Goal: Task Accomplishment & Management: Complete application form

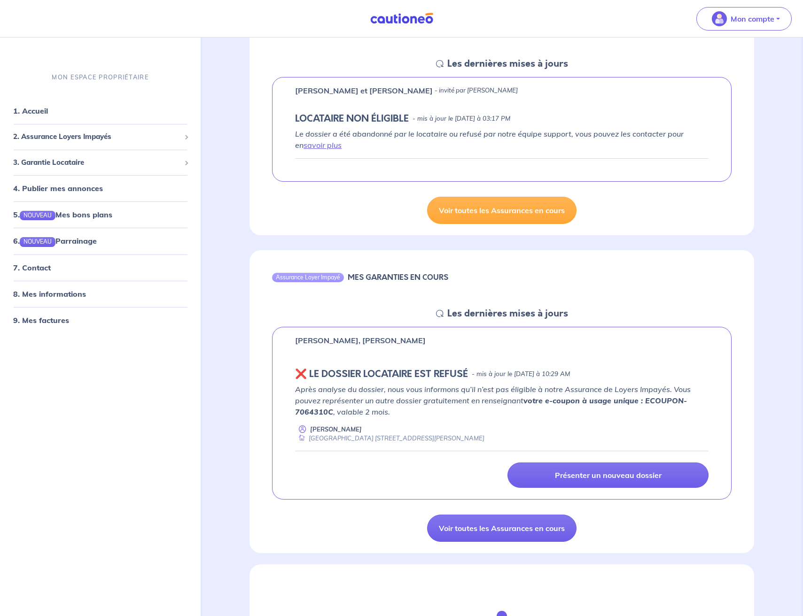
scroll to position [224, 0]
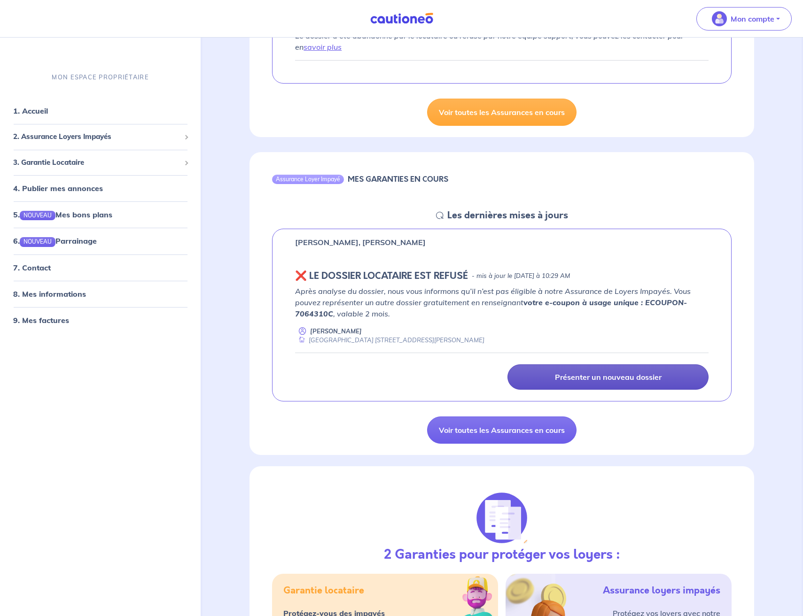
click at [604, 376] on p "Présenter un nouveau dossier" at bounding box center [608, 377] width 107 height 9
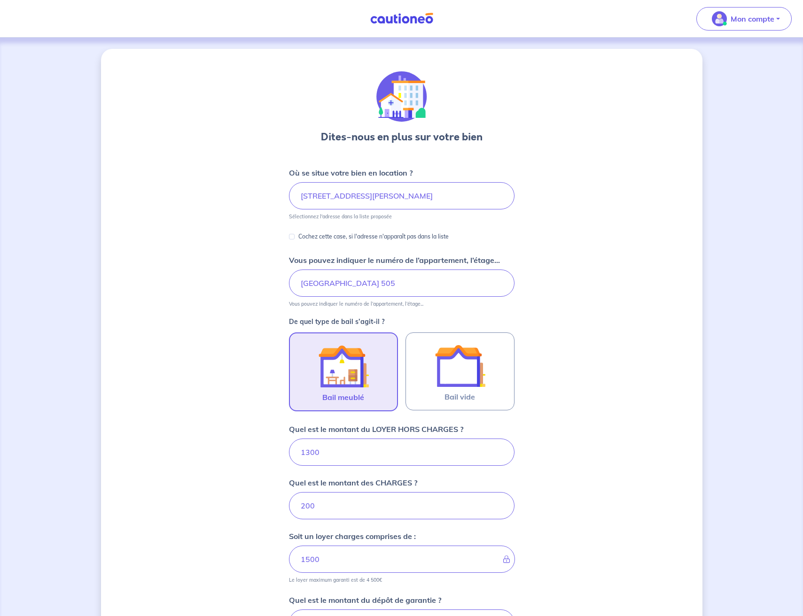
click at [402, 18] on img at bounding box center [401, 19] width 70 height 12
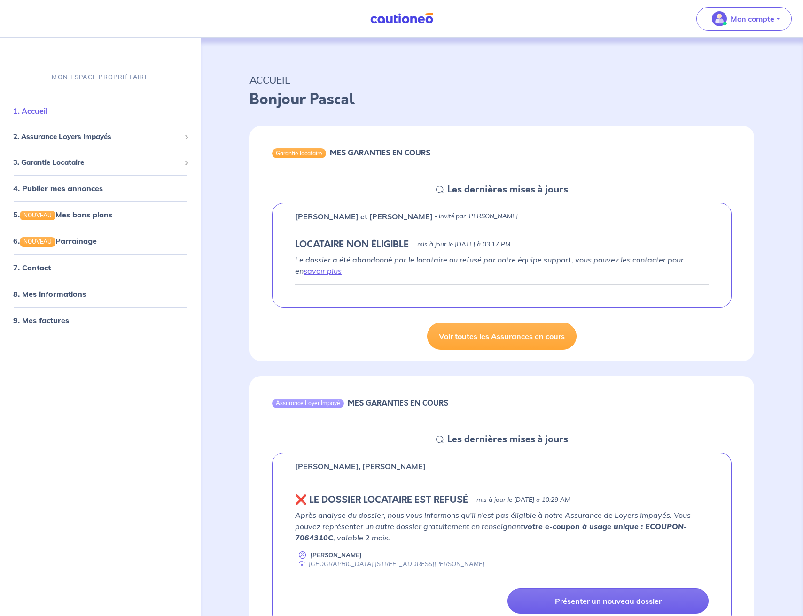
click at [34, 107] on link "1. Accueil" at bounding box center [30, 110] width 34 height 9
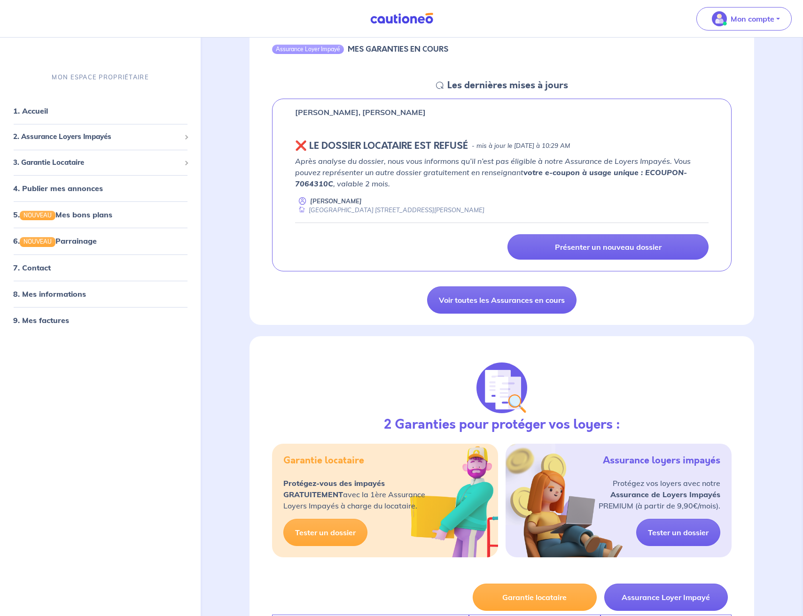
scroll to position [416, 0]
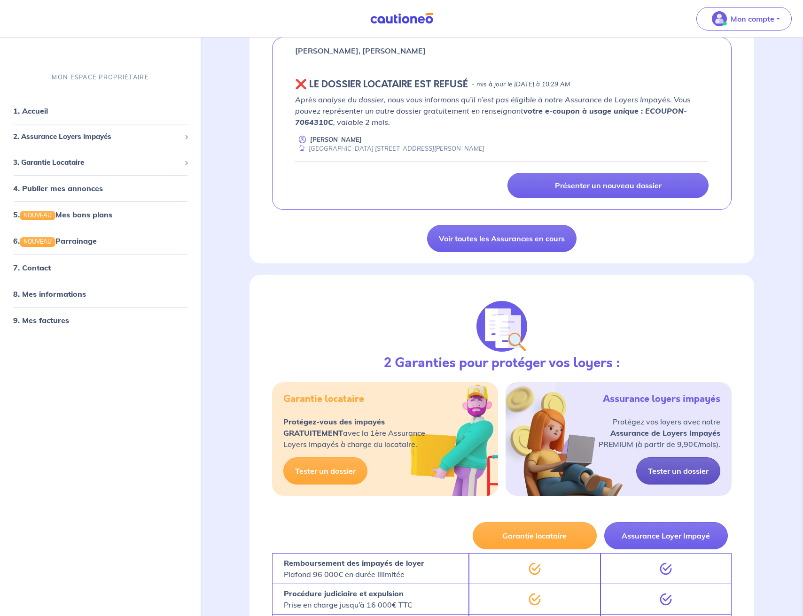
click at [677, 467] on link "Tester un dossier" at bounding box center [678, 471] width 84 height 27
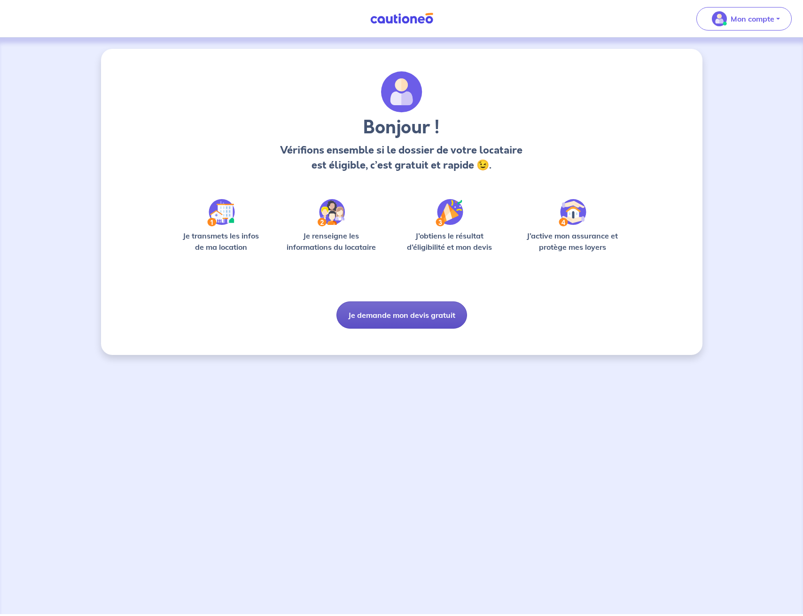
click at [387, 318] on button "Je demande mon devis gratuit" at bounding box center [401, 315] width 131 height 27
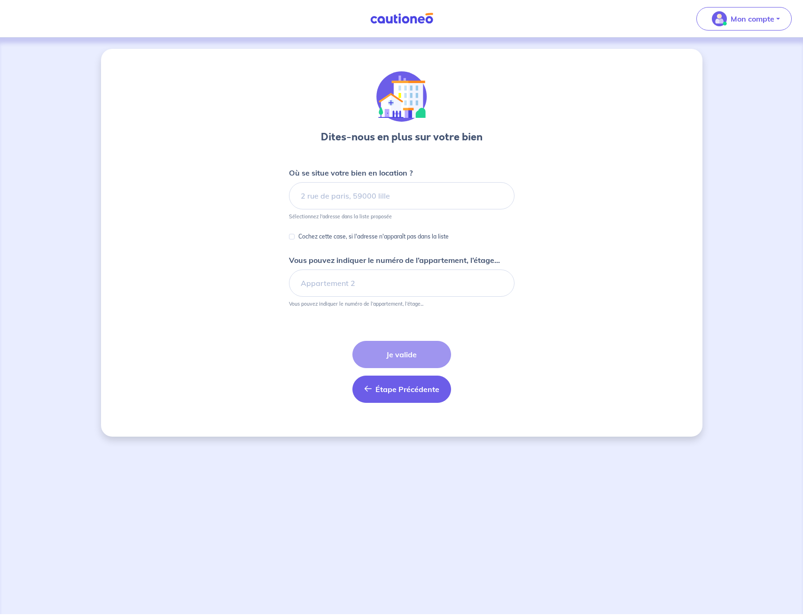
click at [384, 387] on span "Étape Précédente" at bounding box center [407, 389] width 64 height 9
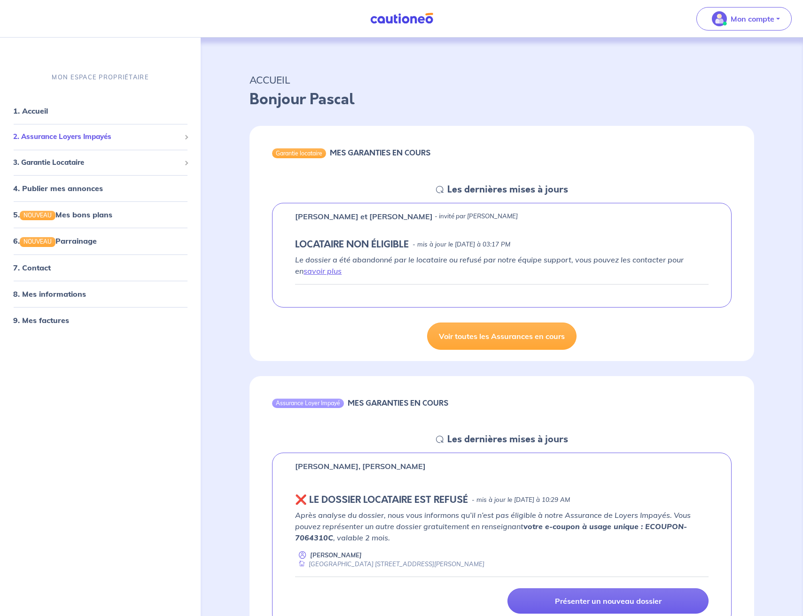
click at [93, 139] on span "2. Assurance Loyers Impayés" at bounding box center [96, 137] width 167 height 11
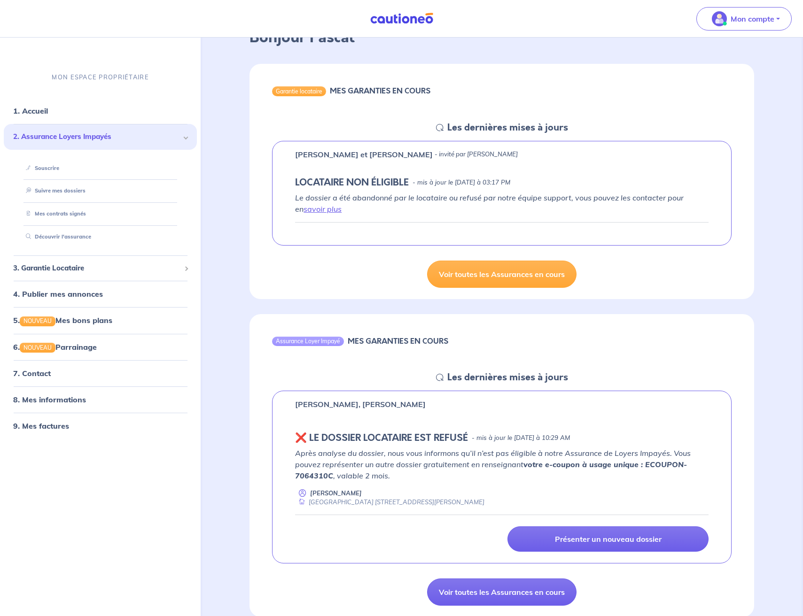
scroll to position [169, 0]
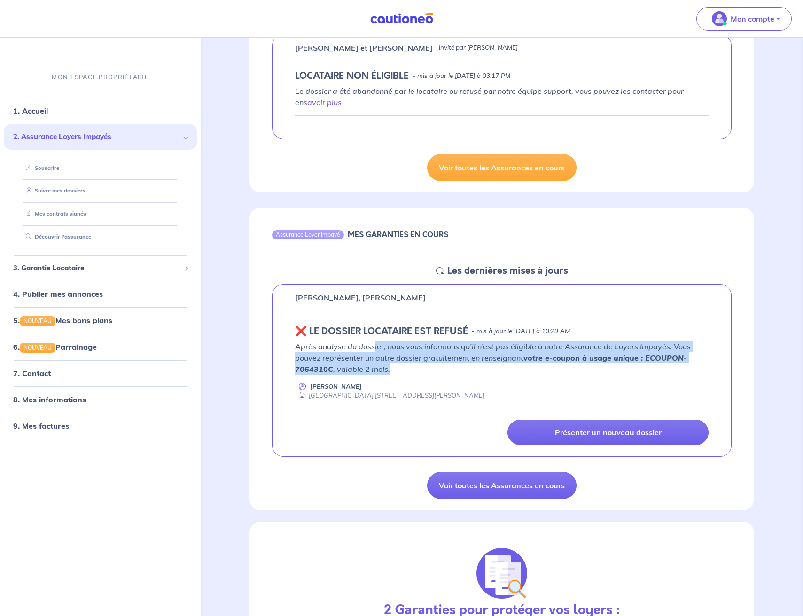
drag, startPoint x: 374, startPoint y: 346, endPoint x: 431, endPoint y: 368, distance: 61.6
click at [431, 367] on p "Après analyse du dossier, nous vous informons qu’il n’est pas éligible à notre …" at bounding box center [501, 358] width 413 height 34
click at [431, 368] on p "Après analyse du dossier, nous vous informons qu’il n’est pas éligible à notre …" at bounding box center [501, 358] width 413 height 34
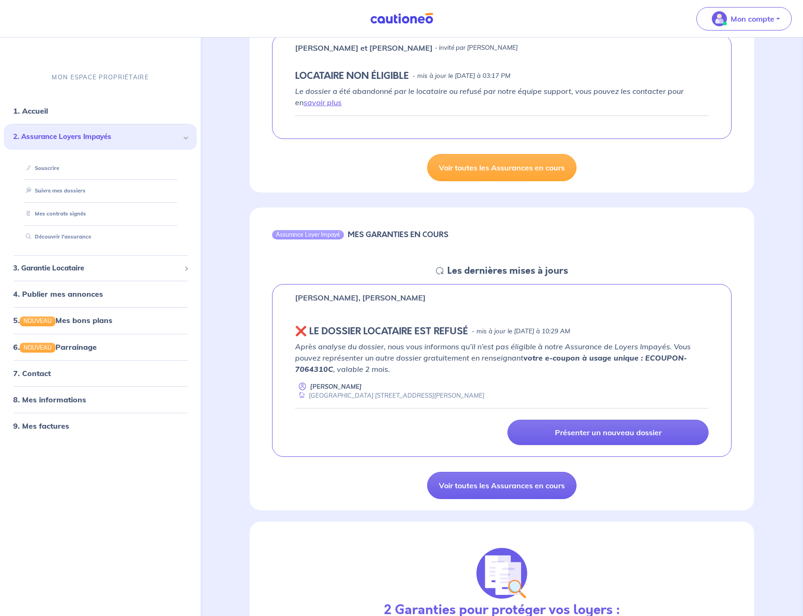
click at [310, 367] on strong "votre e-coupon à usage unique : ECOUPON-7064310C" at bounding box center [491, 363] width 392 height 21
copy strong "7064310C"
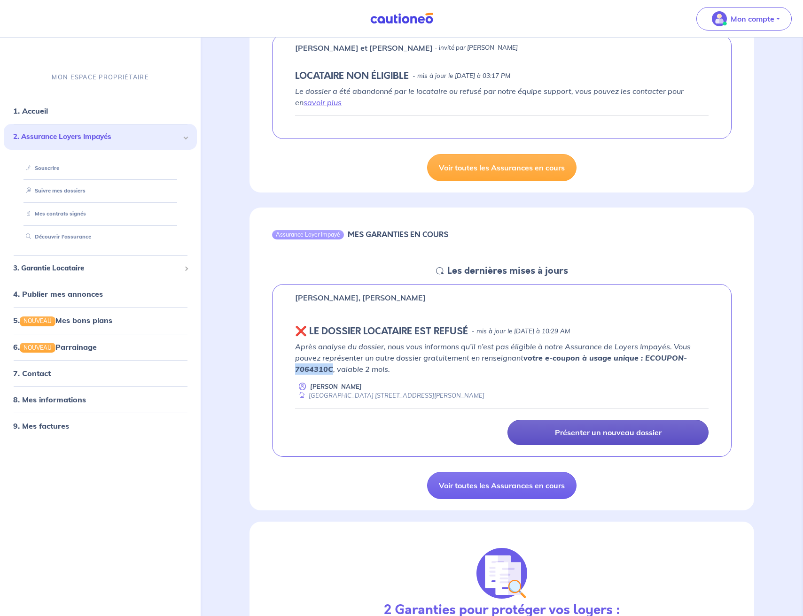
click at [597, 433] on p "Présenter un nouveau dossier" at bounding box center [608, 432] width 107 height 9
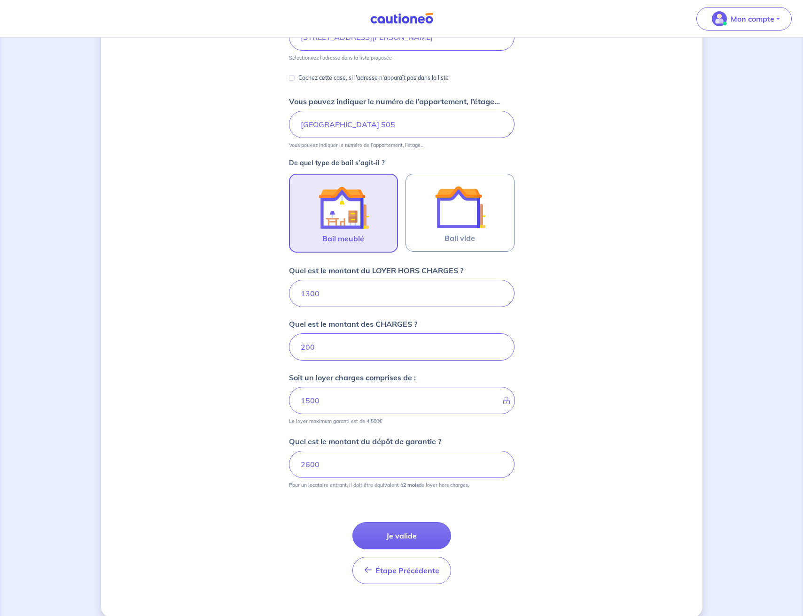
scroll to position [172, 0]
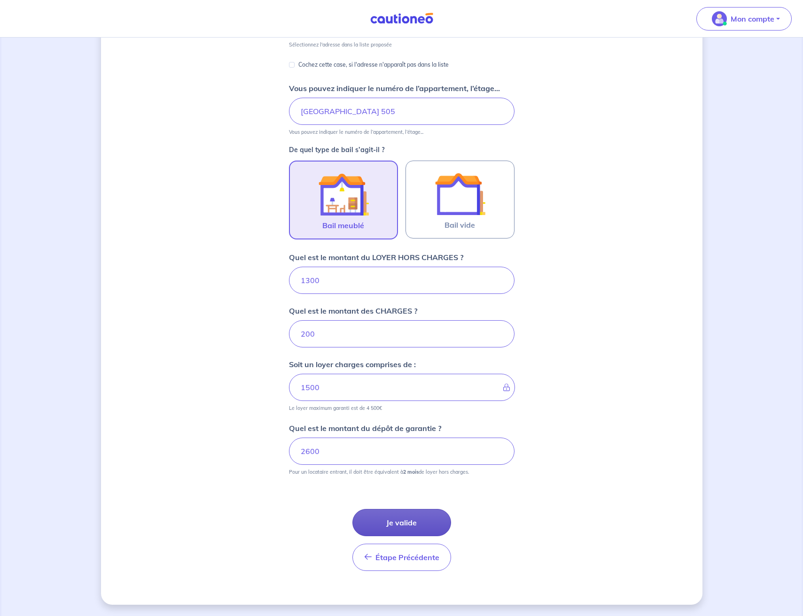
click at [380, 514] on button "Je valide" at bounding box center [401, 522] width 99 height 27
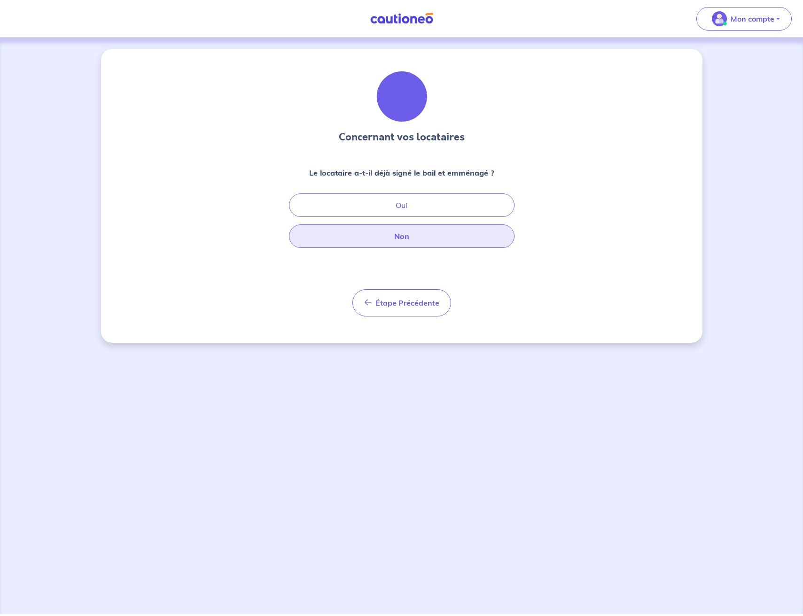
click at [389, 233] on button "Non" at bounding box center [402, 236] width 226 height 23
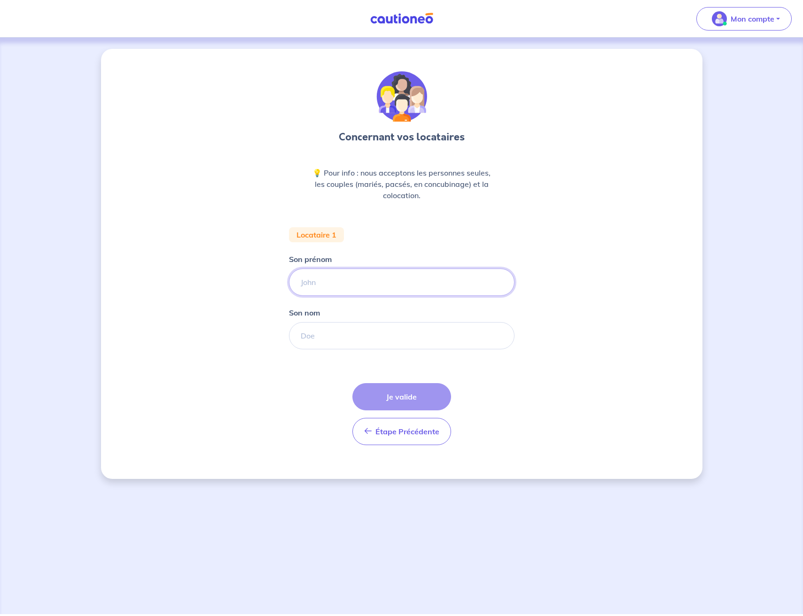
click at [325, 279] on input "Son prénom" at bounding box center [402, 282] width 226 height 27
type input "Thomas"
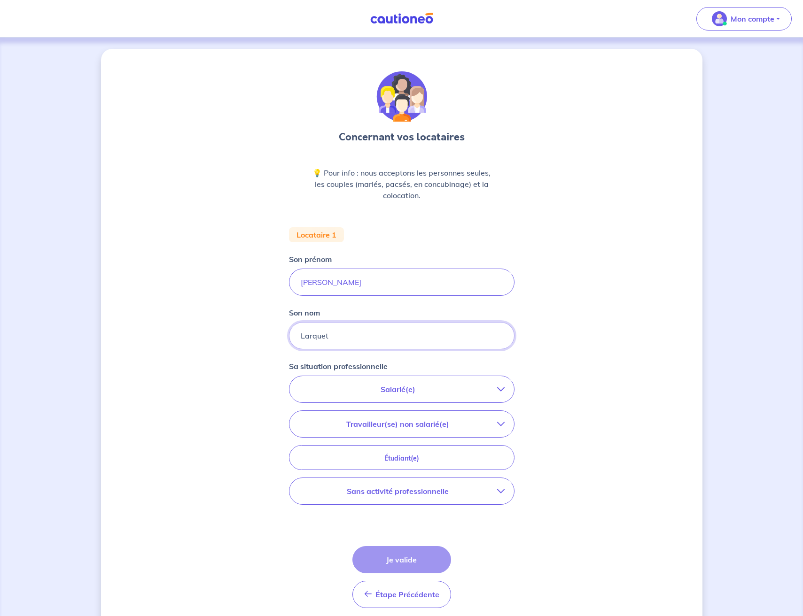
type input "Larquet"
click at [484, 388] on p "Salarié(e)" at bounding box center [398, 389] width 198 height 11
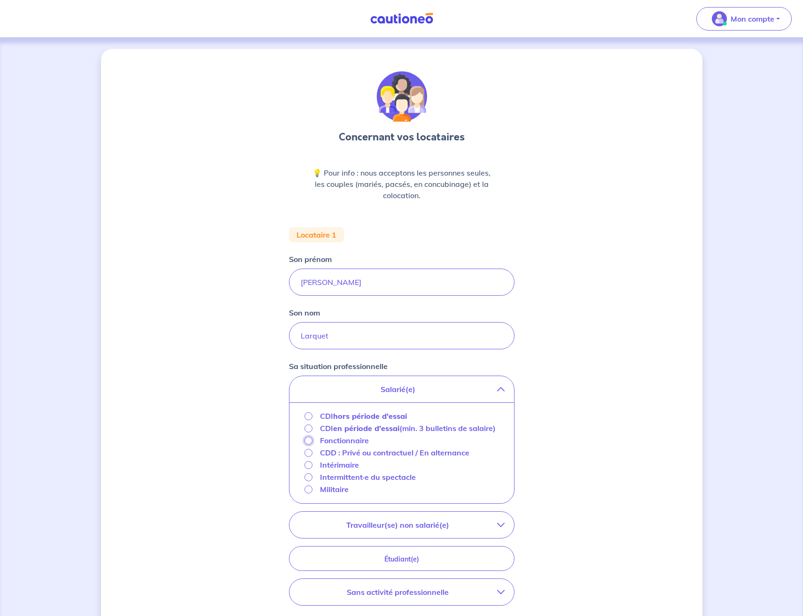
click at [307, 445] on input "Fonctionnaire" at bounding box center [308, 441] width 8 height 8
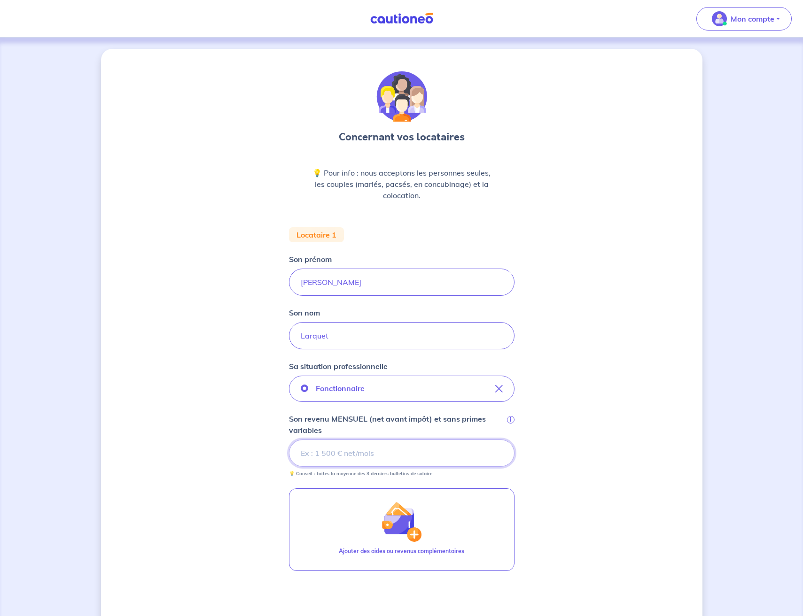
click at [313, 451] on input "Son revenu MENSUEL (net avant impôt) et sans primes variables i" at bounding box center [402, 453] width 226 height 27
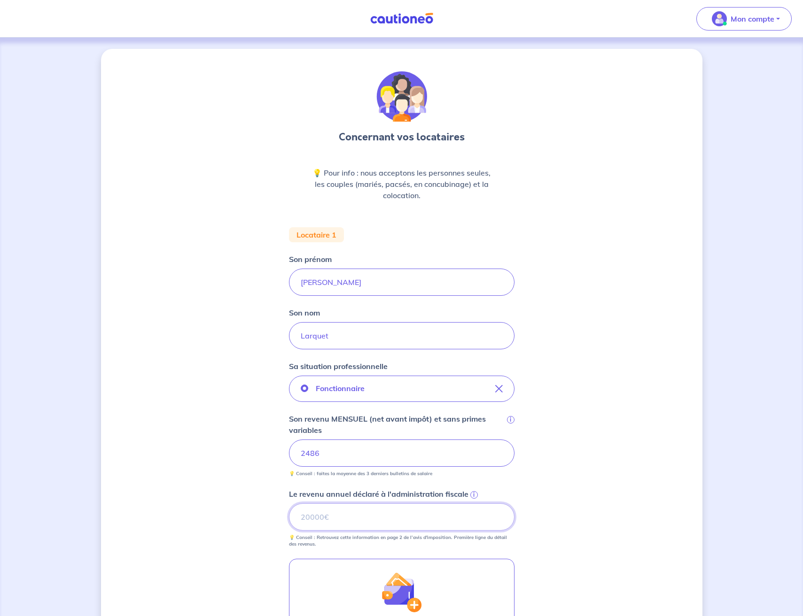
click at [349, 521] on input "Le revenu annuel déclaré à l'administration fiscale i" at bounding box center [402, 517] width 226 height 27
type input "27704"
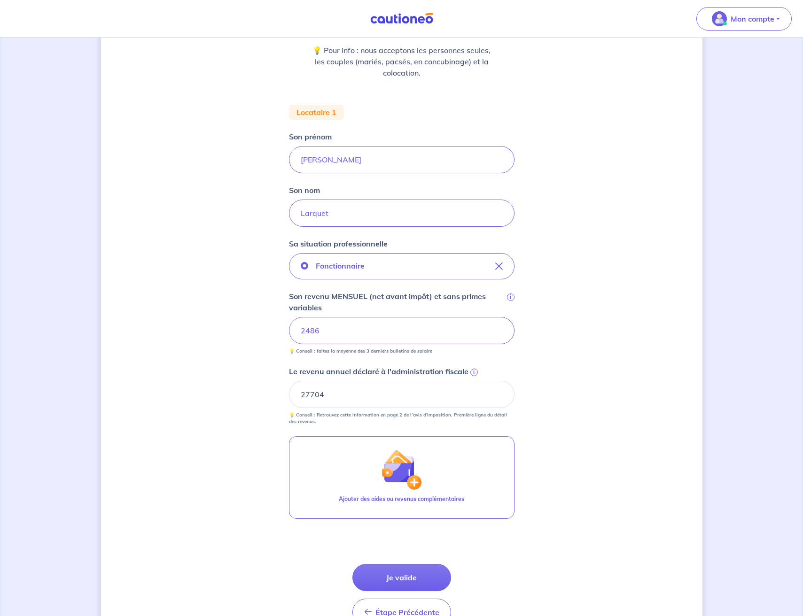
scroll to position [174, 0]
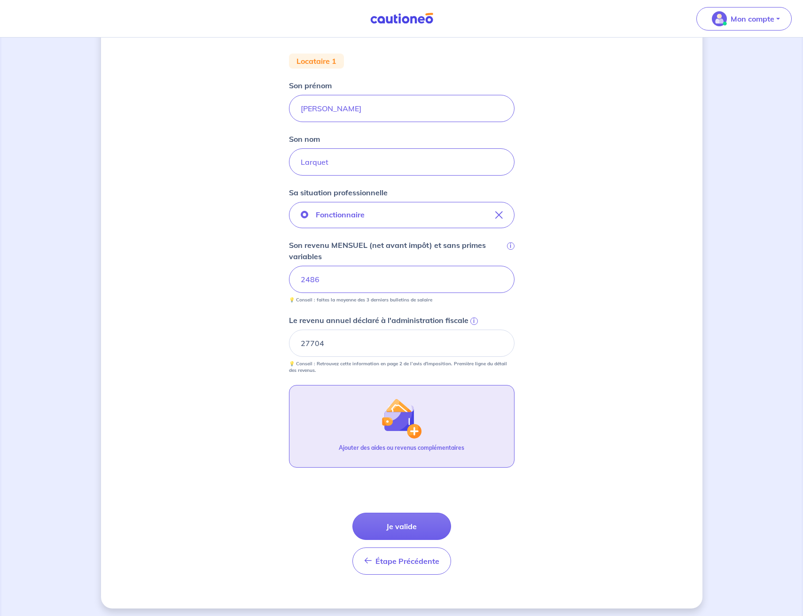
click at [392, 423] on img "button" at bounding box center [401, 418] width 40 height 40
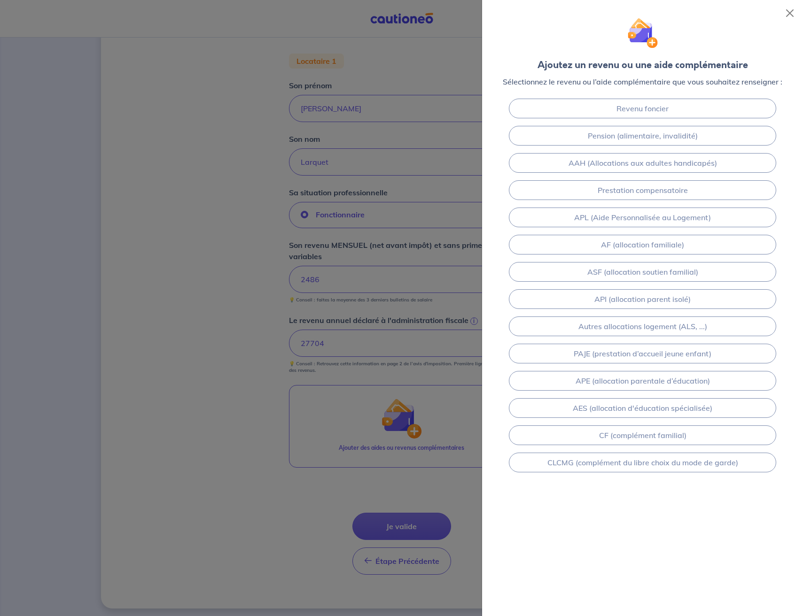
click at [588, 506] on div "Revenu foncier Pension (alimentaire, invalidité) AAH (Allocations aux adultes h…" at bounding box center [642, 309] width 321 height 428
click at [460, 478] on div at bounding box center [401, 308] width 803 height 616
click at [790, 16] on button "Close" at bounding box center [789, 13] width 15 height 15
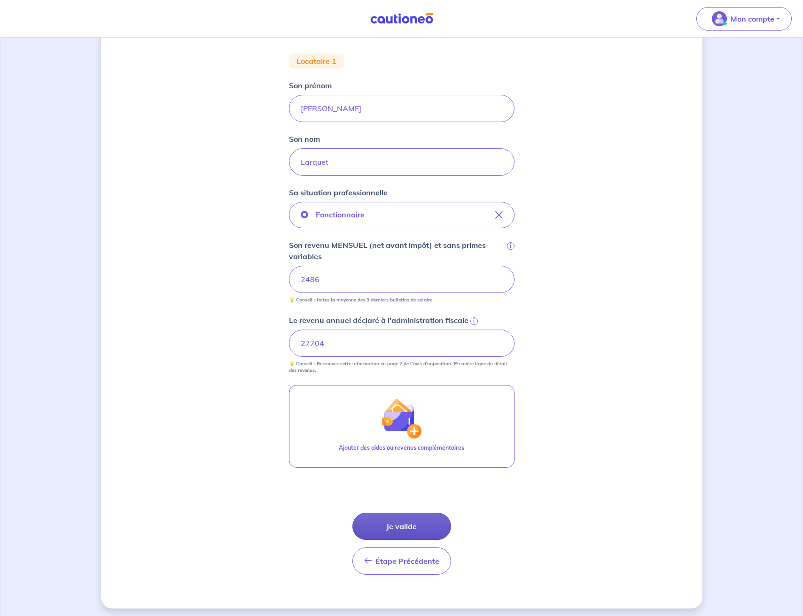
click at [412, 526] on button "Je valide" at bounding box center [401, 526] width 99 height 27
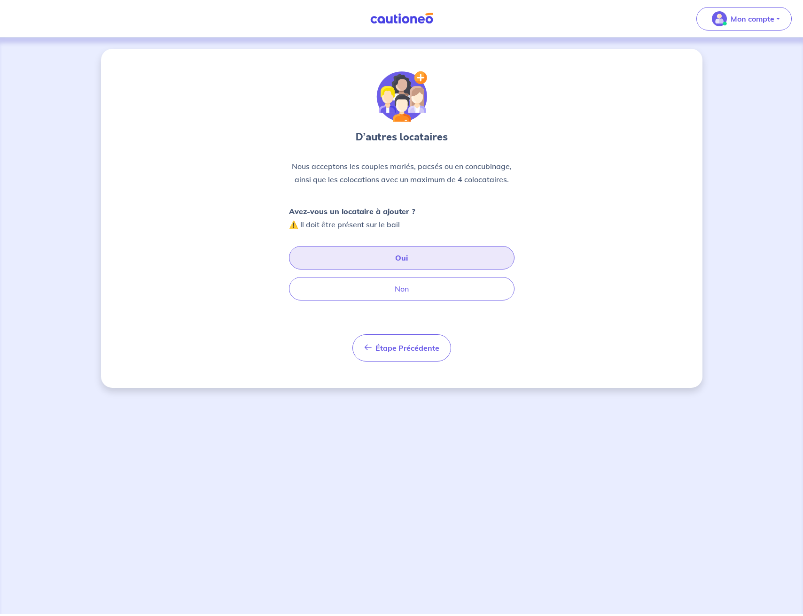
click at [363, 253] on button "Oui" at bounding box center [402, 257] width 226 height 23
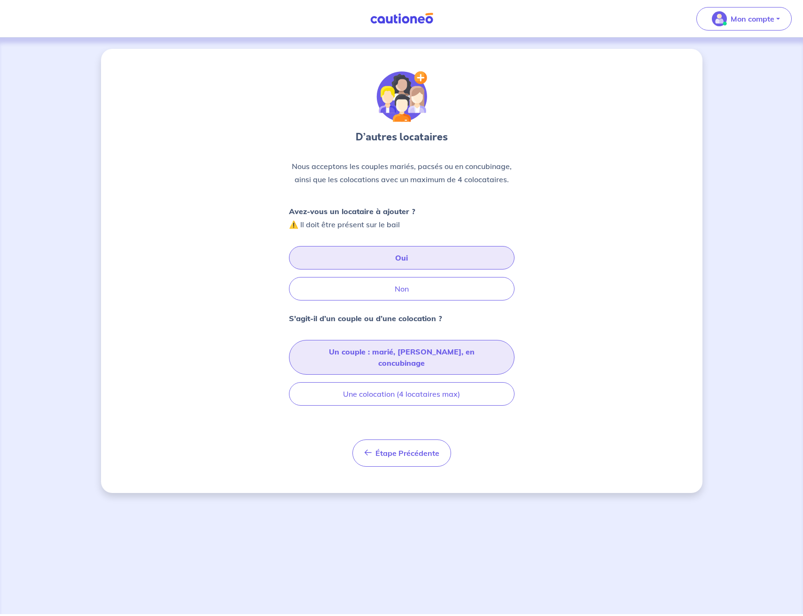
click at [378, 350] on button "Un couple : marié, pacsé, en concubinage" at bounding box center [402, 357] width 226 height 35
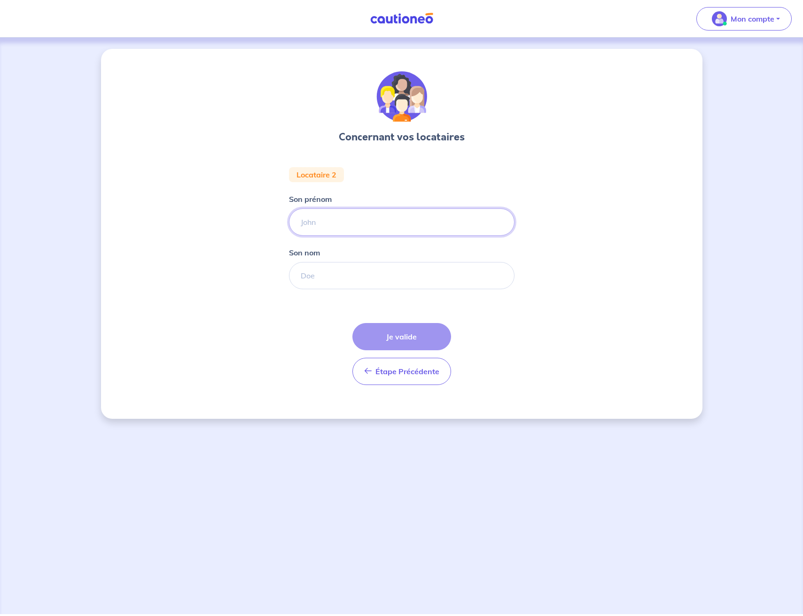
click at [318, 223] on input "Son prénom" at bounding box center [402, 222] width 226 height 27
click at [332, 220] on input "Laetita" at bounding box center [402, 222] width 226 height 27
type input "Laetitia"
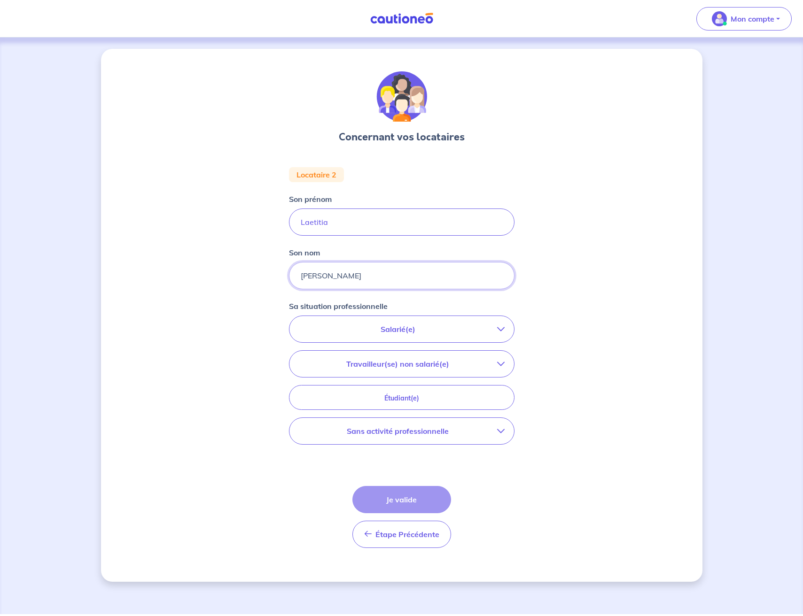
type input "Simon"
click at [249, 326] on div "Concernant vos locataires Locataire 2 Son prénom Laetitia Son nom Simon Sa situ…" at bounding box center [401, 315] width 601 height 533
click at [320, 321] on button "Salarié(e)" at bounding box center [401, 329] width 225 height 26
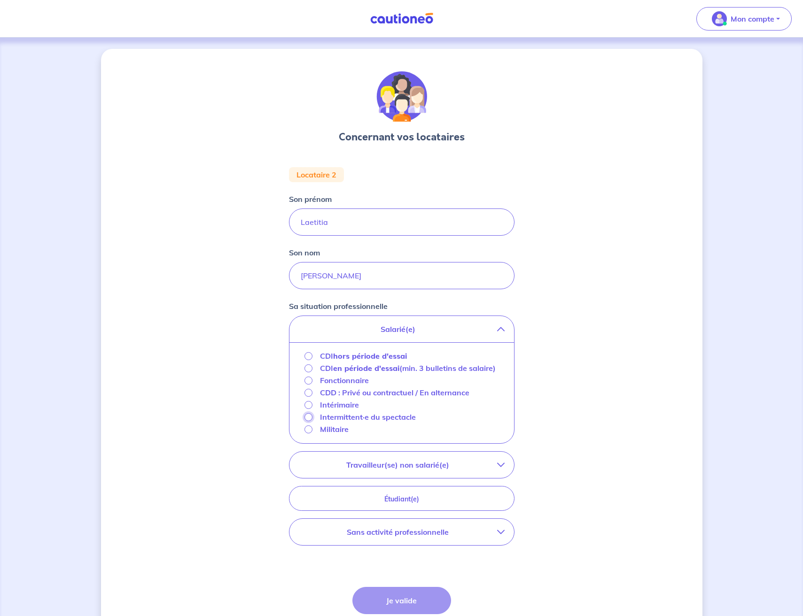
click at [311, 421] on input "Intermittent·e du spectacle" at bounding box center [308, 417] width 8 height 8
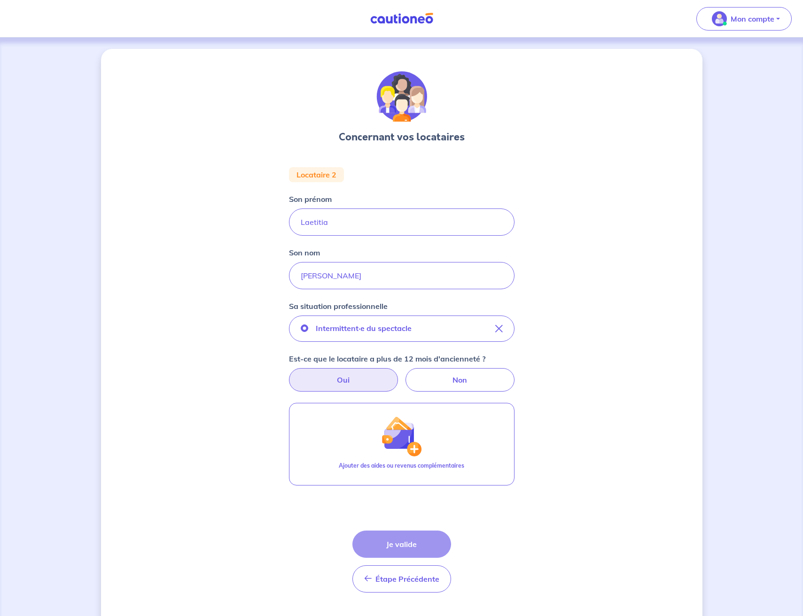
click at [357, 374] on label "Oui" at bounding box center [343, 379] width 109 height 23
click at [398, 374] on input "Oui" at bounding box center [401, 371] width 6 height 6
radio input "true"
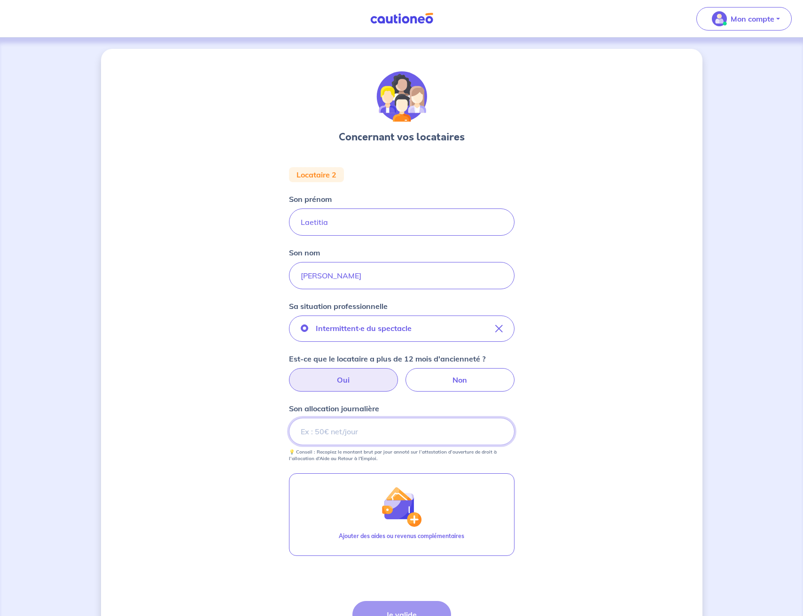
click at [320, 431] on input "Son allocation journalière" at bounding box center [402, 431] width 226 height 27
click at [334, 429] on input "Son allocation journalière" at bounding box center [402, 431] width 226 height 27
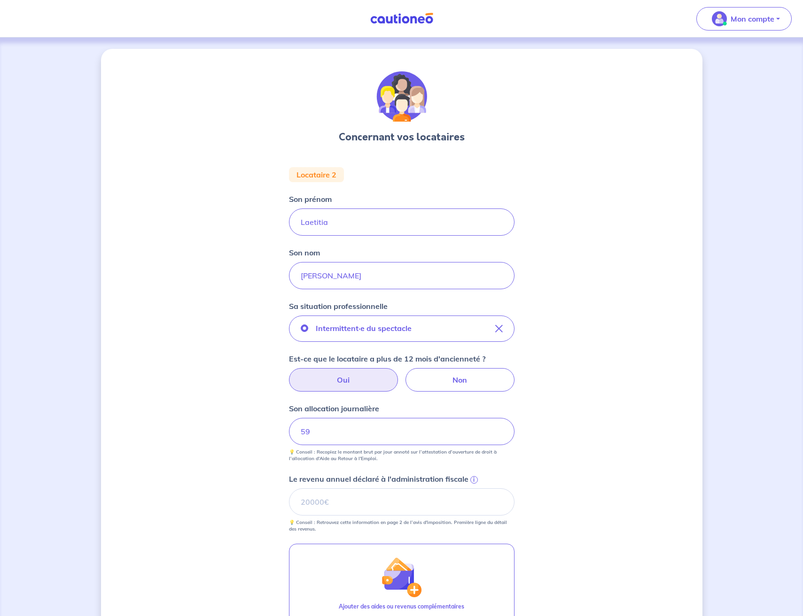
click at [240, 492] on div "Concernant vos locataires Locataire 2 Son prénom Laetitia Son nom Simon Sa situ…" at bounding box center [401, 408] width 601 height 719
click at [306, 500] on input "Le revenu annuel déclaré à l'administration fiscale i" at bounding box center [402, 502] width 226 height 27
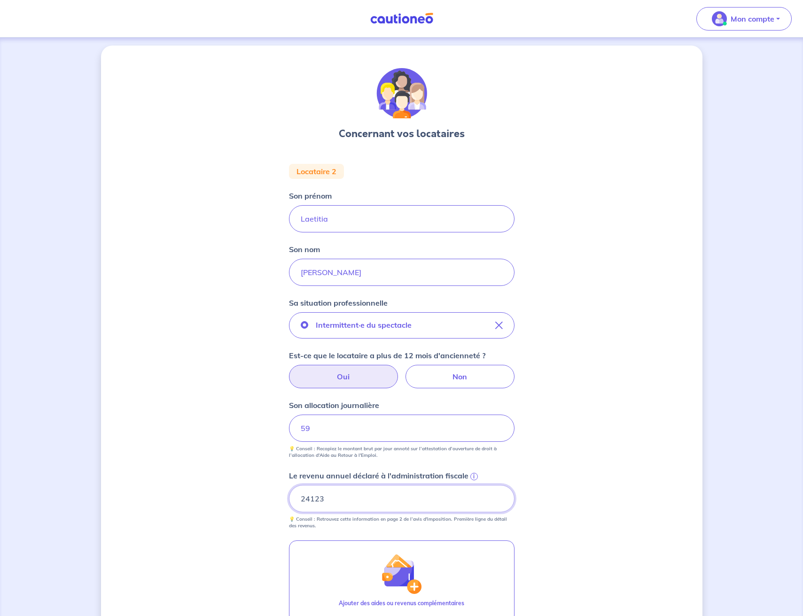
scroll to position [8, 0]
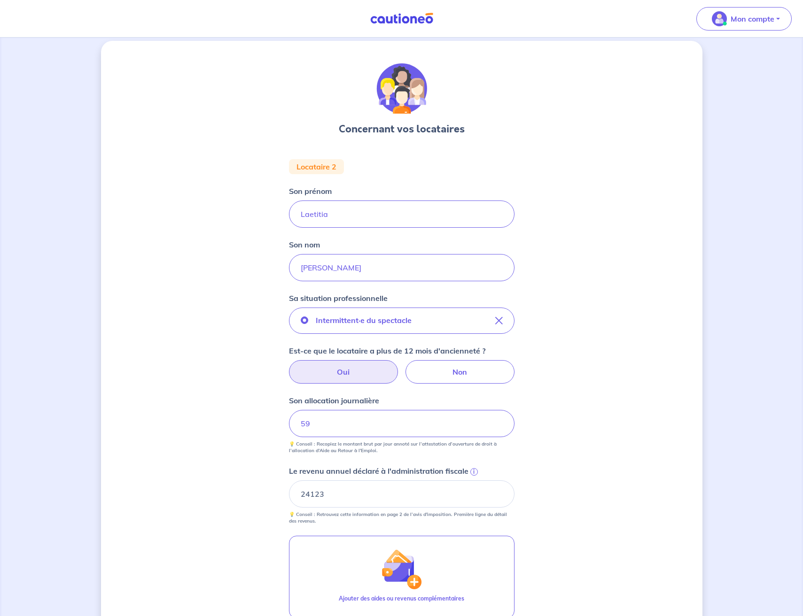
click at [659, 210] on div "Concernant vos locataires Locataire 2 Son prénom Laetitia Son nom Simon Sa situ…" at bounding box center [401, 400] width 601 height 719
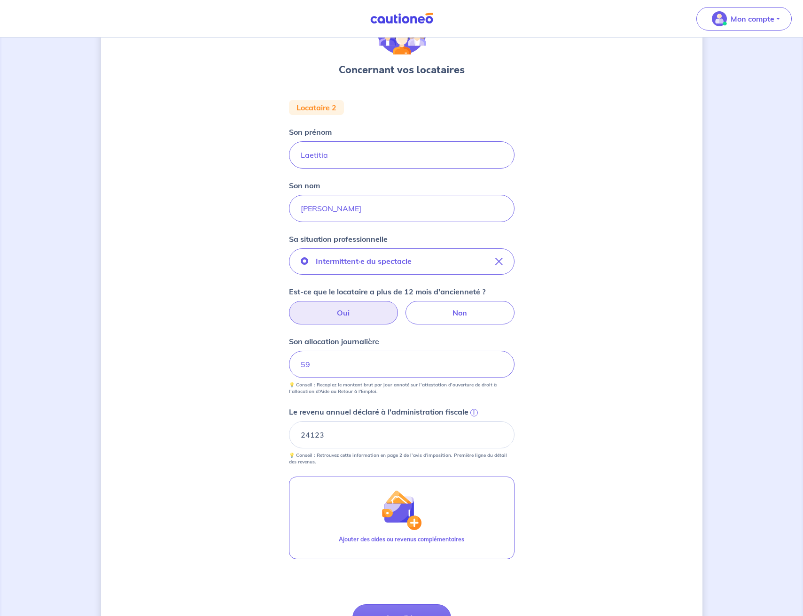
scroll to position [163, 0]
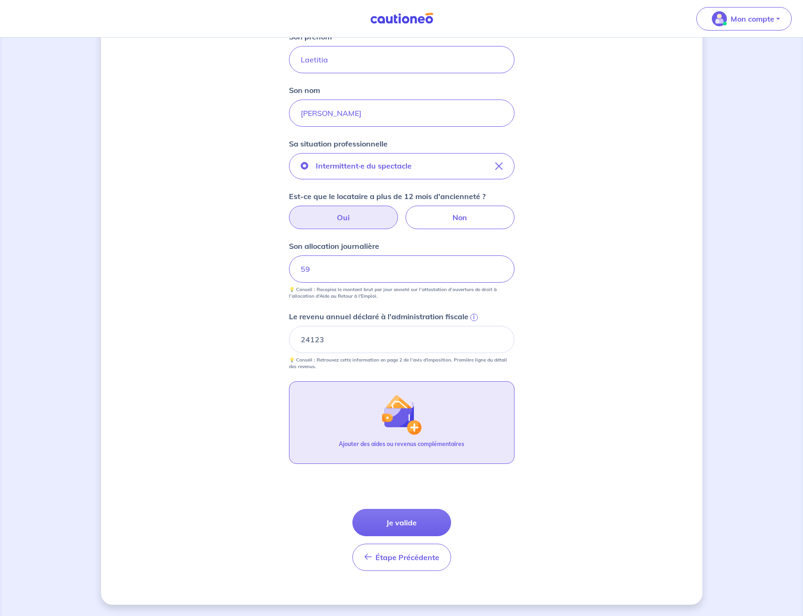
click at [398, 413] on img "button" at bounding box center [401, 415] width 40 height 40
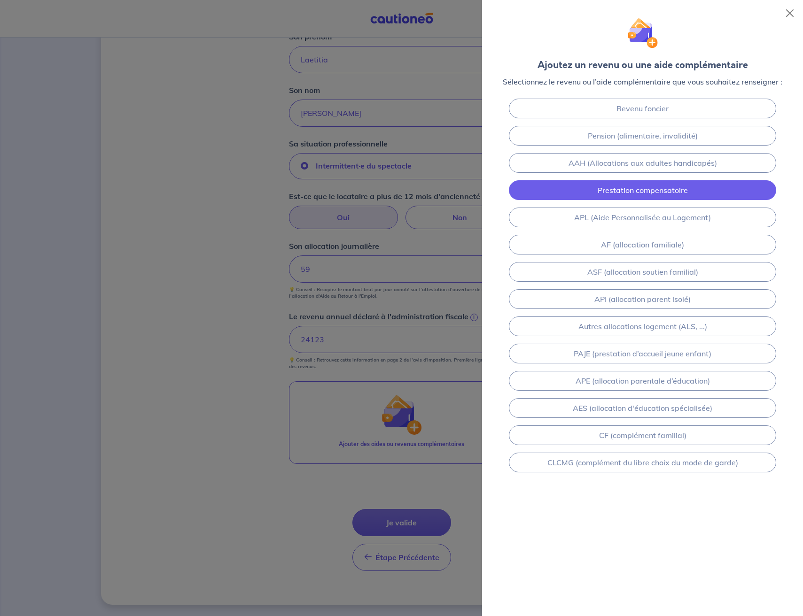
click at [633, 191] on link "Prestation compensatoire" at bounding box center [642, 190] width 267 height 20
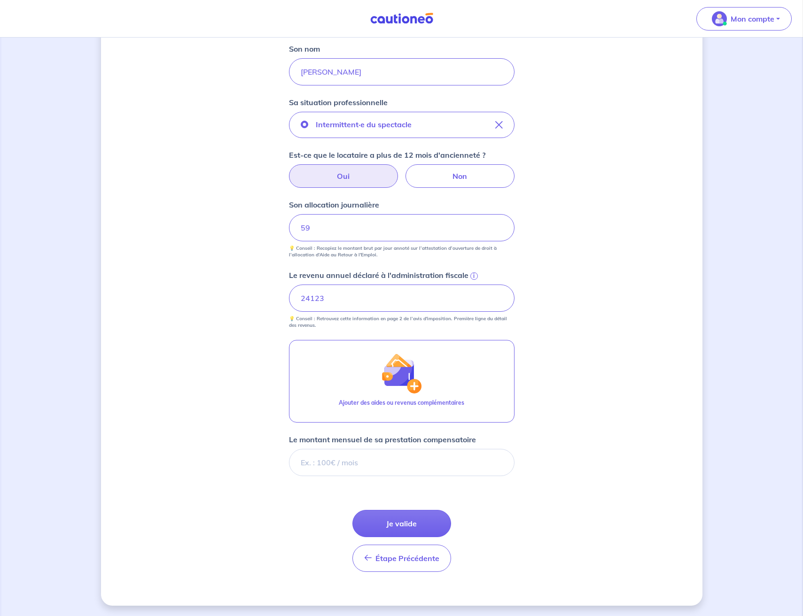
scroll to position [205, 0]
click at [310, 294] on input "24123" at bounding box center [402, 297] width 226 height 27
click at [242, 303] on div "Concernant vos locataires Locataire 2 Son prénom Laetitia Son nom Simon Sa situ…" at bounding box center [401, 224] width 601 height 761
click at [311, 301] on input "24123" at bounding box center [402, 297] width 226 height 27
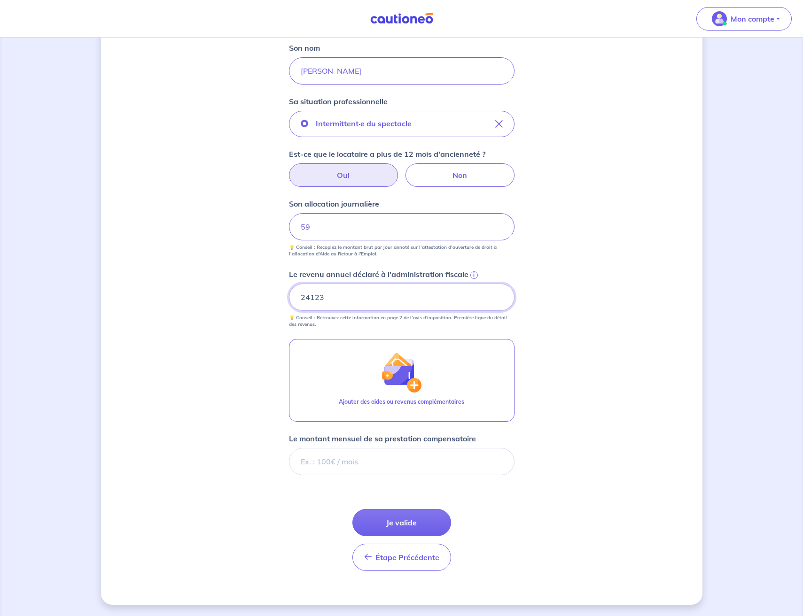
click at [311, 301] on input "24123" at bounding box center [402, 297] width 226 height 27
click at [234, 301] on div "Concernant vos locataires Locataire 2 Son prénom Laetitia Son nom Simon Sa situ…" at bounding box center [401, 224] width 601 height 761
click at [312, 299] on input "24123" at bounding box center [402, 297] width 226 height 27
paste input "15434"
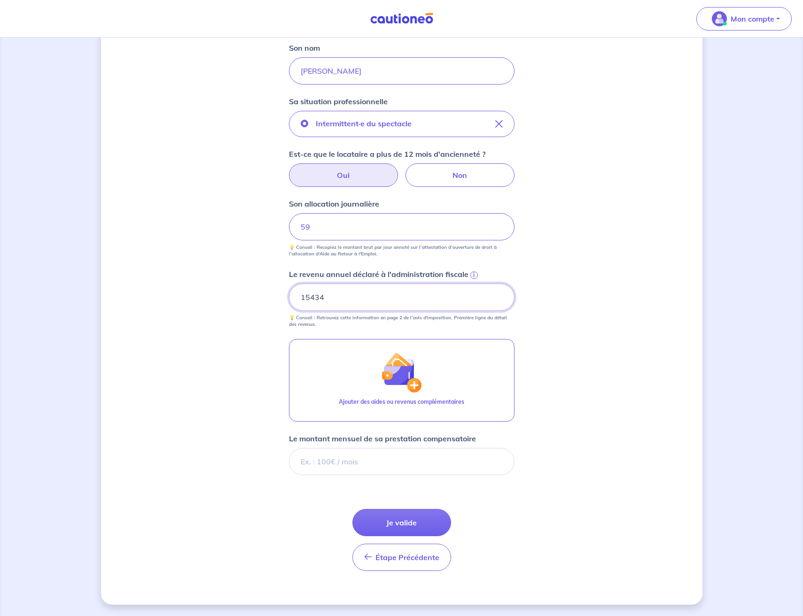
type input "15434"
click at [226, 338] on div "Concernant vos locataires Locataire 2 Son prénom Laetitia Son nom Simon Sa situ…" at bounding box center [401, 224] width 601 height 761
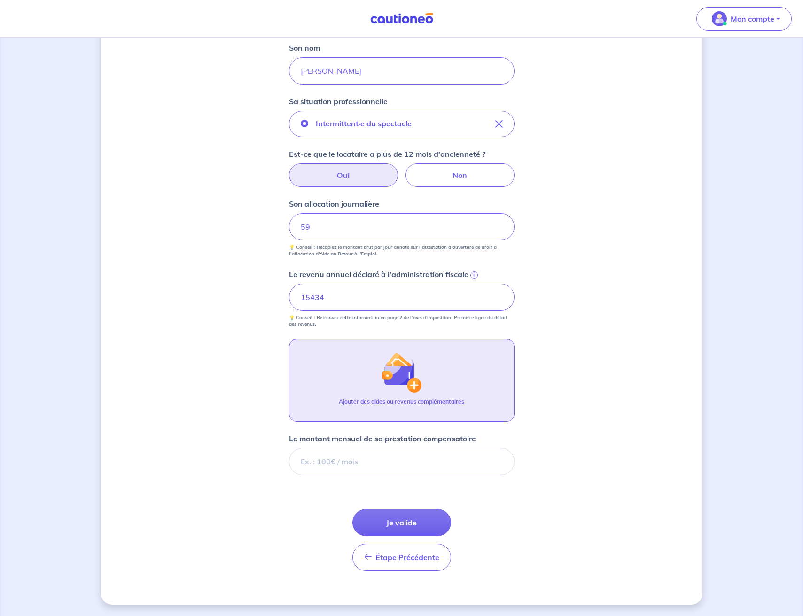
click at [392, 375] on img "button" at bounding box center [401, 372] width 40 height 40
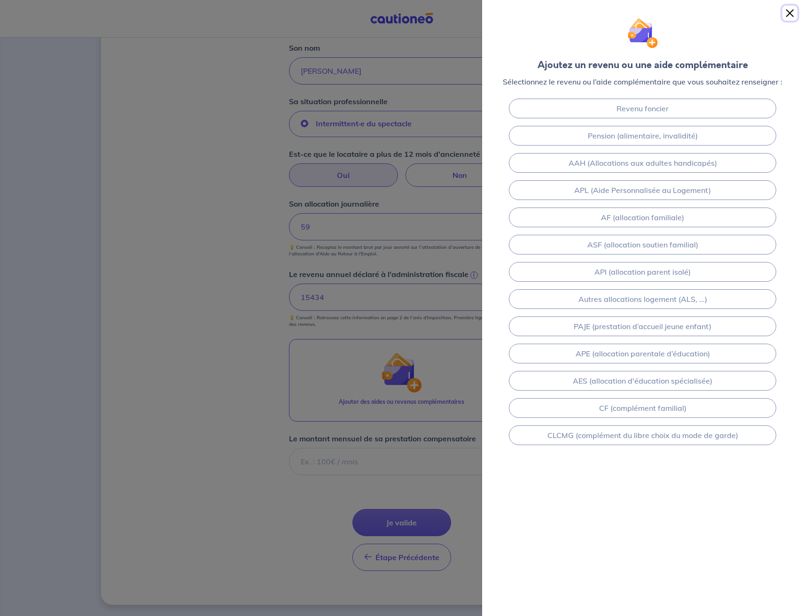
click at [793, 8] on button "Close" at bounding box center [789, 13] width 15 height 15
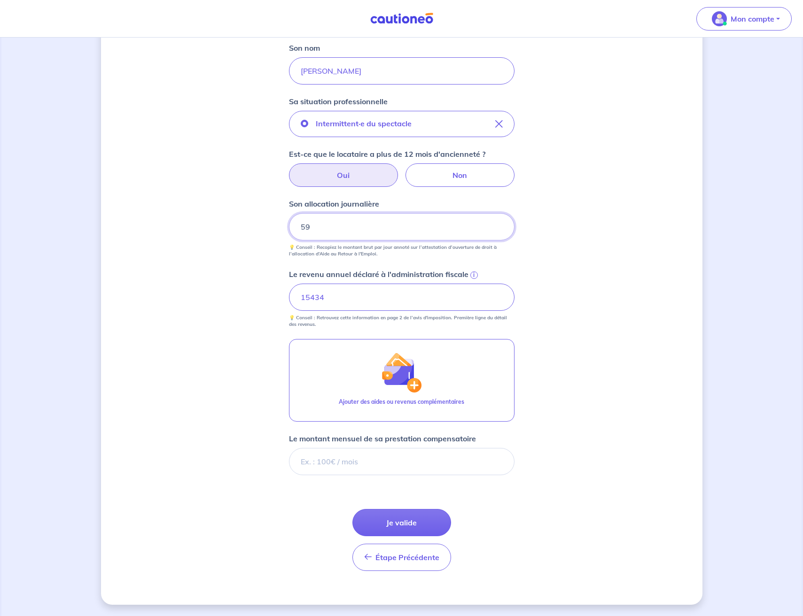
click at [326, 226] on input "59" at bounding box center [402, 226] width 226 height 27
click at [328, 226] on input "59" at bounding box center [402, 226] width 226 height 27
drag, startPoint x: 316, startPoint y: 226, endPoint x: 326, endPoint y: 229, distance: 10.1
click at [326, 229] on input "59" at bounding box center [402, 226] width 226 height 27
click at [272, 230] on div "Concernant vos locataires Locataire 2 Son prénom Laetitia Son nom Simon Sa situ…" at bounding box center [401, 224] width 601 height 761
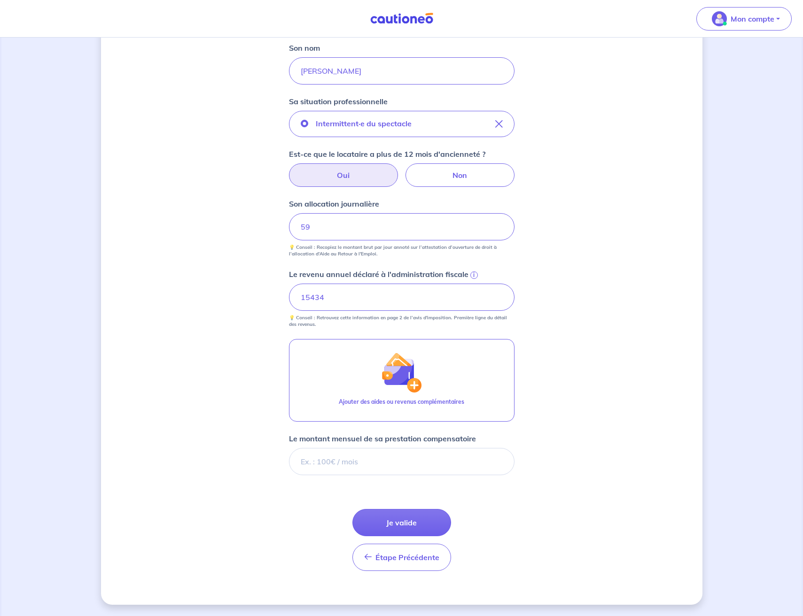
click at [267, 258] on div "Concernant vos locataires Locataire 2 Son prénom Laetitia Son nom Simon Sa situ…" at bounding box center [401, 224] width 601 height 761
click at [319, 462] on input "Le montant mensuel de sa prestation compensatoire" at bounding box center [402, 461] width 226 height 27
click at [330, 464] on input "Le montant mensuel de sa prestation compensatoire" at bounding box center [402, 461] width 226 height 27
type input "1174"
click at [382, 519] on button "Je valide" at bounding box center [401, 522] width 99 height 27
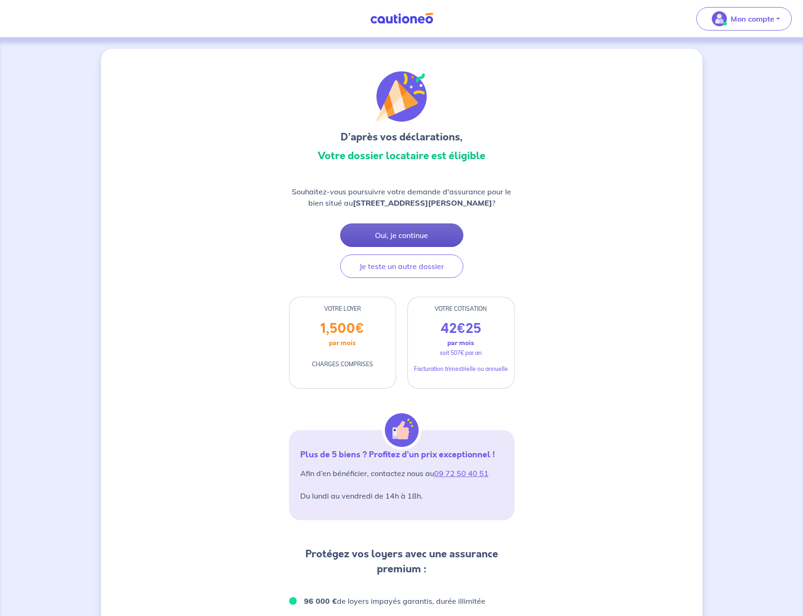
click at [395, 235] on button "Oui, je continue" at bounding box center [401, 235] width 123 height 23
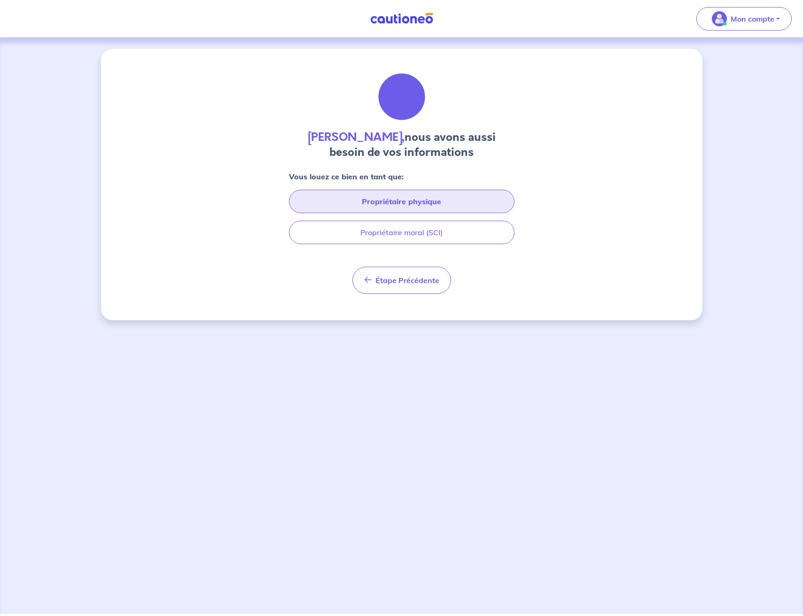
click at [375, 203] on button "Propriétaire physique" at bounding box center [402, 201] width 226 height 23
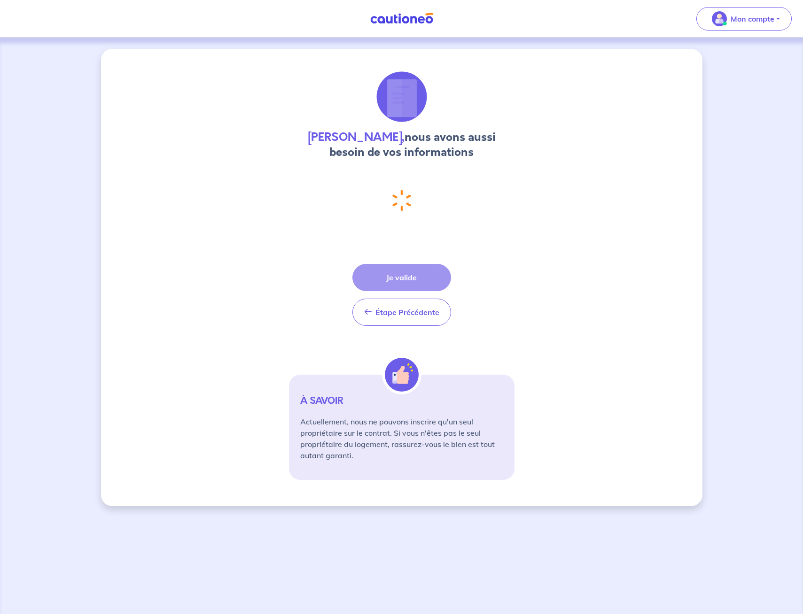
select select "FR"
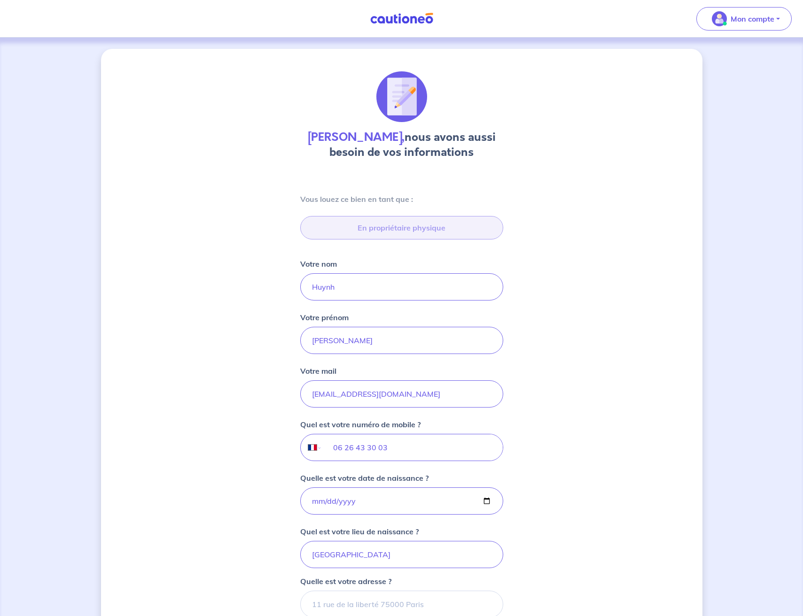
type input "12 Rue Curial, 75019 Paris"
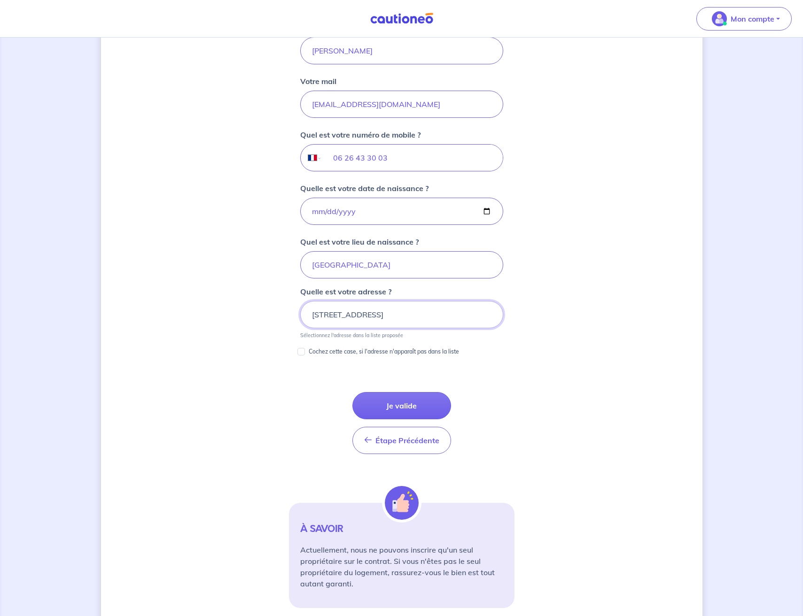
scroll to position [319, 0]
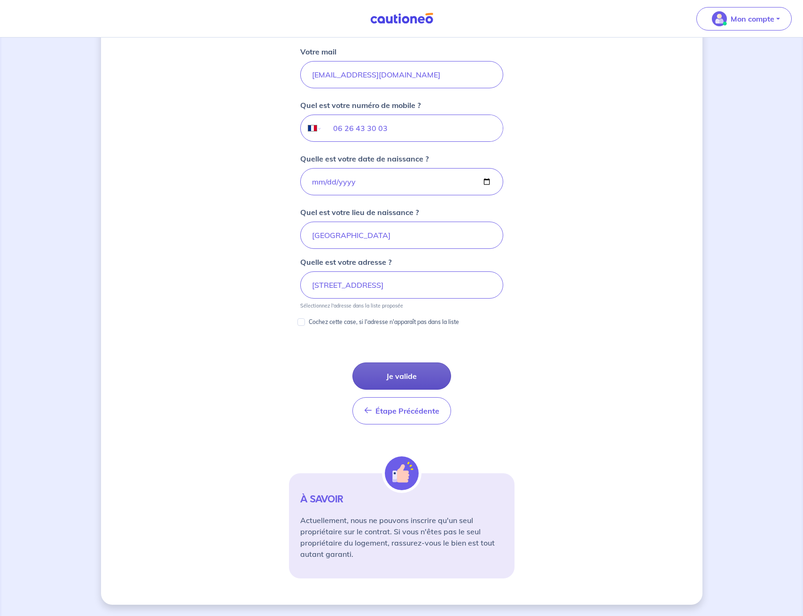
click at [405, 364] on button "Je valide" at bounding box center [401, 376] width 99 height 27
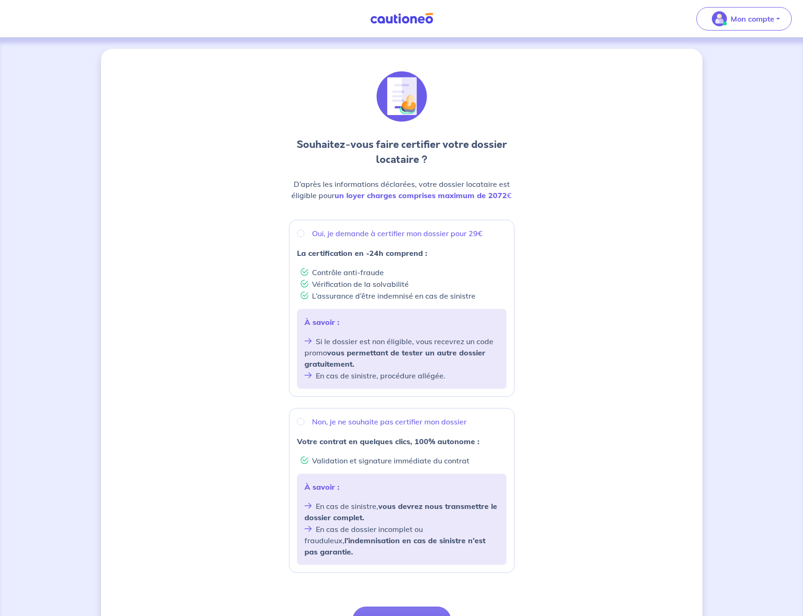
click at [384, 233] on p "Oui, je demande à certifier mon dossier pour 29€" at bounding box center [397, 233] width 171 height 11
click at [304, 233] on input "Oui, je demande à certifier mon dossier pour 29€" at bounding box center [301, 234] width 8 height 8
radio input "true"
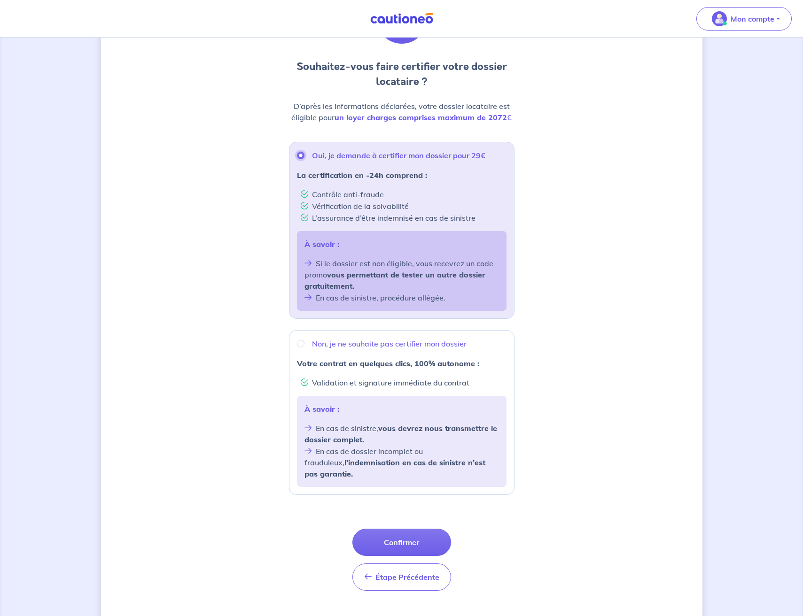
scroll to position [86, 0]
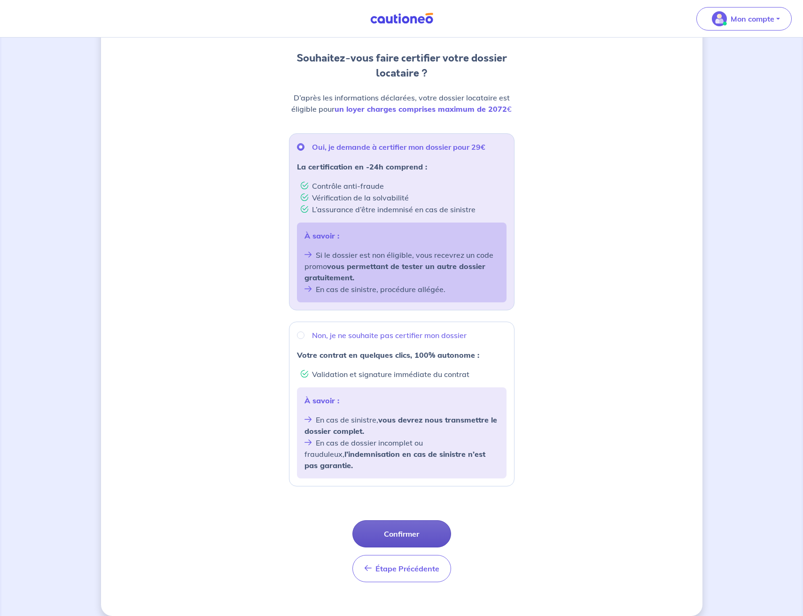
click at [390, 521] on button "Confirmer" at bounding box center [401, 534] width 99 height 27
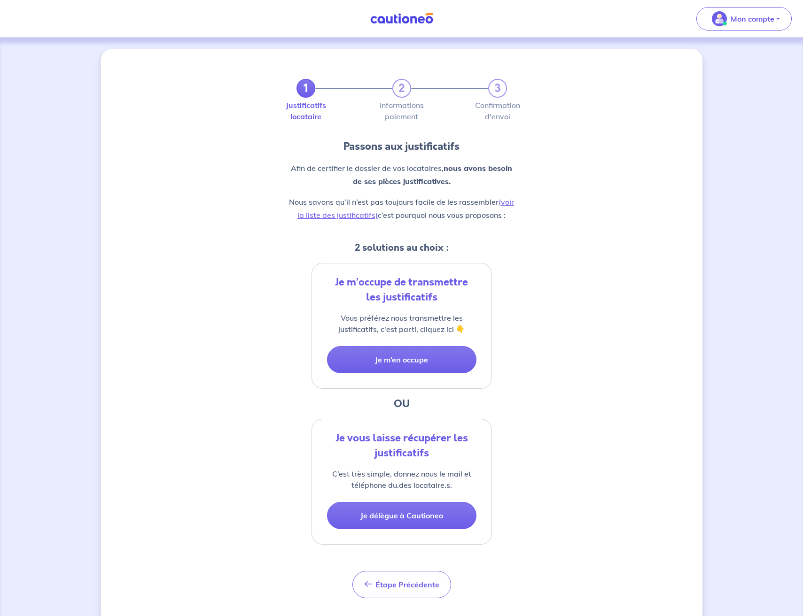
scroll to position [20, 0]
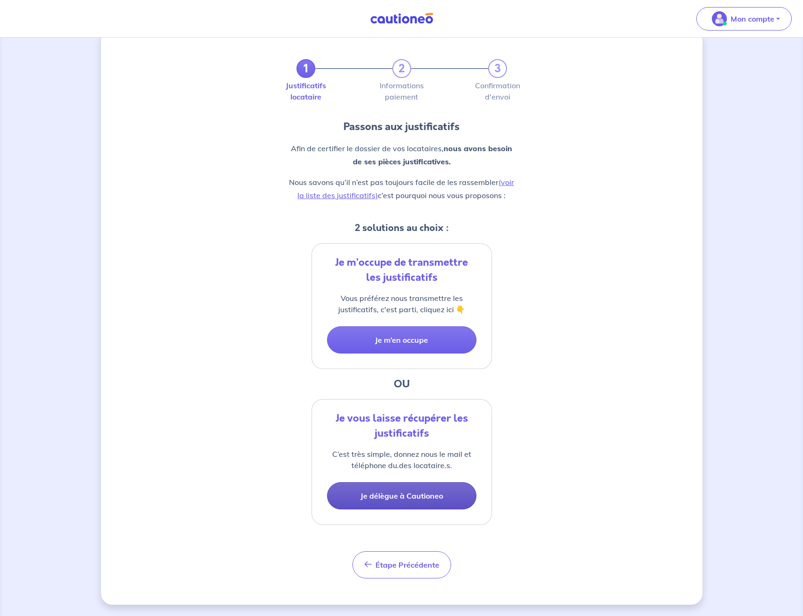
click at [380, 494] on button "Je délègue à Cautioneo" at bounding box center [401, 496] width 149 height 27
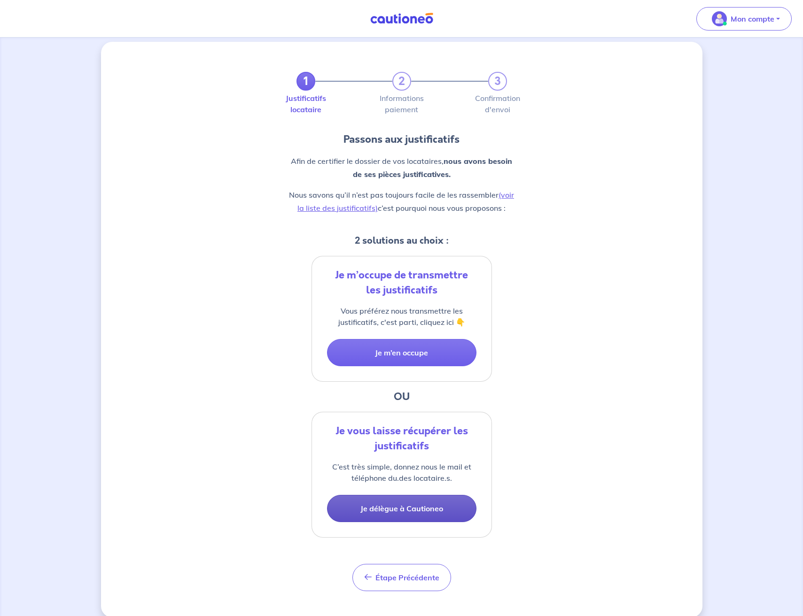
select select "FR"
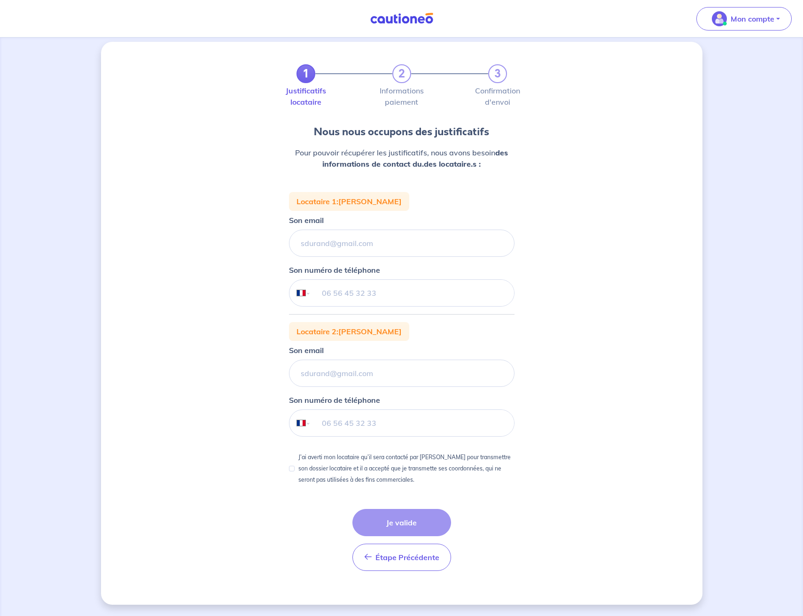
scroll to position [0, 0]
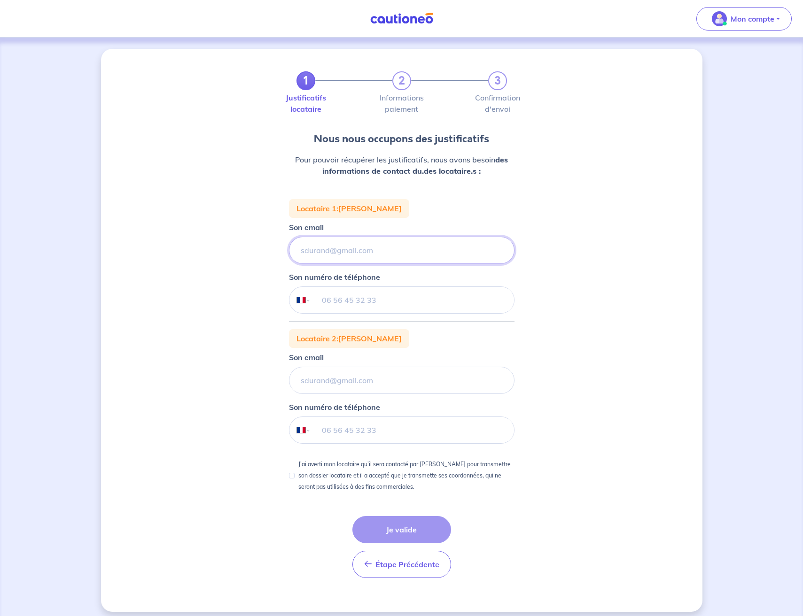
click at [326, 249] on input "Son email" at bounding box center [402, 250] width 226 height 27
paste input "Tom.larquet@hotmail.fr"
type input "tom.larquet@hotmail.fr"
click at [239, 291] on div "1 2 3 Justificatifs locataire Informations paiement Confirmation d'envoi Nous n…" at bounding box center [401, 330] width 601 height 563
click at [325, 299] on input "tel" at bounding box center [412, 300] width 203 height 26
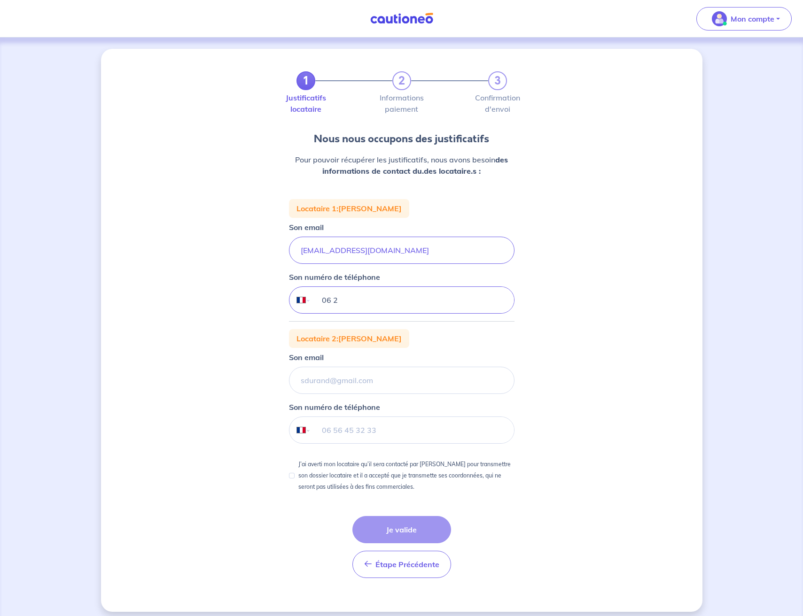
type input "06 29"
type input "06 29 07 73 86"
click at [310, 379] on input "Son email" at bounding box center [402, 380] width 226 height 27
click at [310, 381] on input "Son email" at bounding box center [402, 380] width 226 height 27
paste input "Laetitia271097@gmail.com"
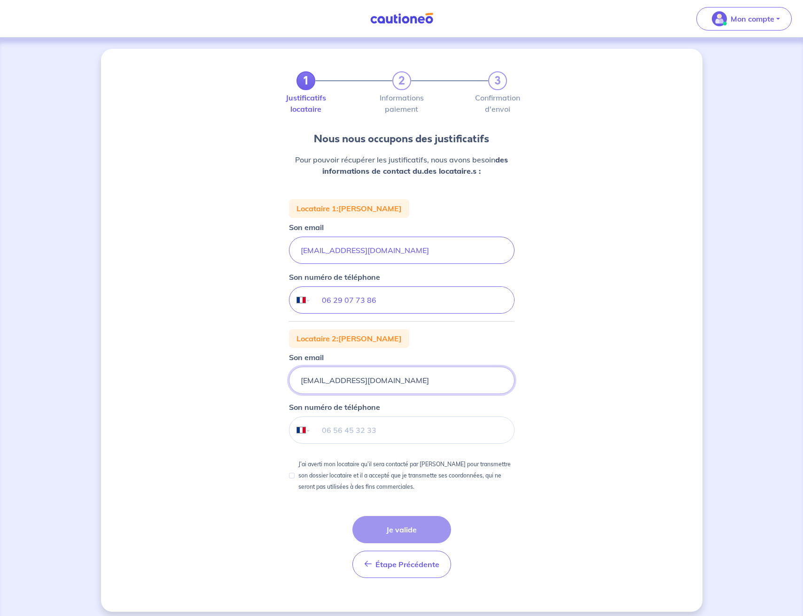
click at [307, 381] on input "Laetitia271097@gmail.com" at bounding box center [402, 380] width 226 height 27
click at [407, 379] on input "laetitia271097@gmail.com" at bounding box center [402, 380] width 226 height 27
type input "laetitia271097@gmail.com"
click at [229, 428] on div "1 2 3 Justificatifs locataire Informations paiement Confirmation d'envoi Nous n…" at bounding box center [401, 330] width 601 height 563
click at [360, 423] on input "tel" at bounding box center [412, 430] width 203 height 26
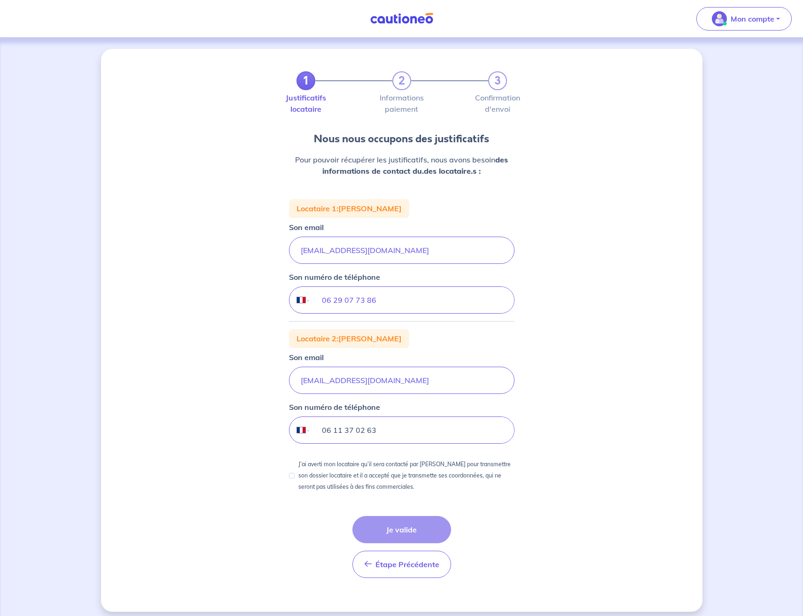
type input "06 11 37 02 63"
click at [318, 476] on p "J’ai averti mon locataire qu’il sera contacté par Cautioneo pour transmettre so…" at bounding box center [406, 476] width 216 height 34
click at [295, 476] on input "J’ai averti mon locataire qu’il sera contacté par Cautioneo pour transmettre so…" at bounding box center [292, 476] width 6 height 6
checkbox input "true"
click at [383, 526] on button "Je valide" at bounding box center [401, 529] width 99 height 27
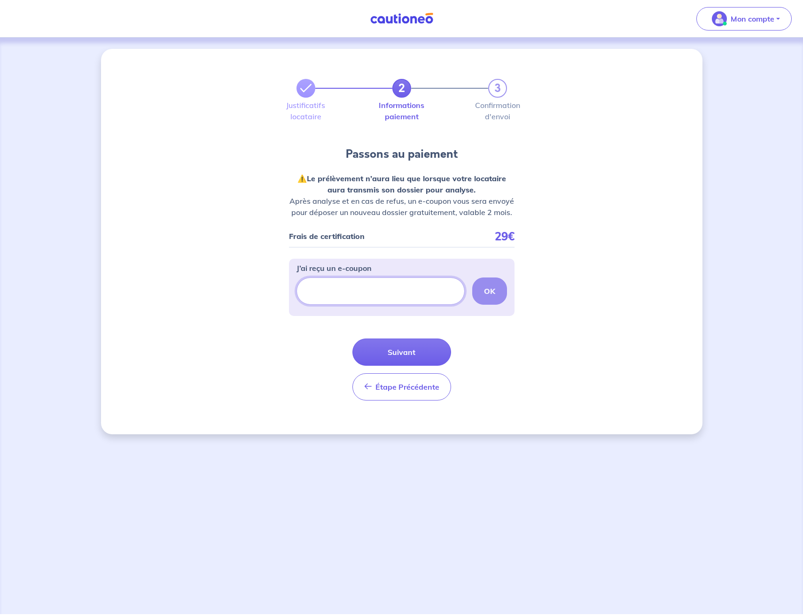
click at [338, 290] on input "J’ai reçu un e-coupon" at bounding box center [380, 291] width 168 height 27
paste input "7064310C"
click at [490, 291] on strong "OK" at bounding box center [489, 291] width 11 height 9
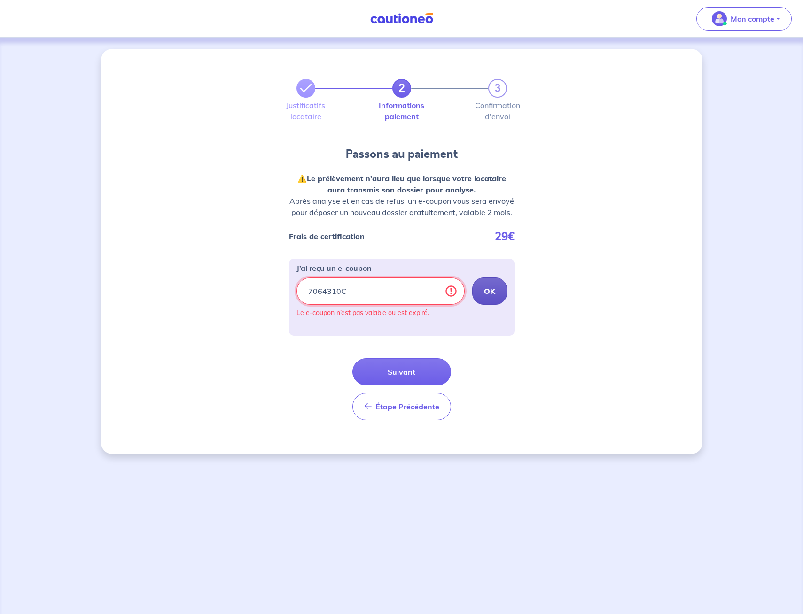
click at [390, 295] on input "7064310C" at bounding box center [380, 291] width 168 height 27
click at [370, 287] on input "7064310C" at bounding box center [380, 291] width 168 height 27
click at [369, 287] on input "7064310C" at bounding box center [380, 291] width 168 height 27
paste input "ECOUPON-"
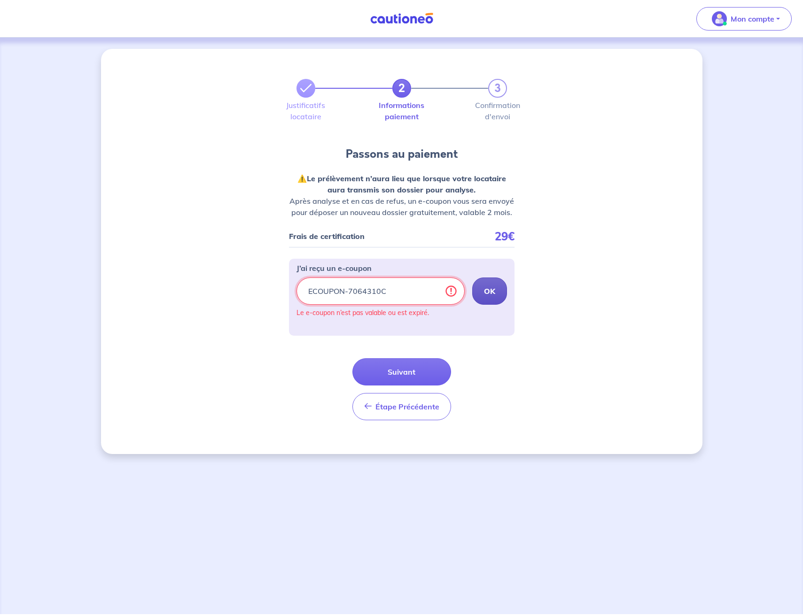
type input "ECOUPON-7064310C"
click at [490, 289] on strong "OK" at bounding box center [489, 291] width 11 height 9
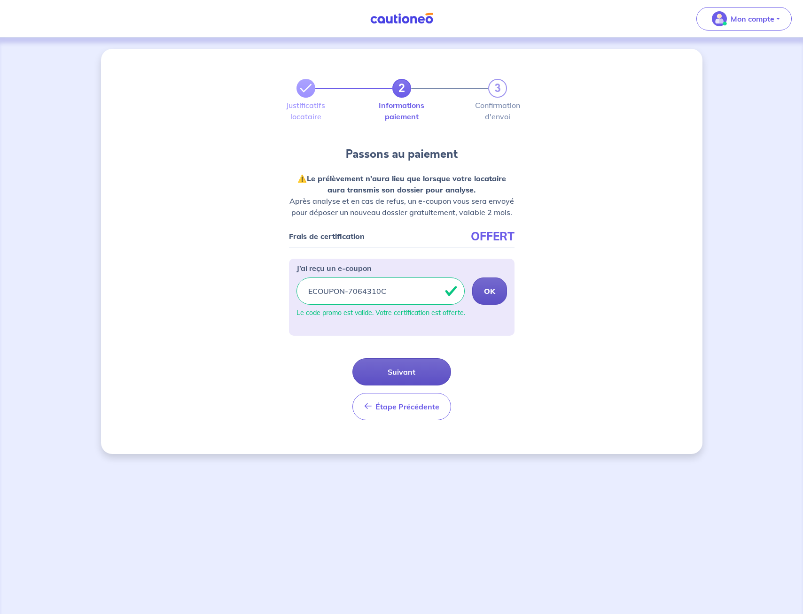
click at [407, 369] on button "Suivant" at bounding box center [401, 371] width 99 height 27
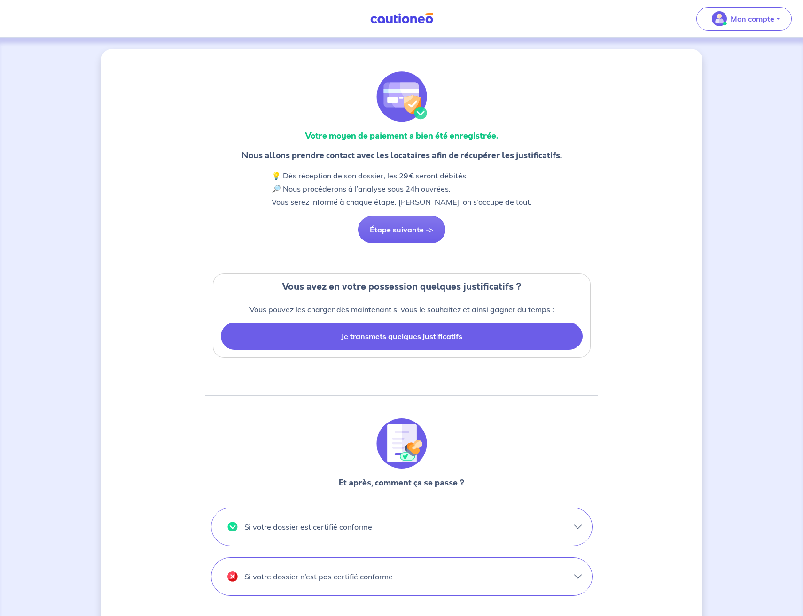
click at [351, 341] on button "Je transmets quelques justificatifs" at bounding box center [402, 336] width 362 height 27
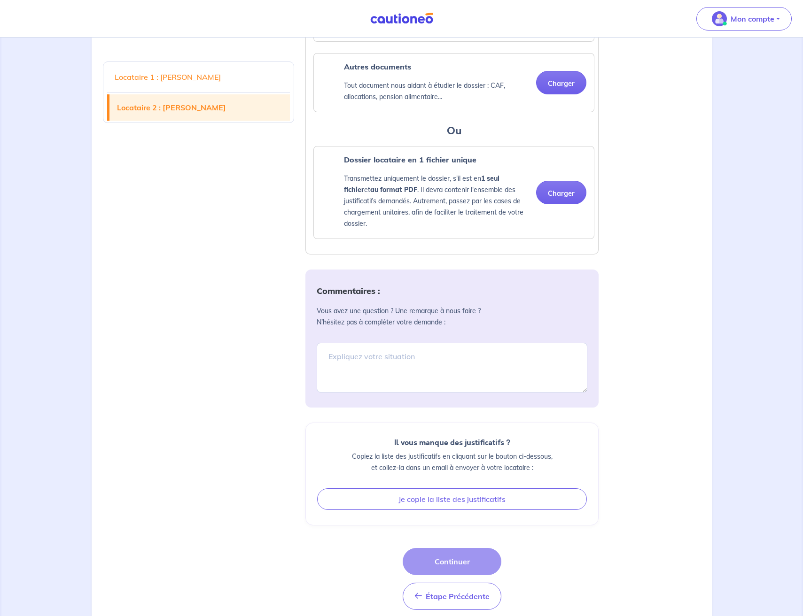
scroll to position [1559, 0]
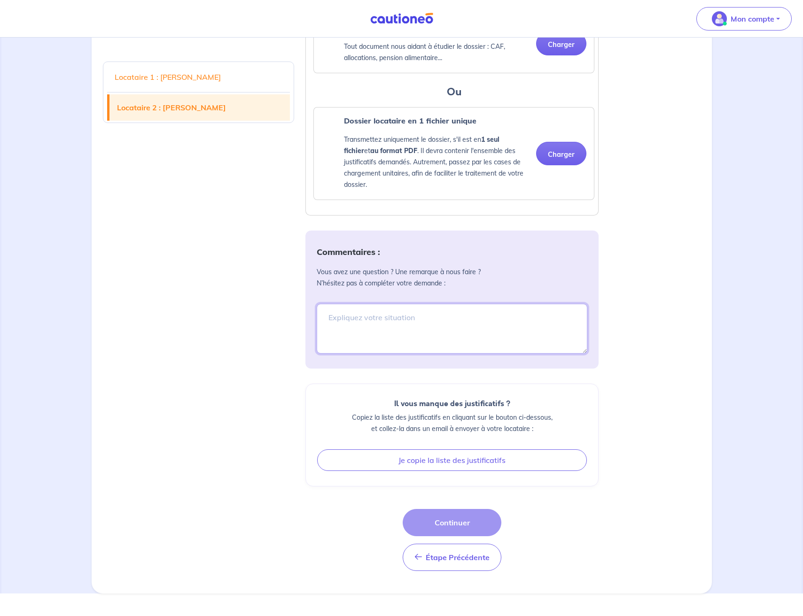
click at [354, 347] on textarea at bounding box center [452, 329] width 271 height 50
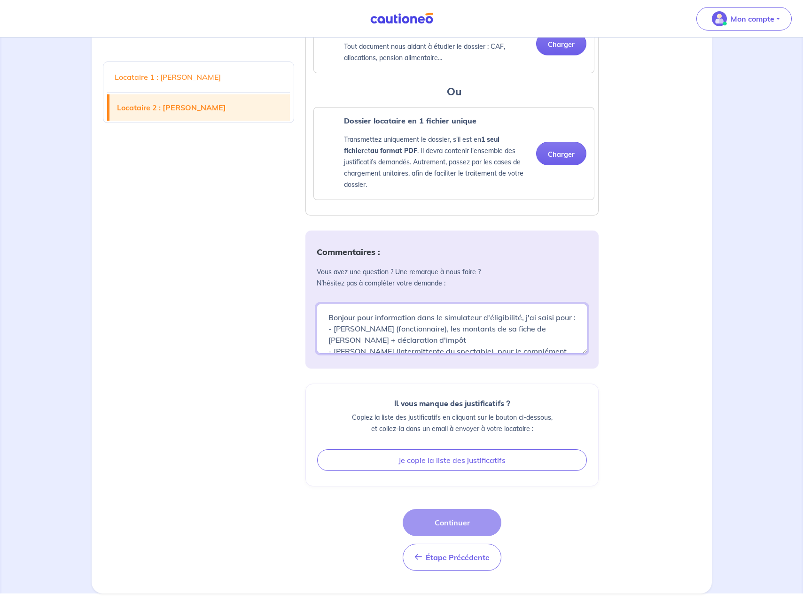
click at [358, 351] on textarea "Bonjour pour information dans le simulateur d'éligibilité, j'ai saisi pour : - …" at bounding box center [452, 329] width 271 height 50
paste textarea "Objet : Précisions sur les informations saisies dans le simulateur d’éligibilit…"
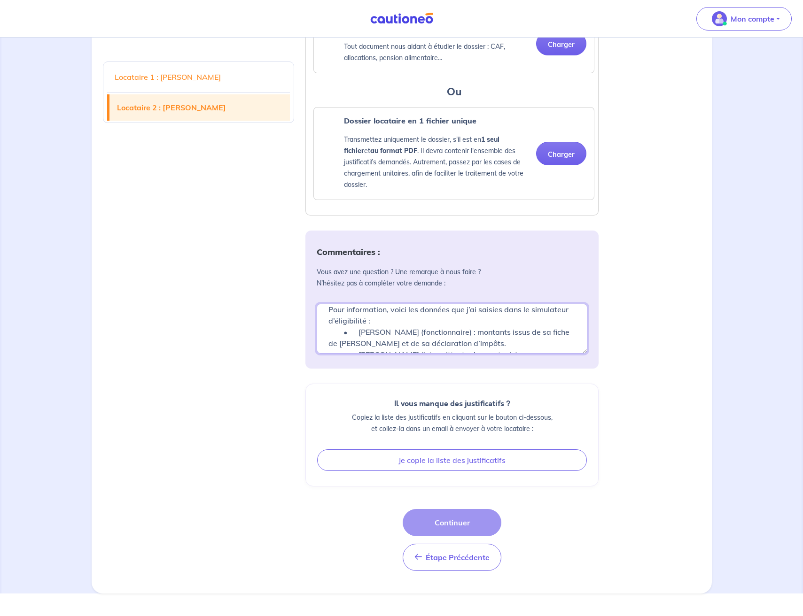
scroll to position [66, 0]
click at [343, 353] on textarea "Objet : Précisions sur les informations saisies dans le simulateur d’éligibilit…" at bounding box center [452, 329] width 271 height 50
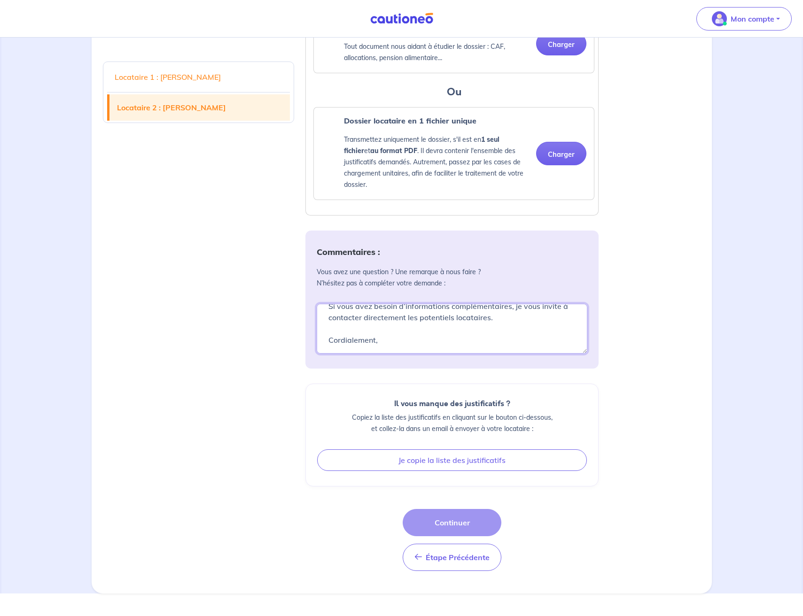
scroll to position [195, 0]
type textarea "Objet : Précisions sur les informations saisies dans le simulateur d’éligibilit…"
click at [347, 536] on div "Étape Précédente Étape Précédente Continuer" at bounding box center [451, 540] width 293 height 62
click at [446, 544] on div "Étape Précédente Étape Précédente Continuer" at bounding box center [452, 540] width 99 height 62
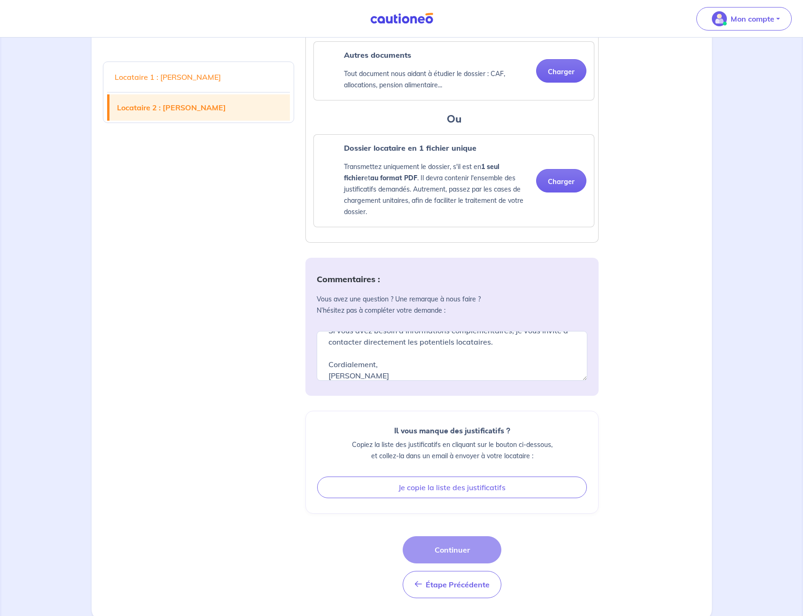
scroll to position [1531, 0]
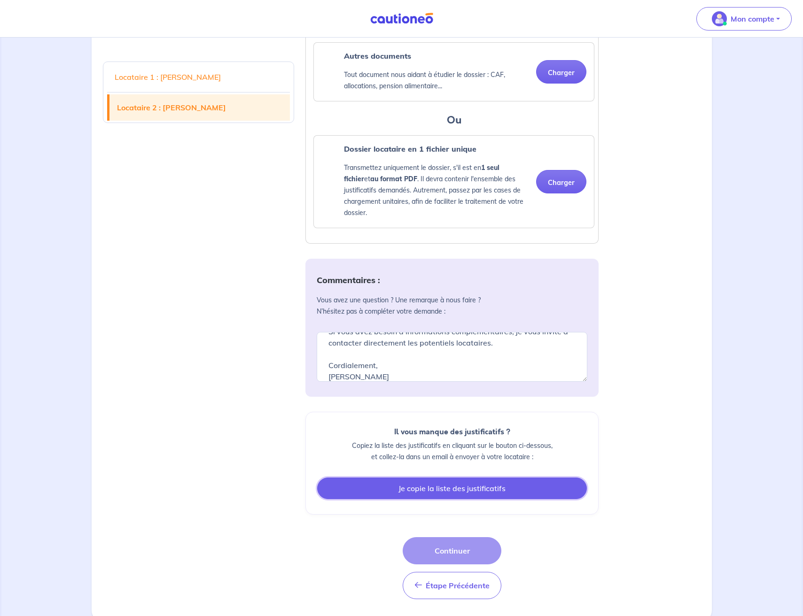
click at [412, 499] on button "Je copie la liste des justificatifs" at bounding box center [452, 489] width 270 height 22
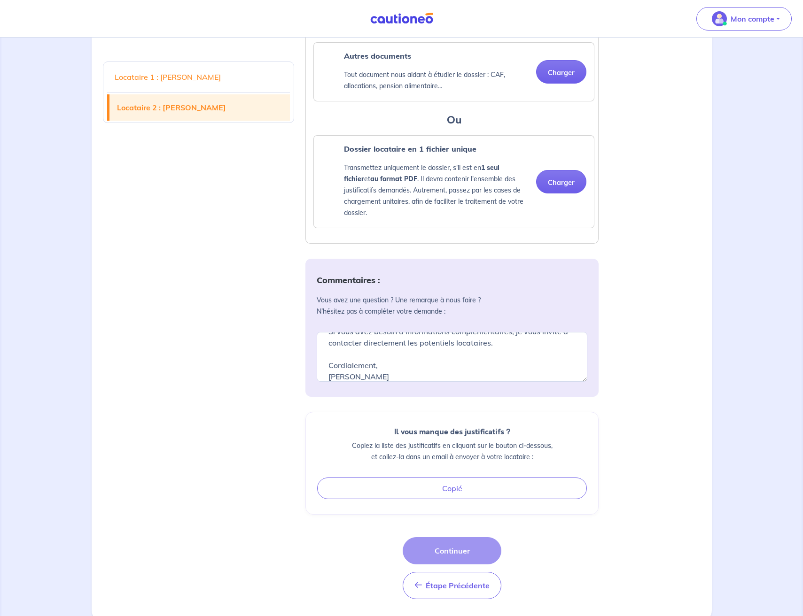
click at [436, 565] on div "Étape Précédente Étape Précédente Continuer" at bounding box center [452, 568] width 99 height 62
click at [372, 382] on textarea "Objet : Précisions sur les informations saisies dans le simulateur d’éligibilit…" at bounding box center [452, 357] width 271 height 50
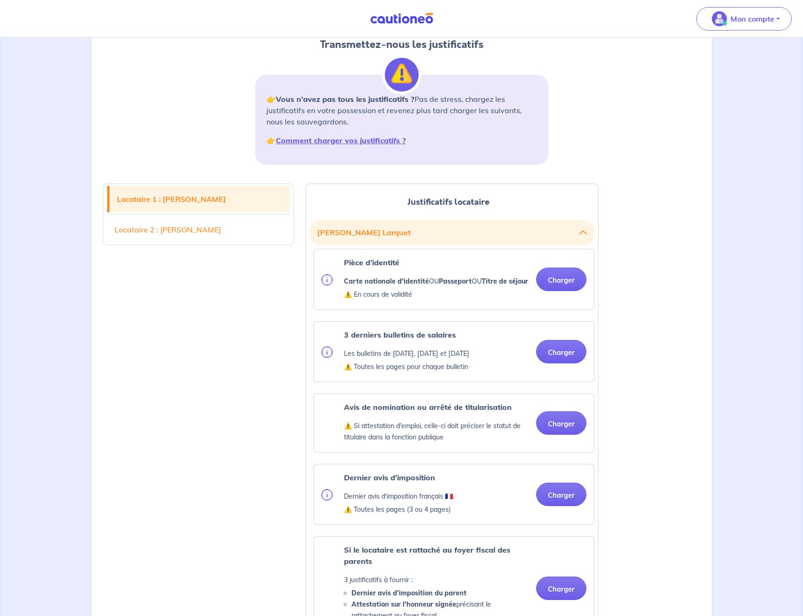
scroll to position [101, 0]
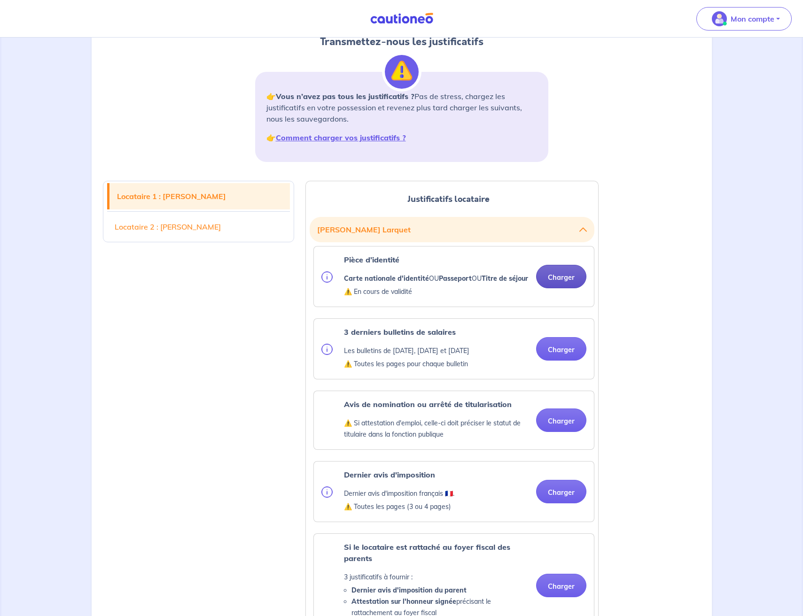
click at [556, 281] on button "Charger" at bounding box center [561, 276] width 50 height 23
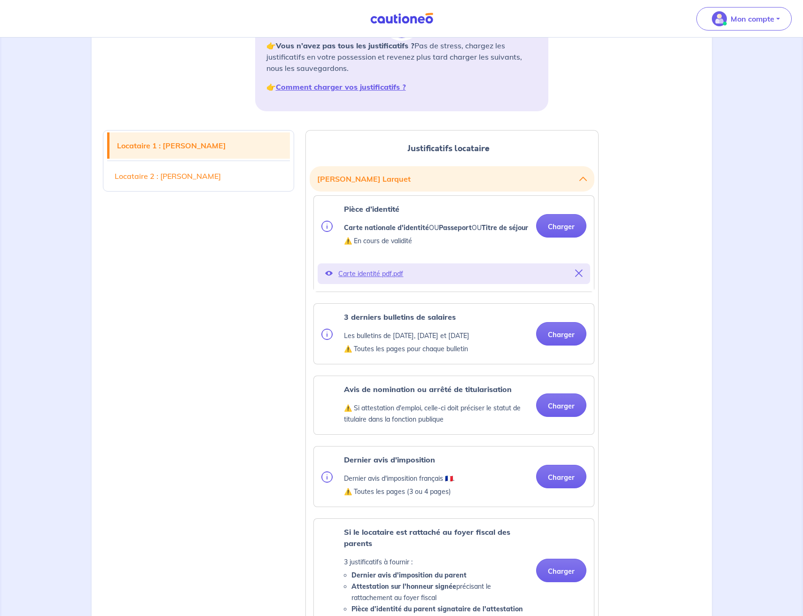
scroll to position [153, 0]
click at [383, 280] on p "Carte identité pdf.pdf" at bounding box center [453, 272] width 231 height 13
click at [573, 345] on button "Charger" at bounding box center [561, 332] width 50 height 23
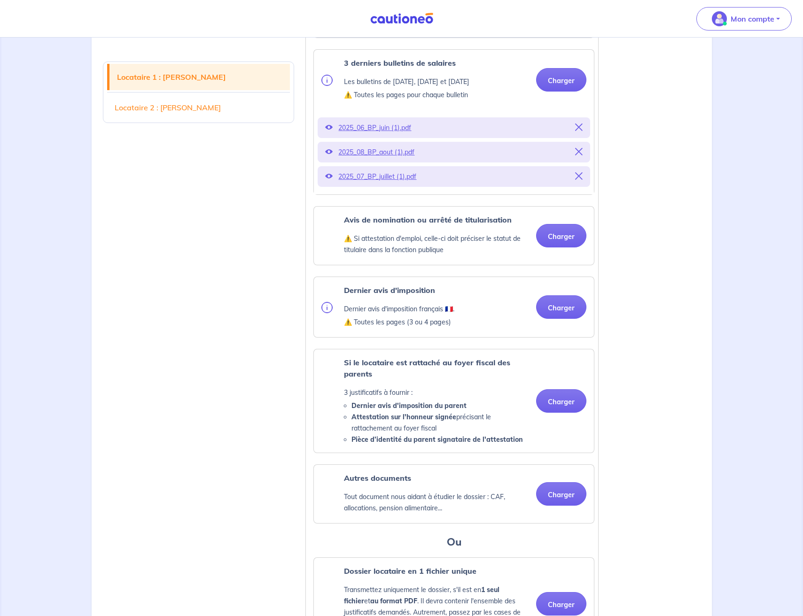
scroll to position [406, 0]
click at [558, 319] on button "Charger" at bounding box center [561, 306] width 50 height 23
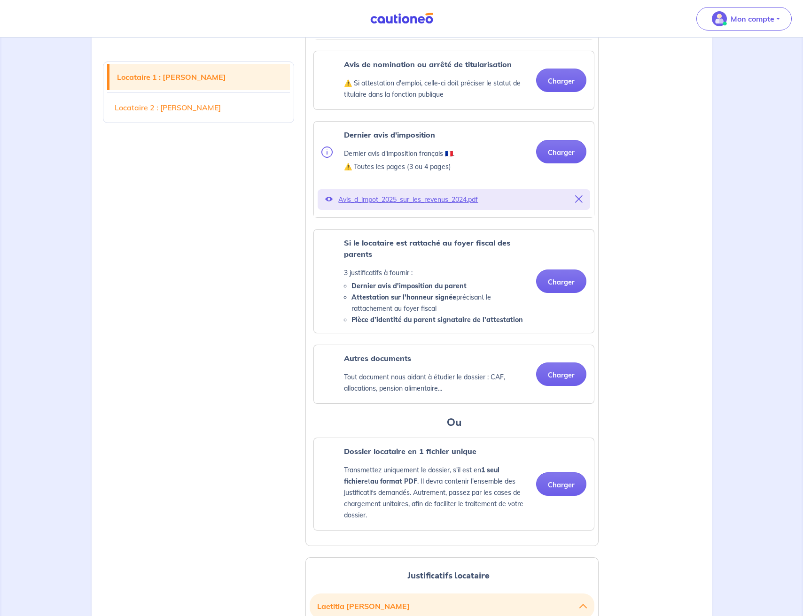
scroll to position [564, 0]
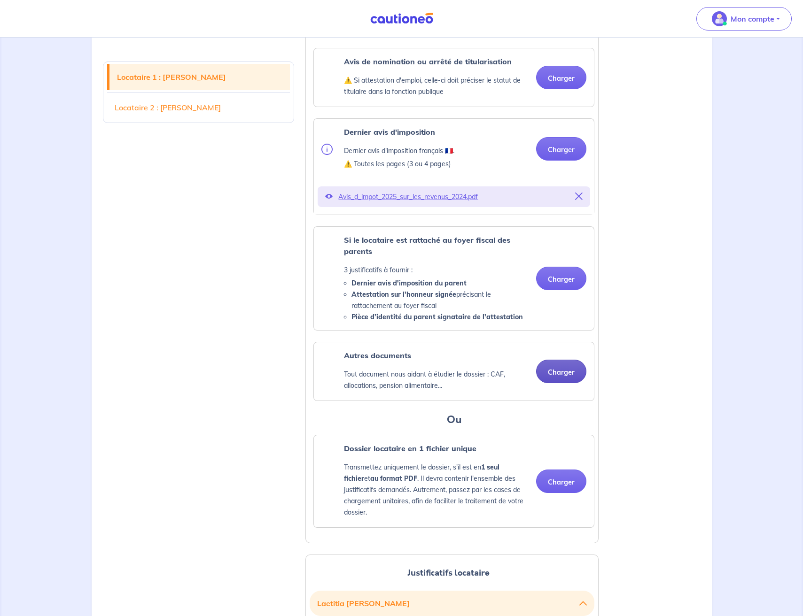
click at [554, 383] on button "Charger" at bounding box center [561, 371] width 50 height 23
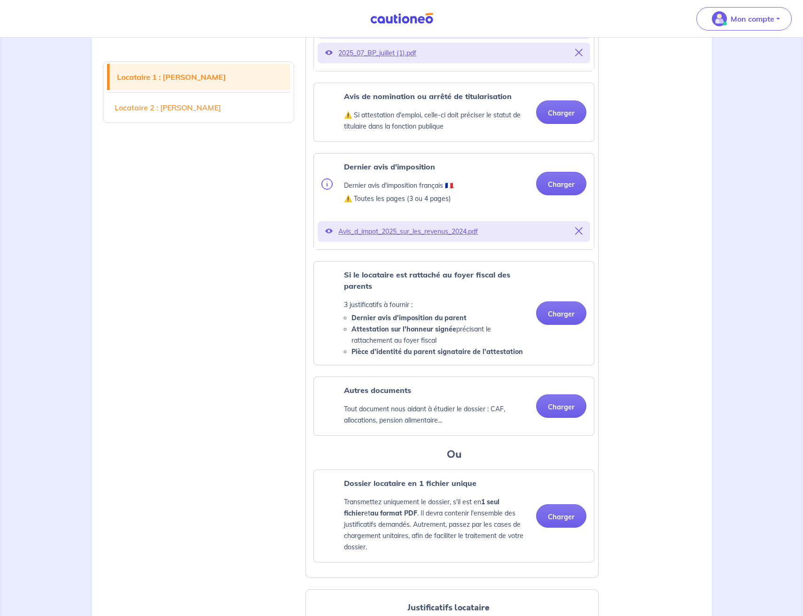
scroll to position [568, 0]
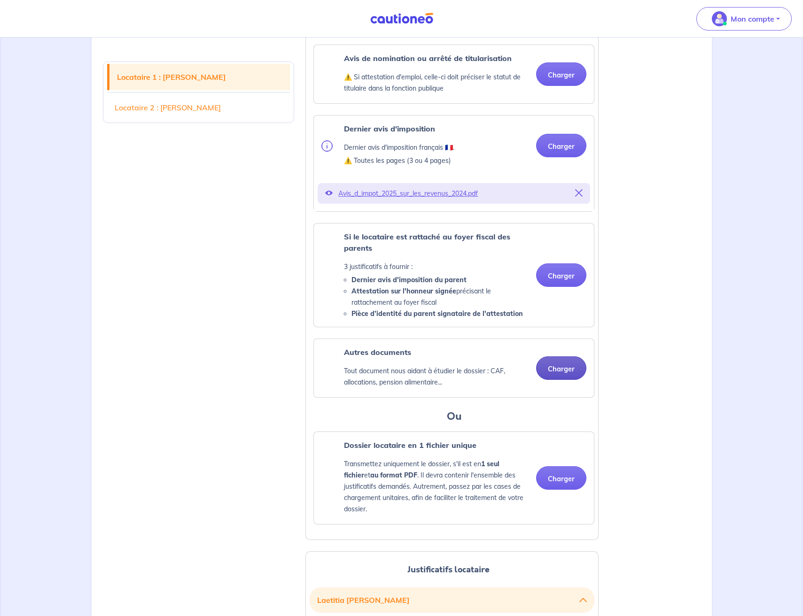
click at [560, 377] on button "Charger" at bounding box center [561, 368] width 50 height 23
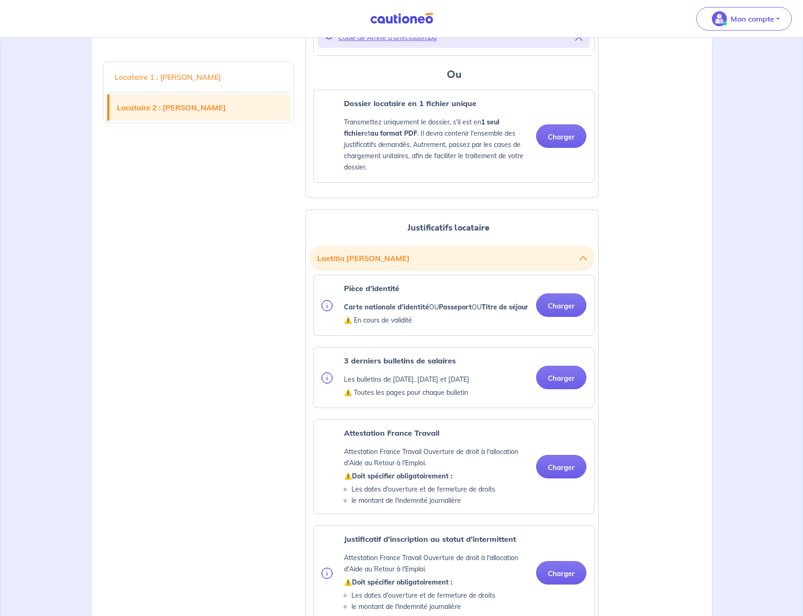
scroll to position [988, 0]
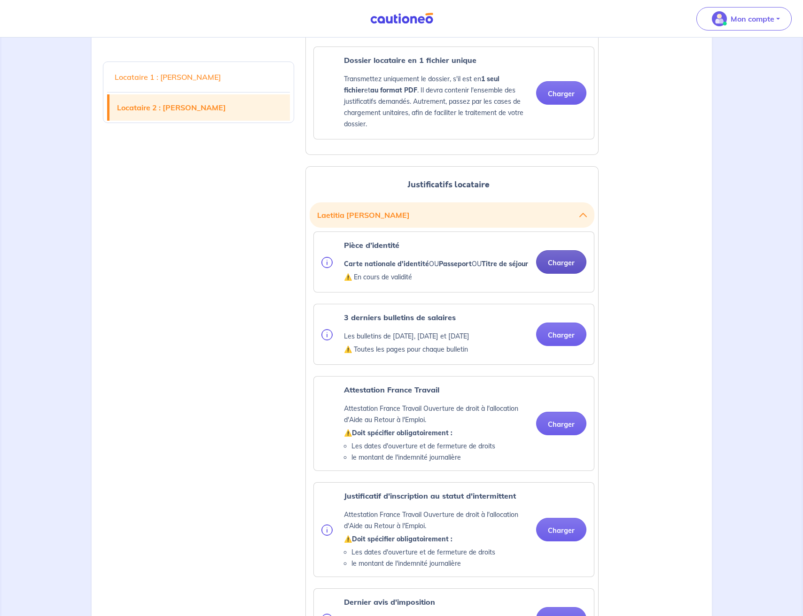
click at [550, 274] on button "Charger" at bounding box center [561, 261] width 50 height 23
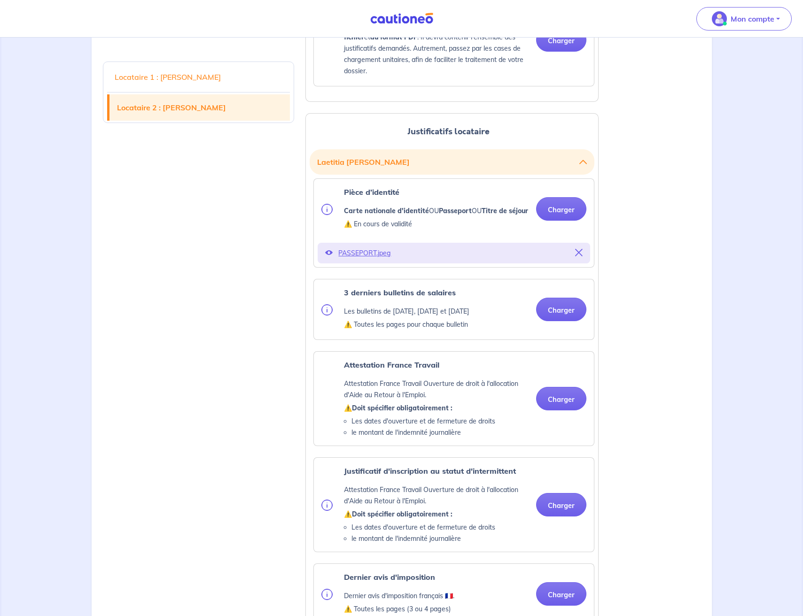
scroll to position [1064, 0]
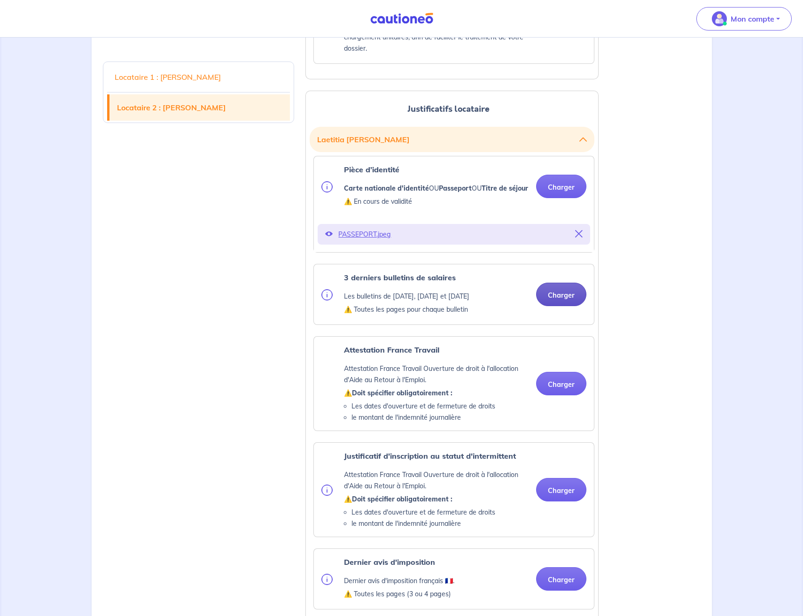
click at [566, 306] on button "Charger" at bounding box center [561, 294] width 50 height 23
click at [559, 396] on button "Charger" at bounding box center [561, 383] width 50 height 23
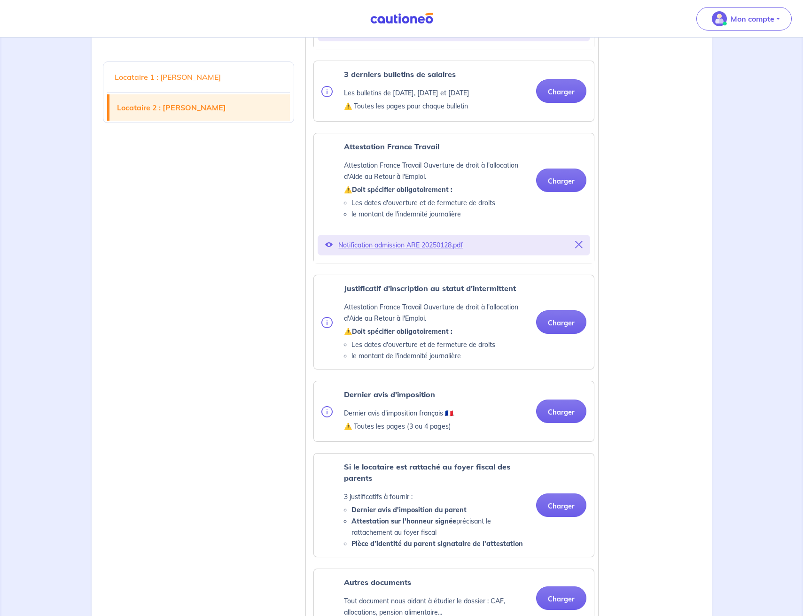
scroll to position [1280, 0]
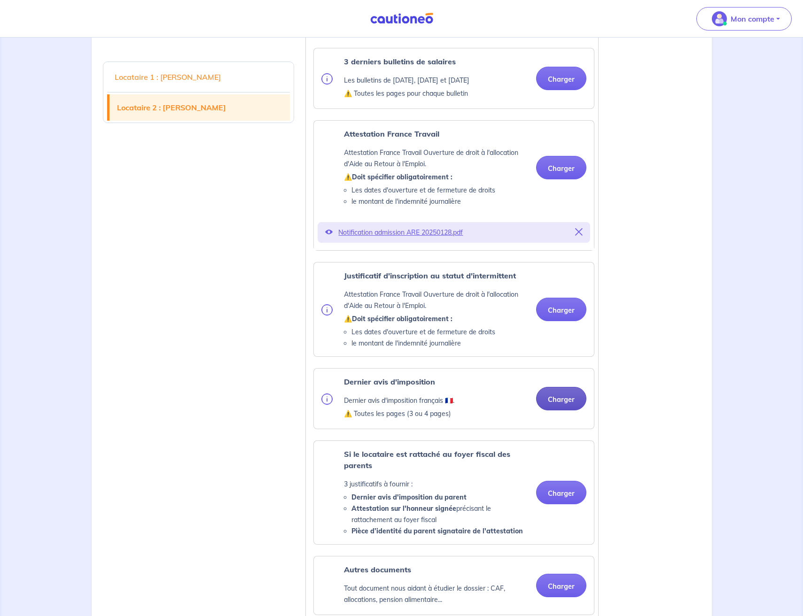
click at [575, 411] on button "Charger" at bounding box center [561, 398] width 50 height 23
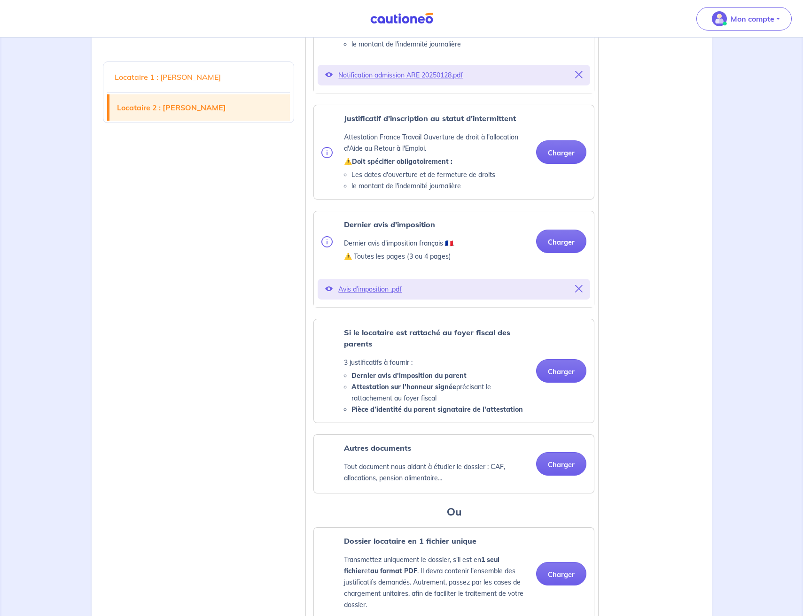
scroll to position [1440, 0]
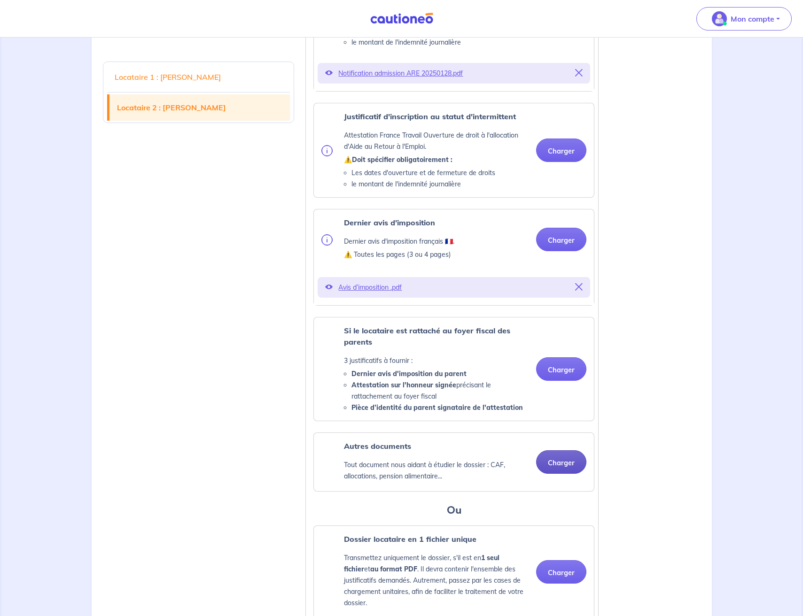
click at [562, 474] on button "Charger" at bounding box center [561, 462] width 50 height 23
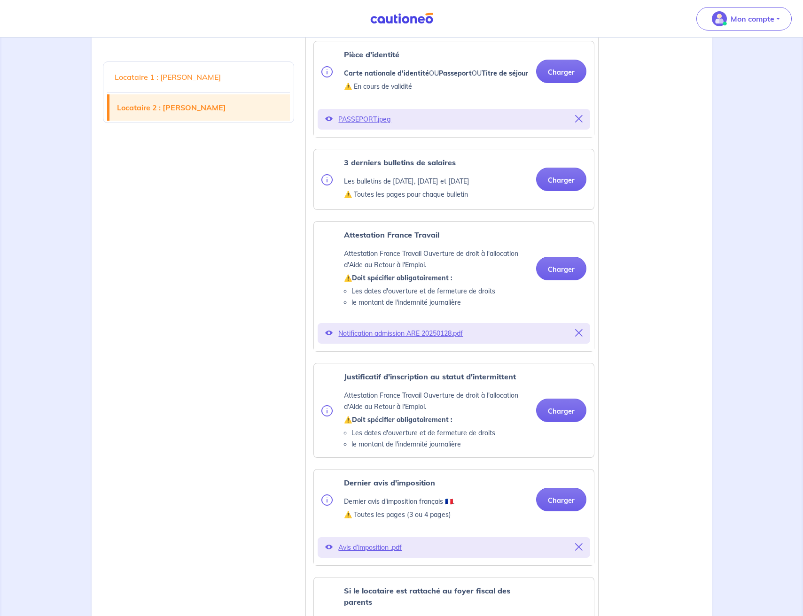
scroll to position [1175, 0]
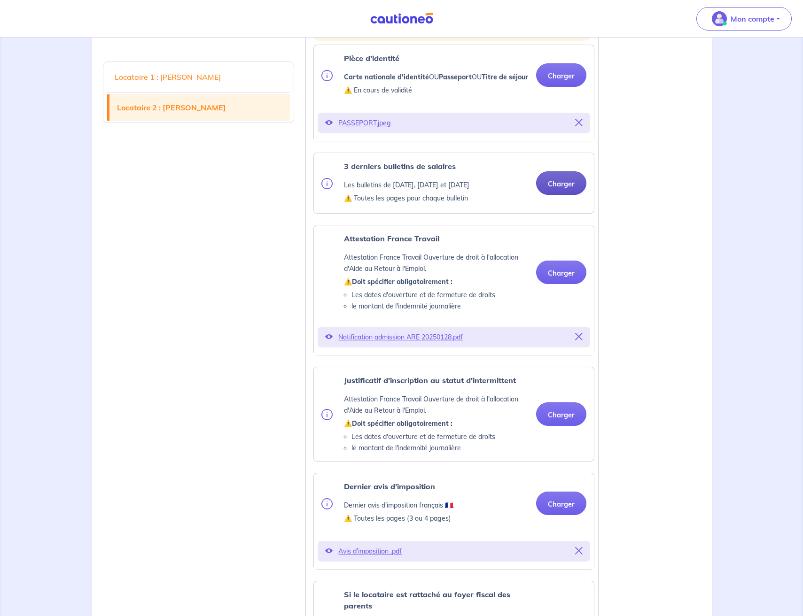
click at [551, 195] on button "Charger" at bounding box center [561, 182] width 50 height 23
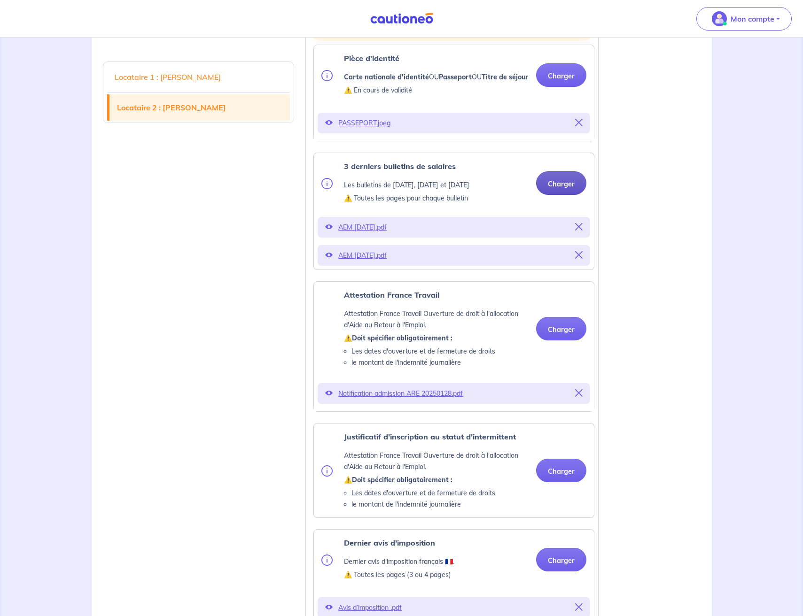
click at [549, 195] on button "Charger" at bounding box center [561, 182] width 50 height 23
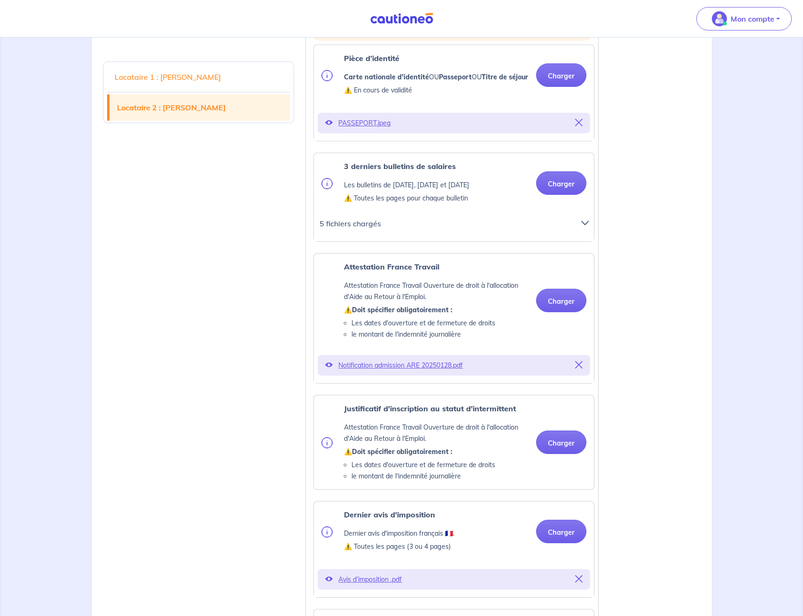
click at [584, 227] on icon at bounding box center [585, 223] width 8 height 8
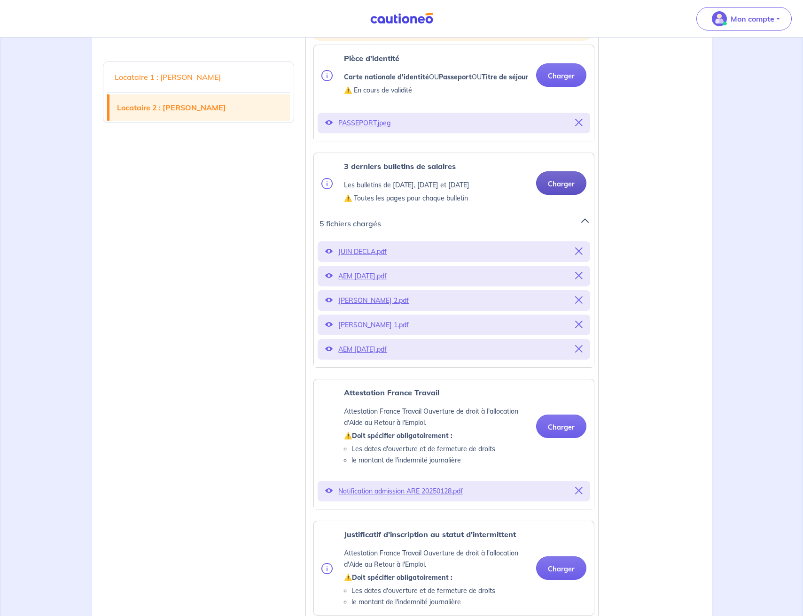
click at [564, 195] on button "Charger" at bounding box center [561, 182] width 50 height 23
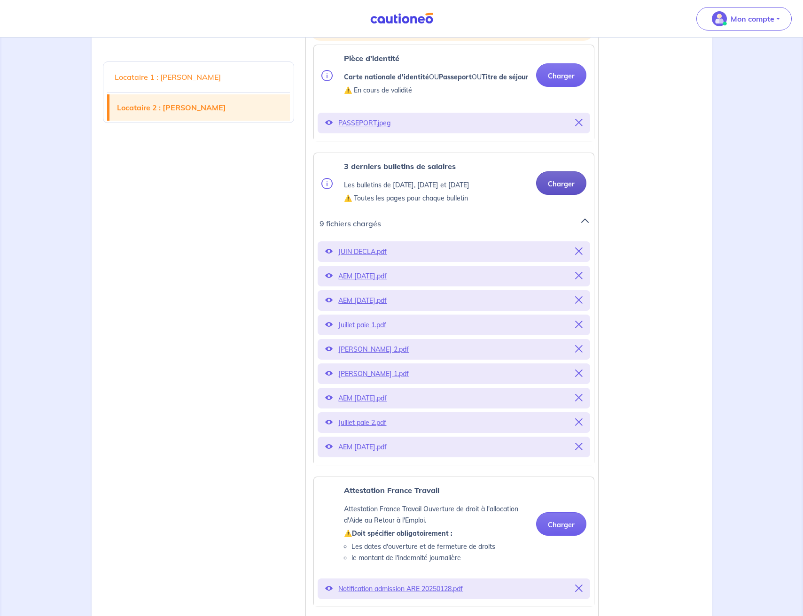
click at [554, 195] on button "Charger" at bounding box center [561, 182] width 50 height 23
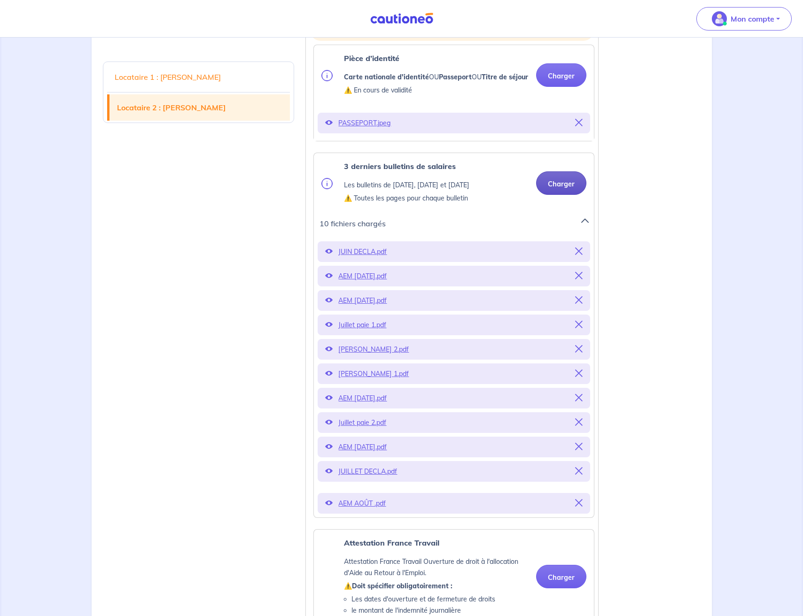
click at [558, 195] on button "Charger" at bounding box center [561, 182] width 50 height 23
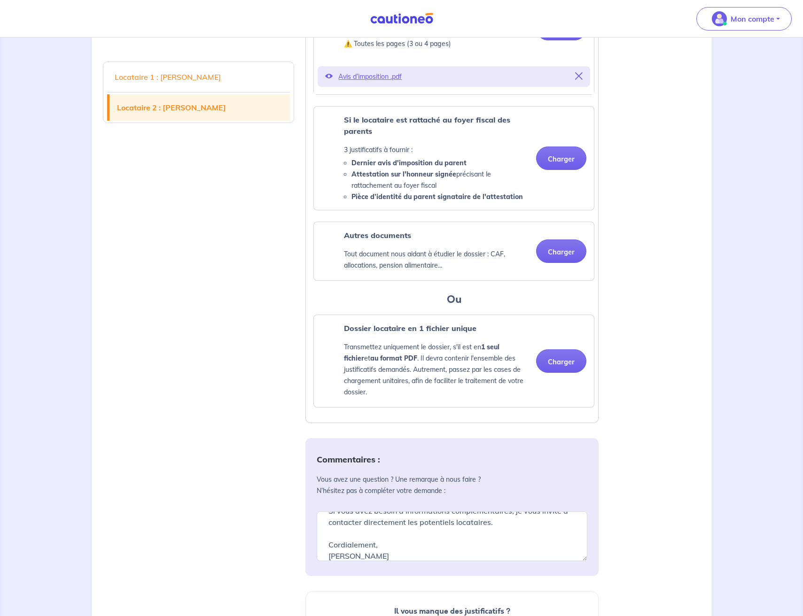
scroll to position [2208, 0]
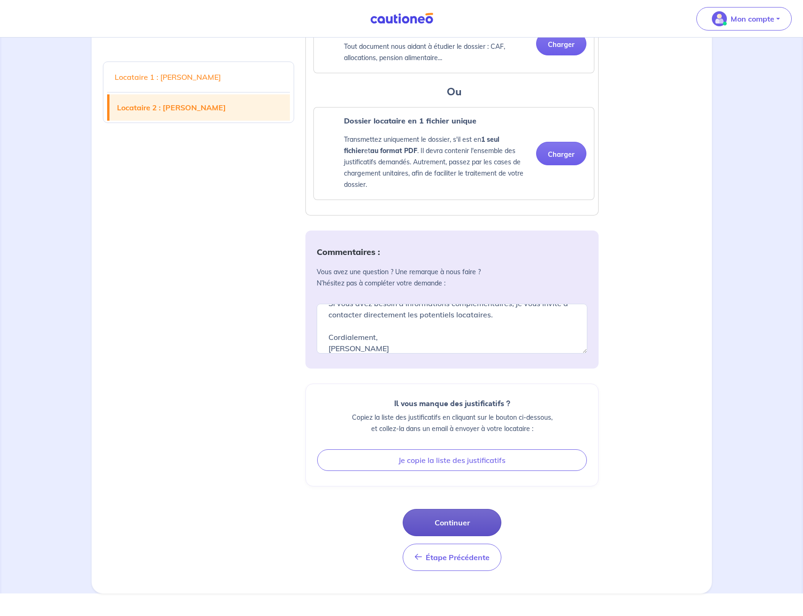
click at [449, 537] on button "Continuer" at bounding box center [452, 522] width 99 height 27
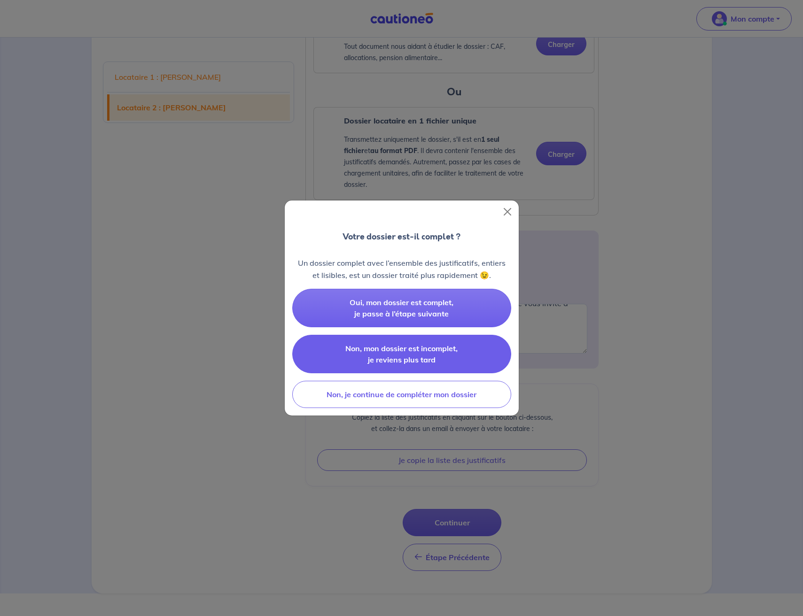
click at [419, 356] on span "Non, mon dossier est incomplet, je reviens plus tard" at bounding box center [401, 354] width 112 height 21
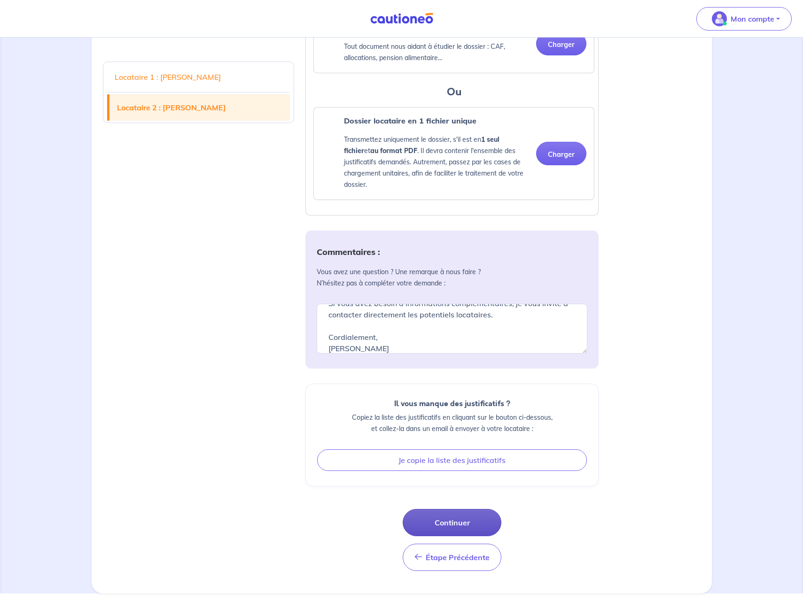
click at [447, 537] on button "Continuer" at bounding box center [452, 522] width 99 height 27
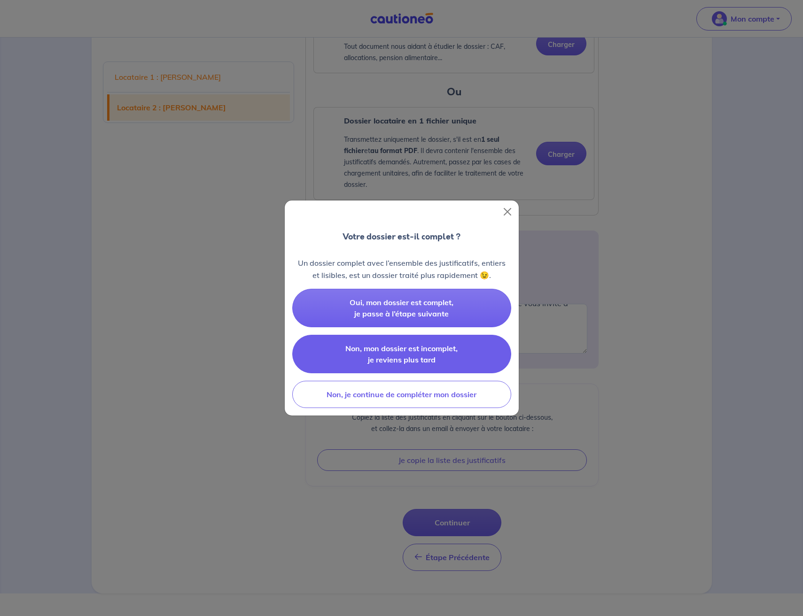
click at [420, 355] on span "Non, mon dossier est incomplet, je reviens plus tard" at bounding box center [401, 354] width 112 height 21
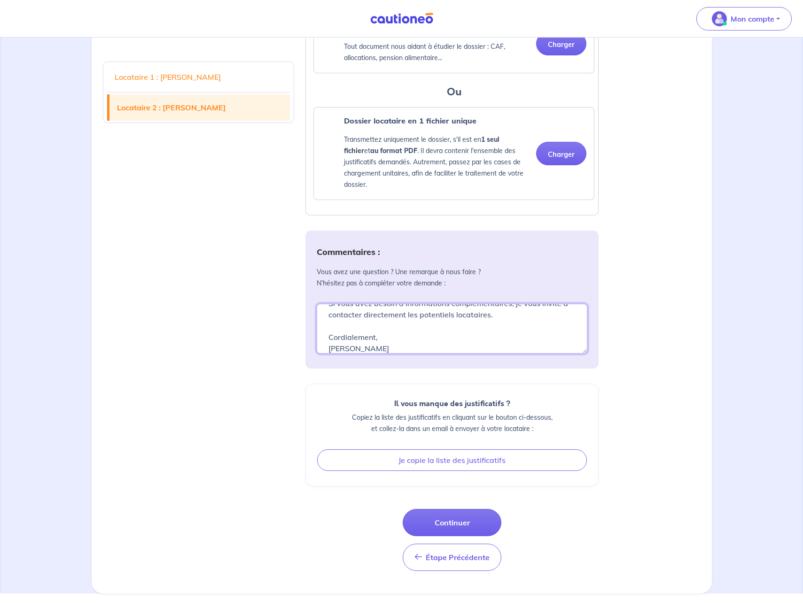
click at [416, 354] on textarea "Objet : Précisions sur les informations saisies dans le simulateur d’éligibilit…" at bounding box center [452, 329] width 271 height 50
click at [451, 537] on button "Continuer" at bounding box center [452, 522] width 99 height 27
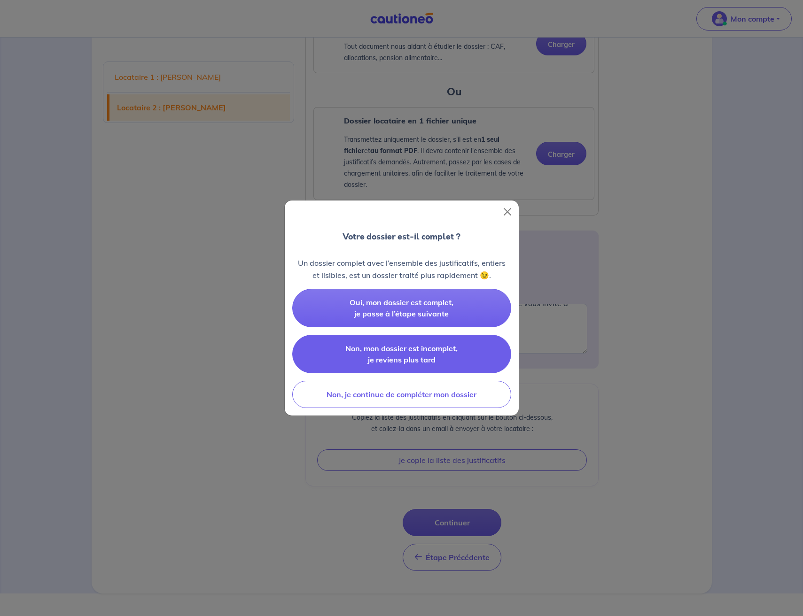
click at [418, 353] on span "Non, mon dossier est incomplet, je reviens plus tard" at bounding box center [401, 354] width 112 height 21
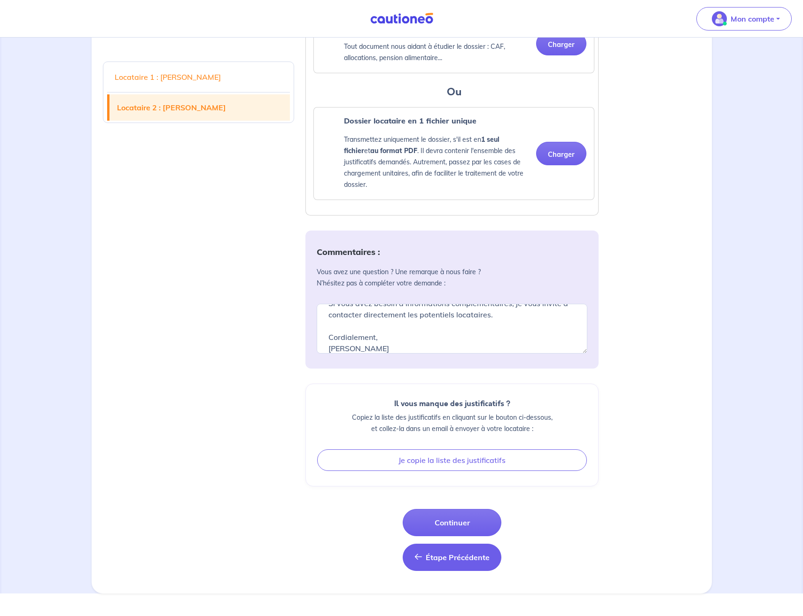
click at [441, 562] on span "Étape Précédente" at bounding box center [458, 557] width 64 height 9
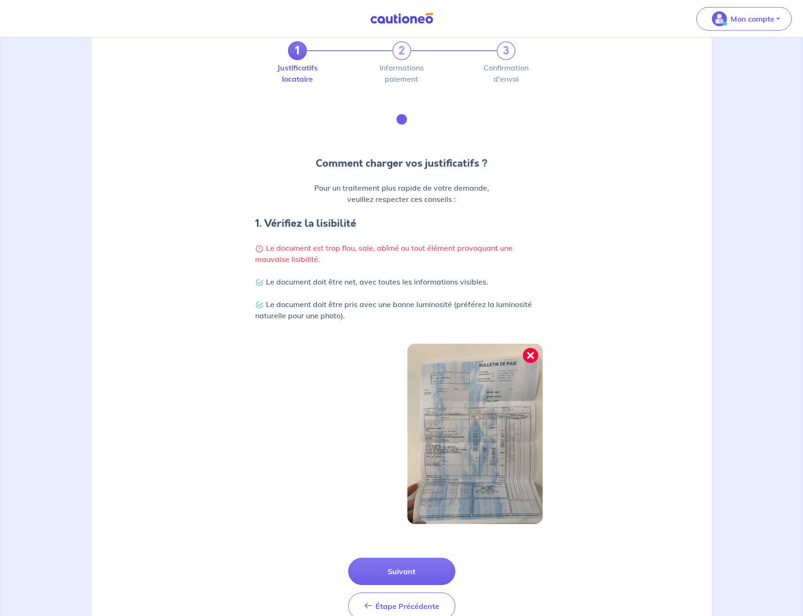
scroll to position [56, 0]
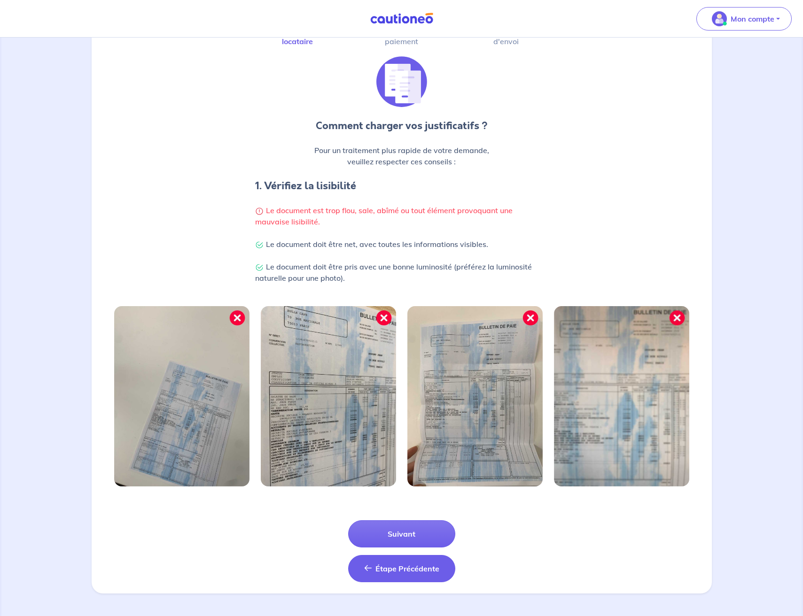
click at [395, 577] on button "Étape Précédente Précédent" at bounding box center [401, 568] width 107 height 27
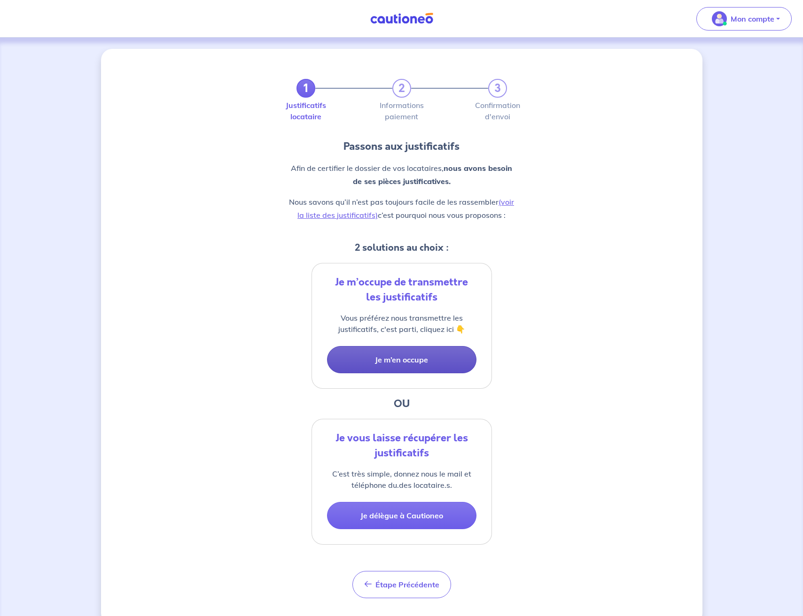
scroll to position [20, 0]
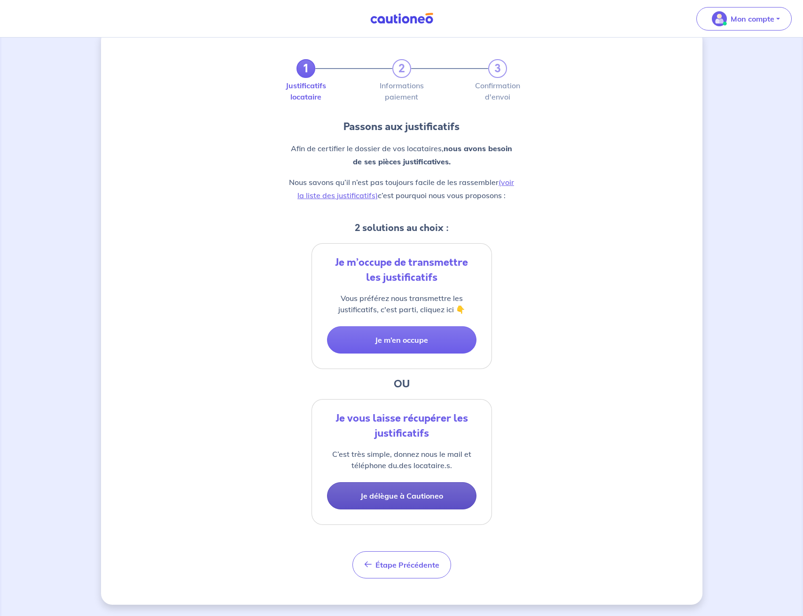
click at [371, 496] on button "Je délègue à Cautioneo" at bounding box center [401, 496] width 149 height 27
select select "FR"
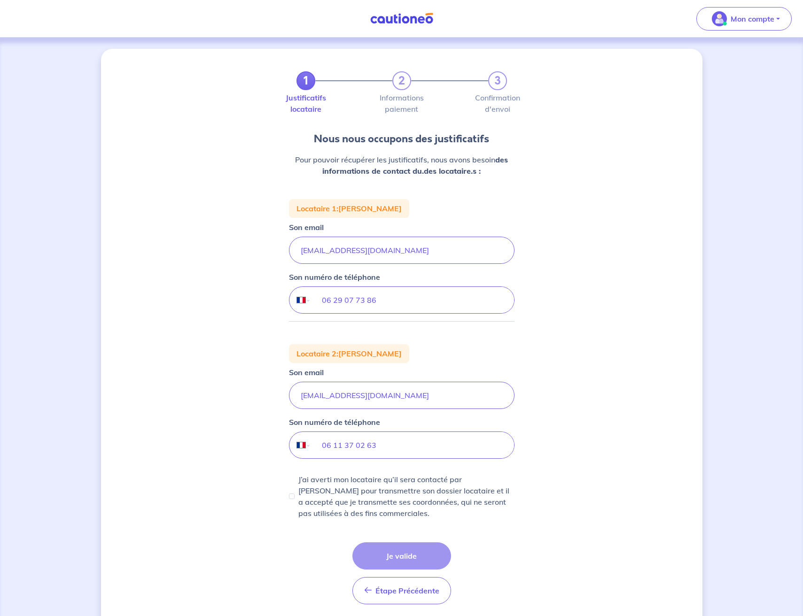
scroll to position [33, 0]
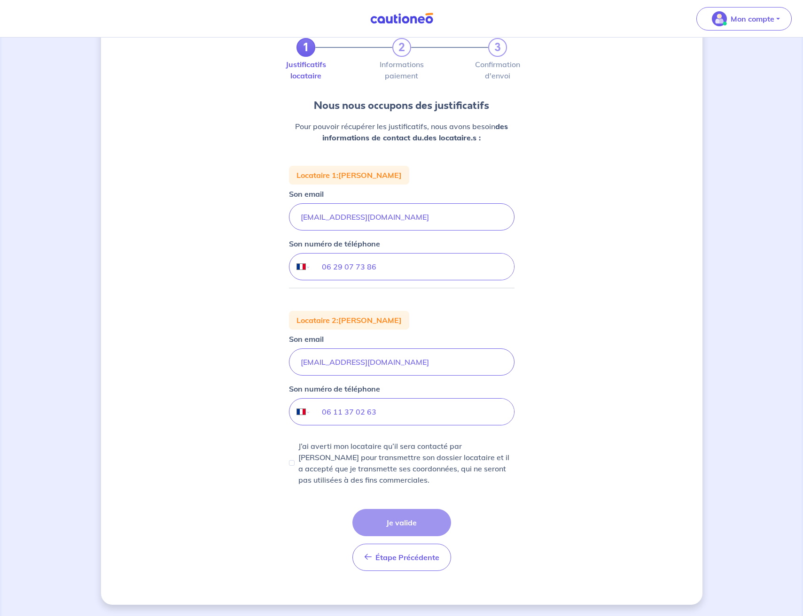
click at [396, 526] on div "Étape Précédente Précédent Je valide Je valide" at bounding box center [401, 540] width 99 height 62
click at [390, 417] on input "06 11 37 02 63" at bounding box center [412, 412] width 203 height 26
type input "06 11 37 02 63"
click at [330, 462] on p "J’ai averti mon locataire qu’il sera contacté par Cautioneo pour transmettre so…" at bounding box center [406, 463] width 216 height 45
click at [295, 462] on input "J’ai averti mon locataire qu’il sera contacté par Cautioneo pour transmettre so…" at bounding box center [292, 463] width 6 height 6
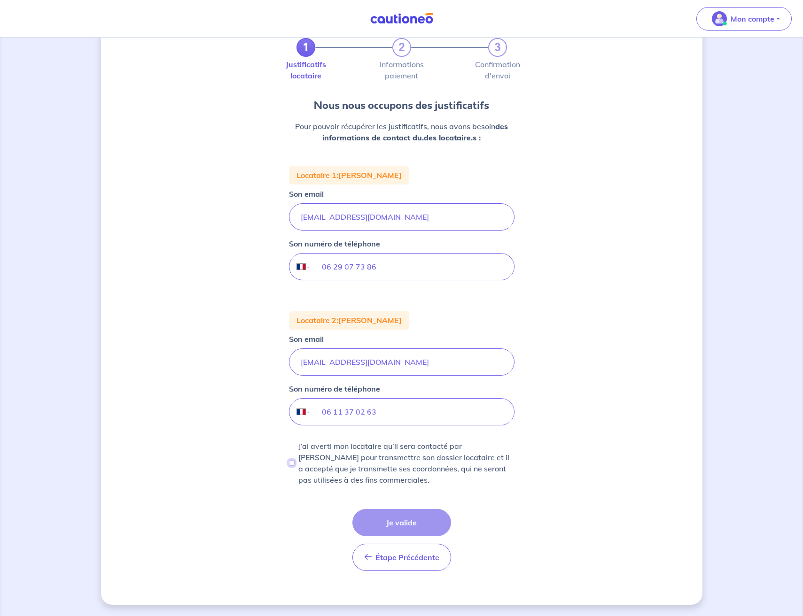
checkbox input "true"
click at [379, 517] on button "Je valide" at bounding box center [401, 522] width 99 height 27
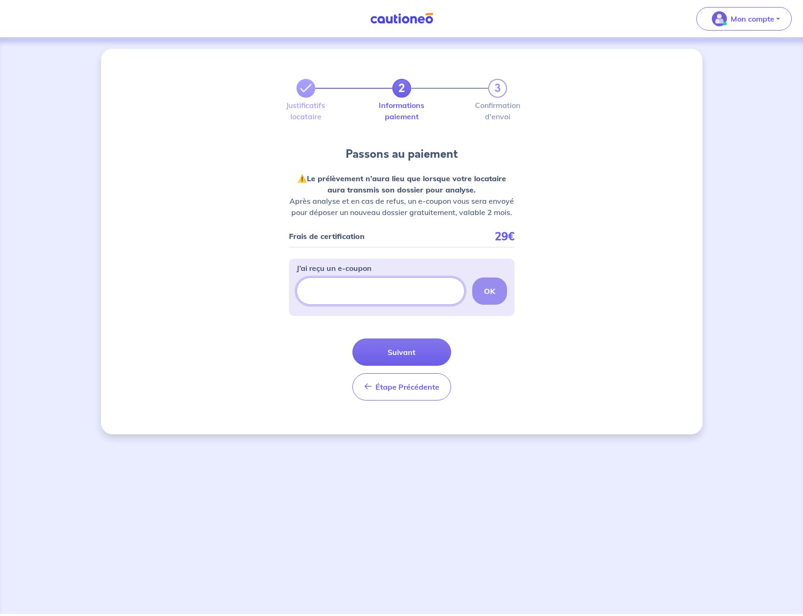
click at [364, 294] on input "J’ai reçu un e-coupon" at bounding box center [380, 291] width 168 height 27
paste input "ECOUPON-7064310C"
type input "ECOUPON-7064310C"
click at [492, 292] on strong "OK" at bounding box center [489, 291] width 11 height 9
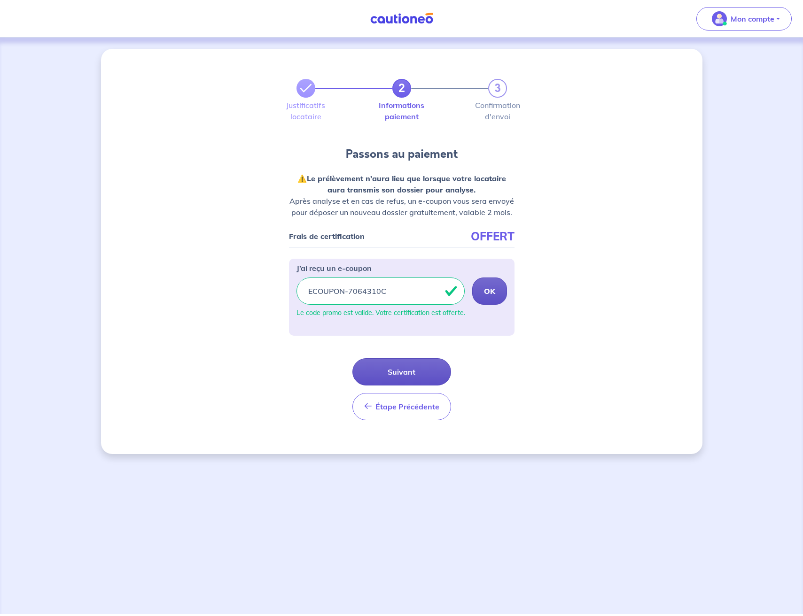
click at [419, 369] on button "Suivant" at bounding box center [401, 371] width 99 height 27
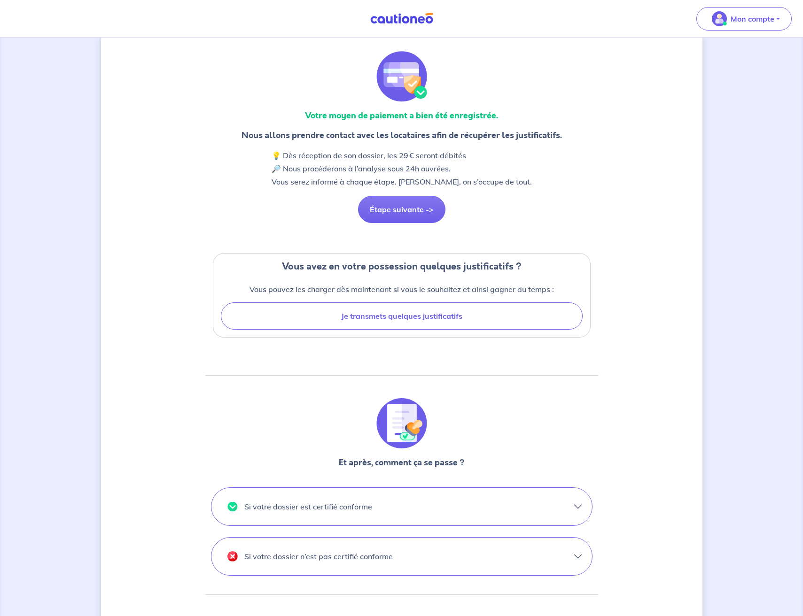
scroll to position [23, 0]
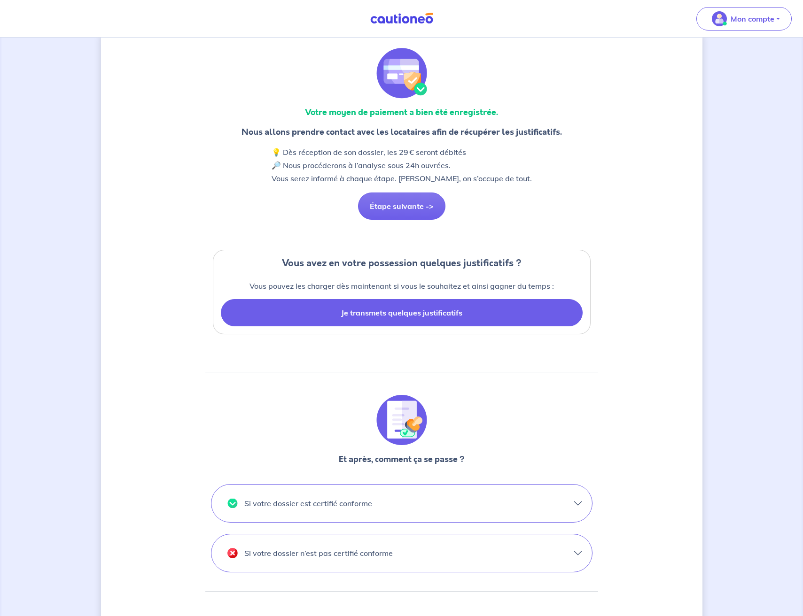
click at [381, 311] on button "Je transmets quelques justificatifs" at bounding box center [402, 312] width 362 height 27
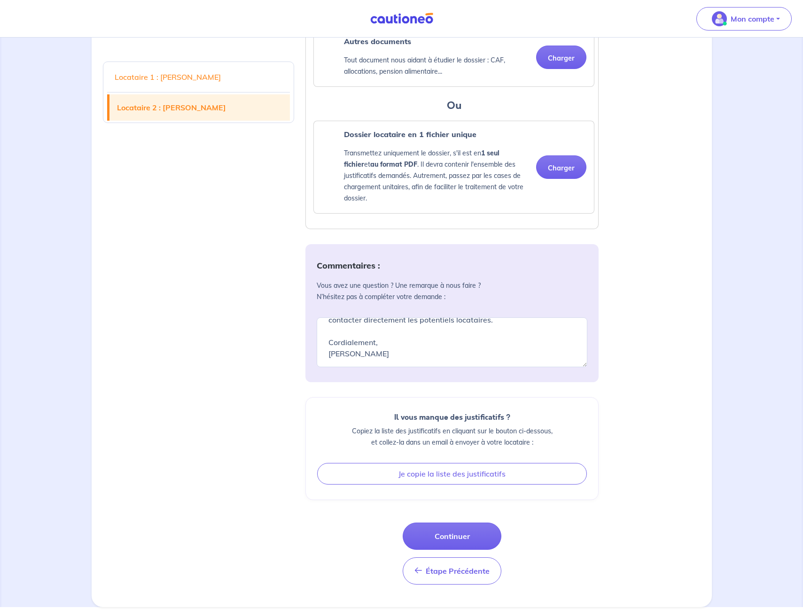
scroll to position [1911, 0]
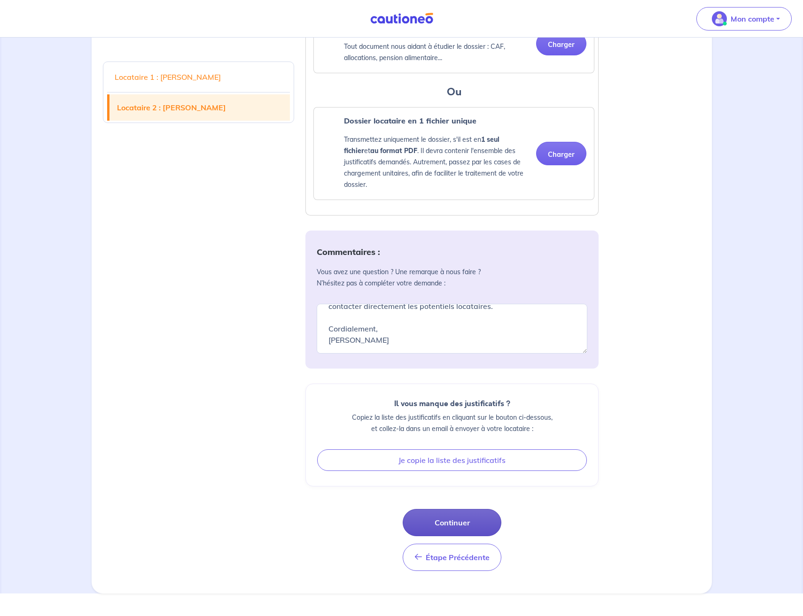
click at [428, 537] on button "Continuer" at bounding box center [452, 522] width 99 height 27
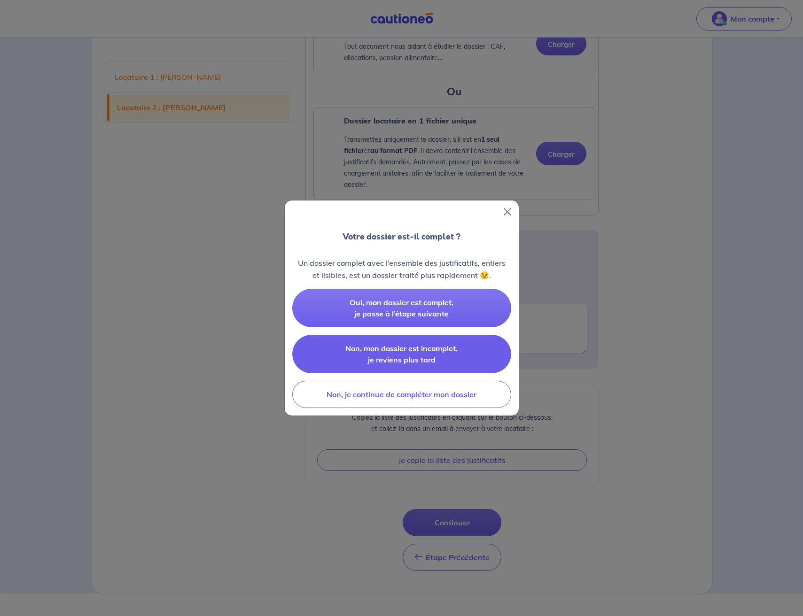
click at [398, 360] on span "Non, mon dossier est incomplet, je reviens plus tard" at bounding box center [401, 354] width 112 height 21
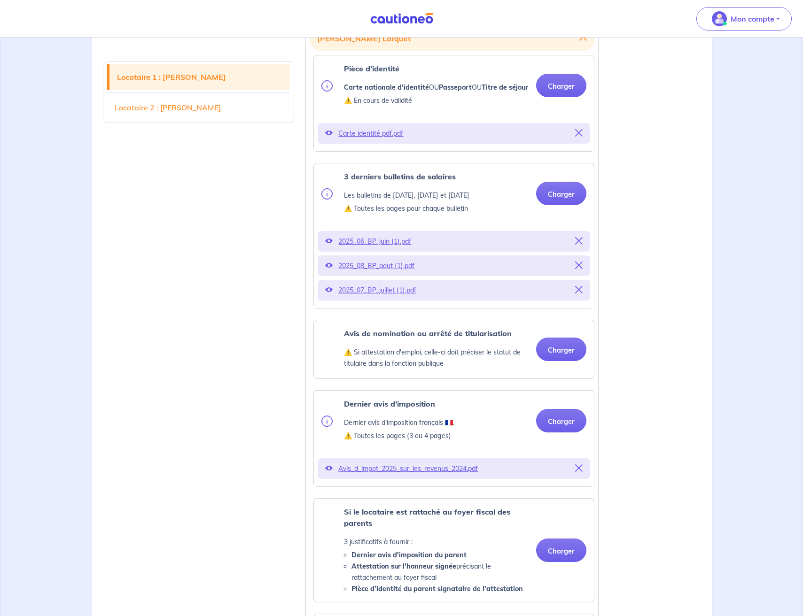
scroll to position [0, 0]
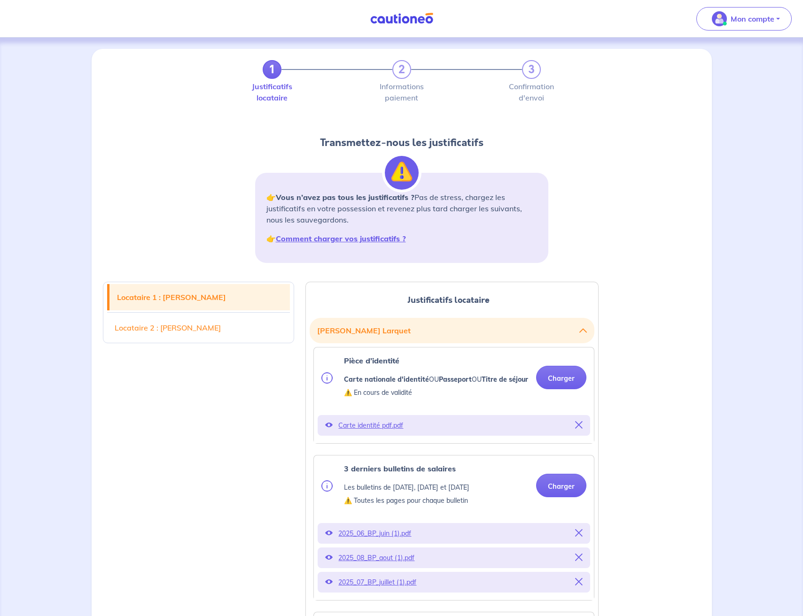
click at [411, 20] on img at bounding box center [401, 19] width 70 height 12
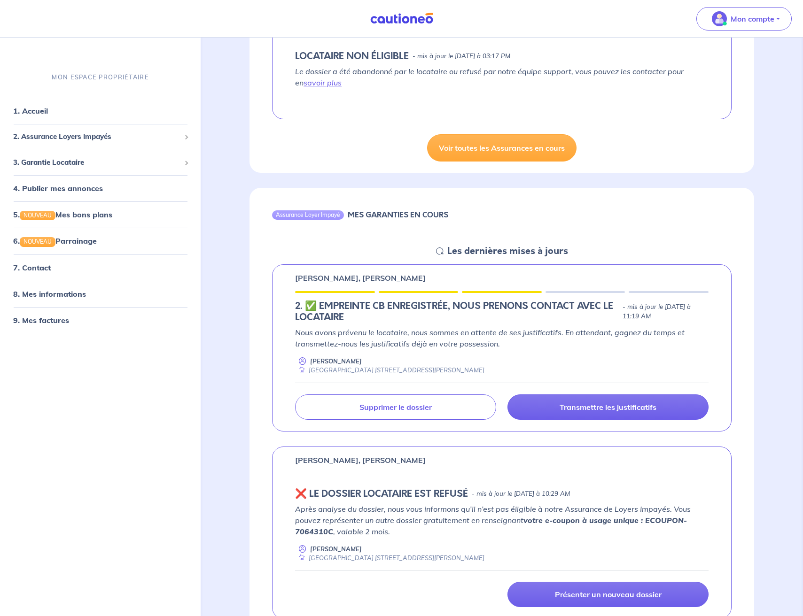
scroll to position [330, 0]
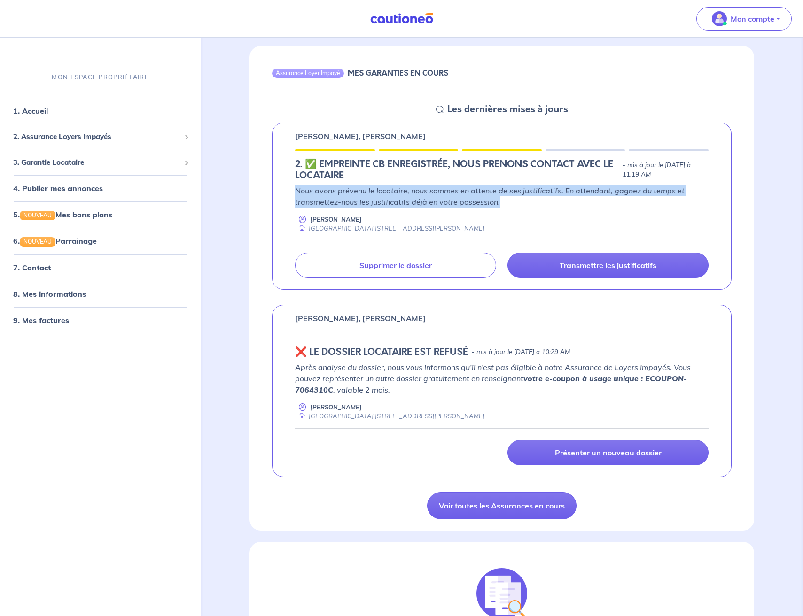
drag, startPoint x: 297, startPoint y: 191, endPoint x: 505, endPoint y: 203, distance: 208.5
click at [505, 203] on p "Nous avons prévenu le locataire, nous sommes en attente de ses justificatifs. E…" at bounding box center [501, 196] width 413 height 23
drag, startPoint x: 515, startPoint y: 202, endPoint x: 279, endPoint y: 190, distance: 237.1
click at [279, 190] on div "Thomas Larquet, Laetitia Simon 2.︎ ✅️ EMPREINTE CB ENREGISTRÉE, NOUS PRENONS CO…" at bounding box center [501, 206] width 459 height 167
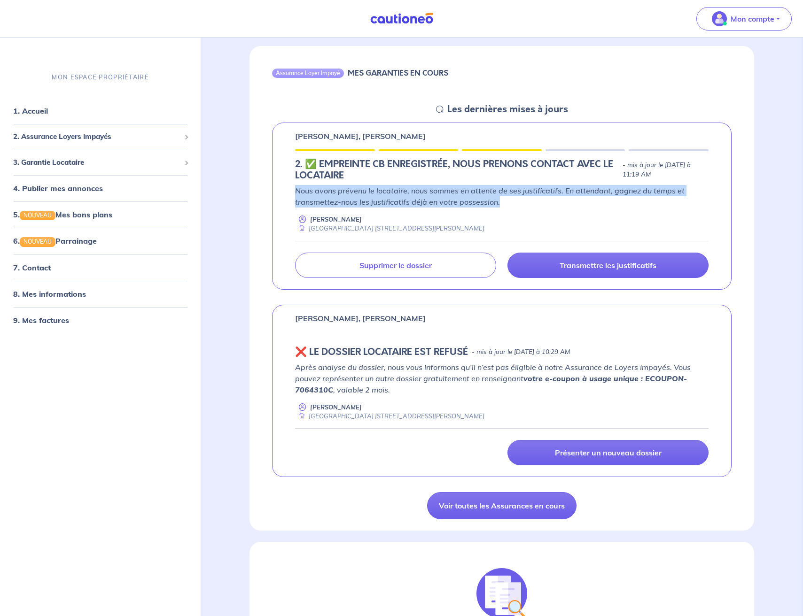
copy p "Nous avons prévenu le locataire, nous sommes en attente de ses justificatifs. E…"
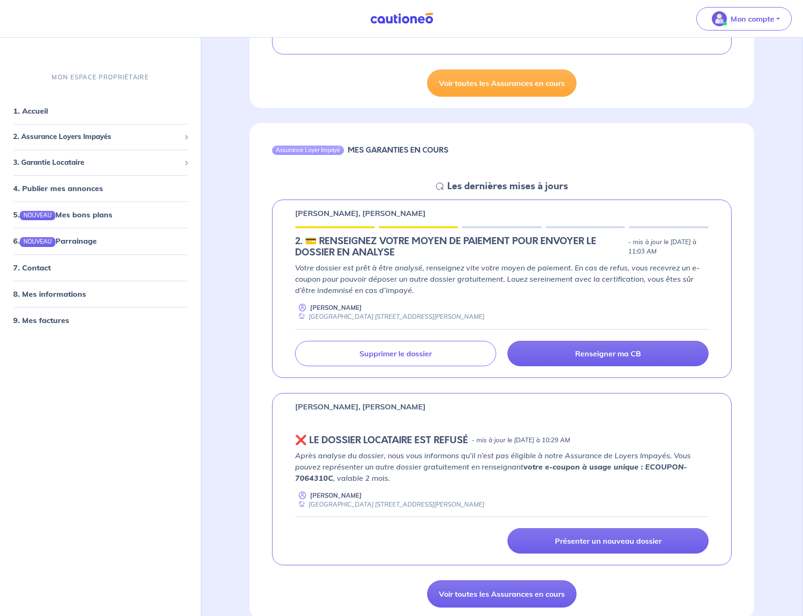
scroll to position [356, 0]
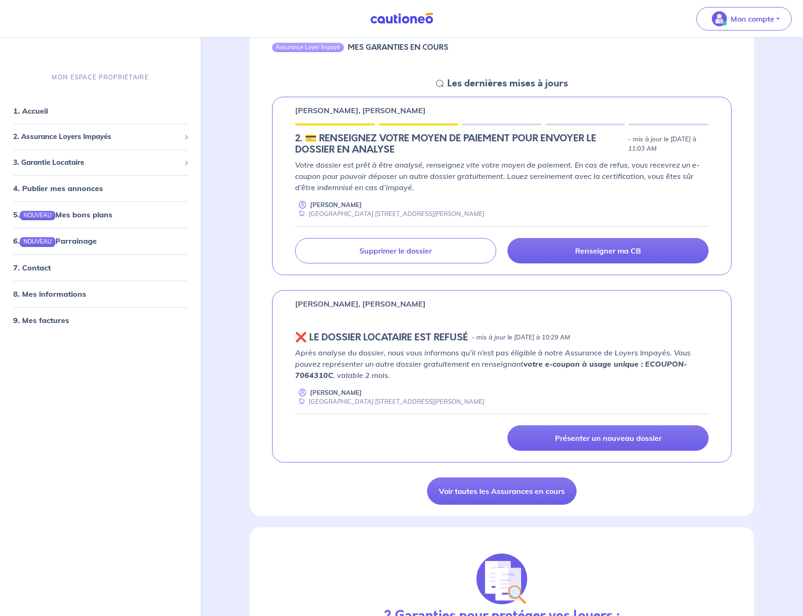
click at [309, 375] on strong "votre e-coupon à usage unique : ECOUPON-7064310C" at bounding box center [491, 369] width 392 height 21
copy strong "7064310C"
click at [636, 362] on strong "votre e-coupon à usage unique : ECOUPON-7064310C" at bounding box center [491, 369] width 392 height 21
drag, startPoint x: 643, startPoint y: 365, endPoint x: 332, endPoint y: 374, distance: 311.6
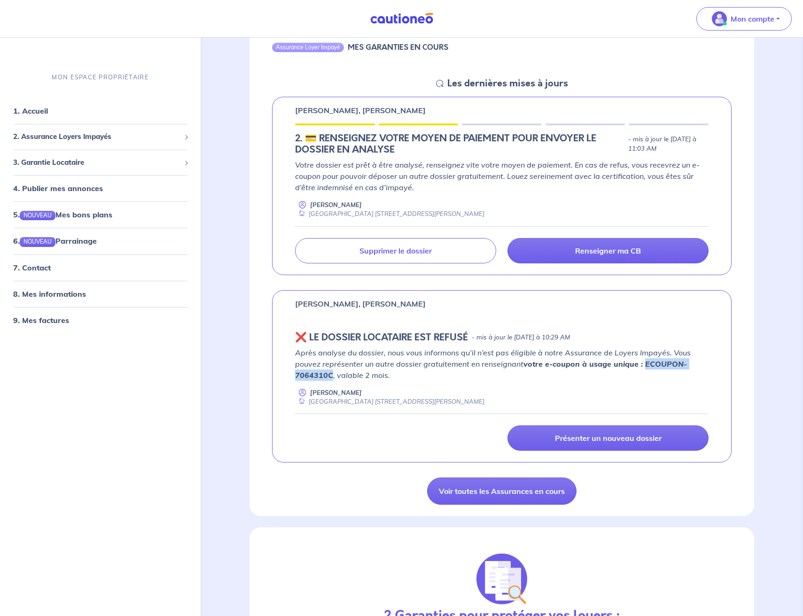
click at [332, 374] on p "Après analyse du dossier, nous vous informons qu’il n’est pas éligible à notre …" at bounding box center [501, 364] width 413 height 34
copy strong "ECOUPON-7064310C"
click at [644, 364] on strong "votre e-coupon à usage unique : ECOUPON-7064310C" at bounding box center [491, 369] width 392 height 21
drag, startPoint x: 644, startPoint y: 364, endPoint x: 330, endPoint y: 375, distance: 314.5
click at [330, 375] on strong "votre e-coupon à usage unique : ECOUPON-7064310C" at bounding box center [491, 369] width 392 height 21
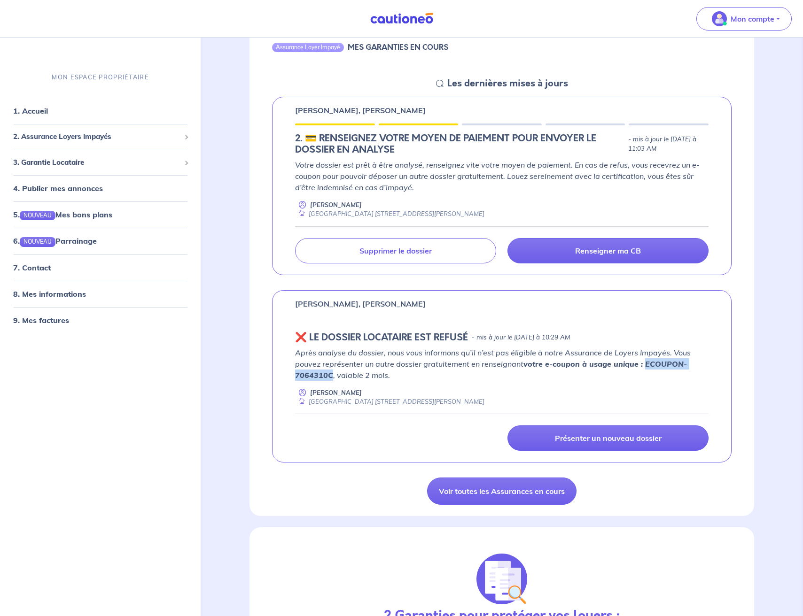
copy strong "ECOUPON-7064310C"
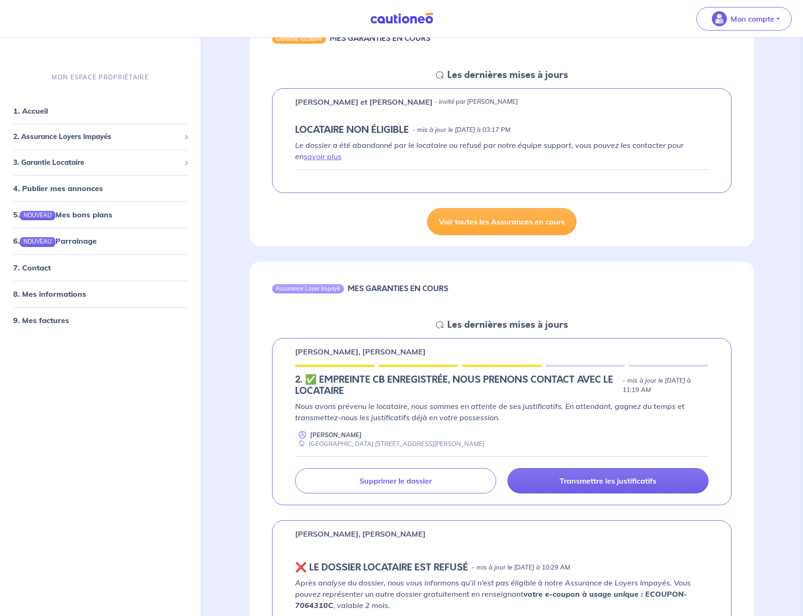
scroll to position [211, 0]
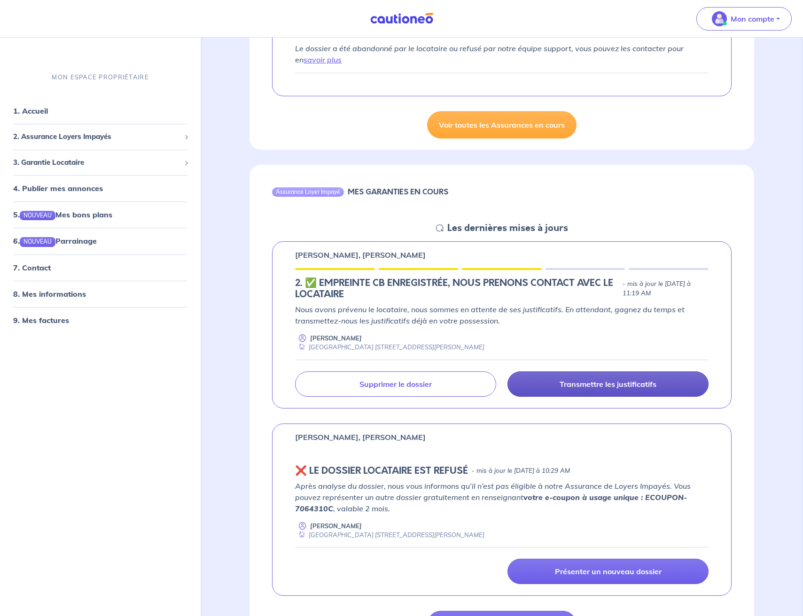
click at [557, 382] on link "Transmettre les justificatifs" at bounding box center [607, 384] width 201 height 25
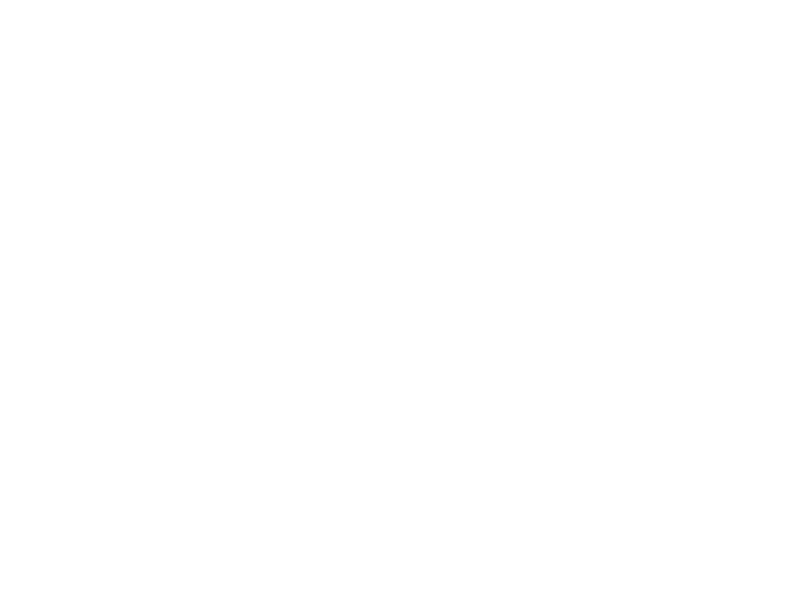
scroll to position [0, 0]
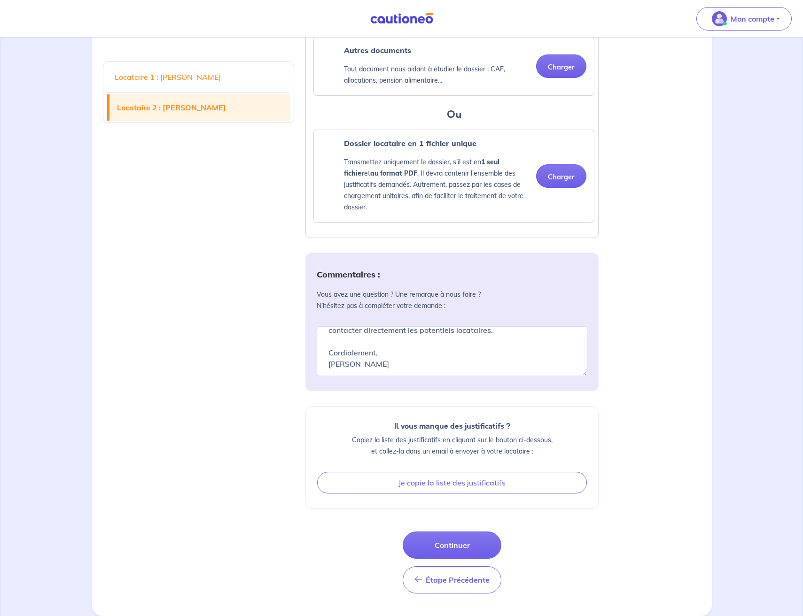
scroll to position [203, 0]
click at [450, 577] on span "Étape Précédente" at bounding box center [458, 580] width 64 height 9
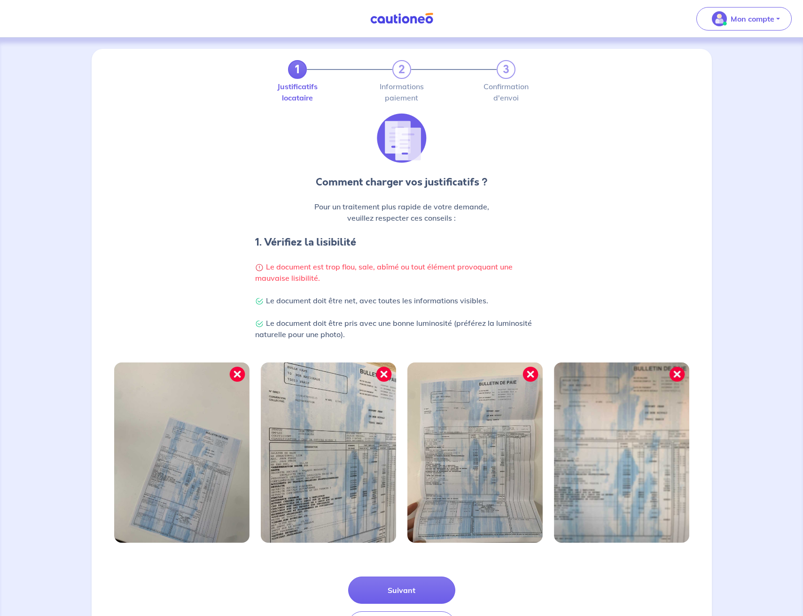
click at [423, 9] on nav "Mon compte Me déconnecter" at bounding box center [401, 19] width 803 height 38
click at [418, 15] on img at bounding box center [401, 19] width 70 height 12
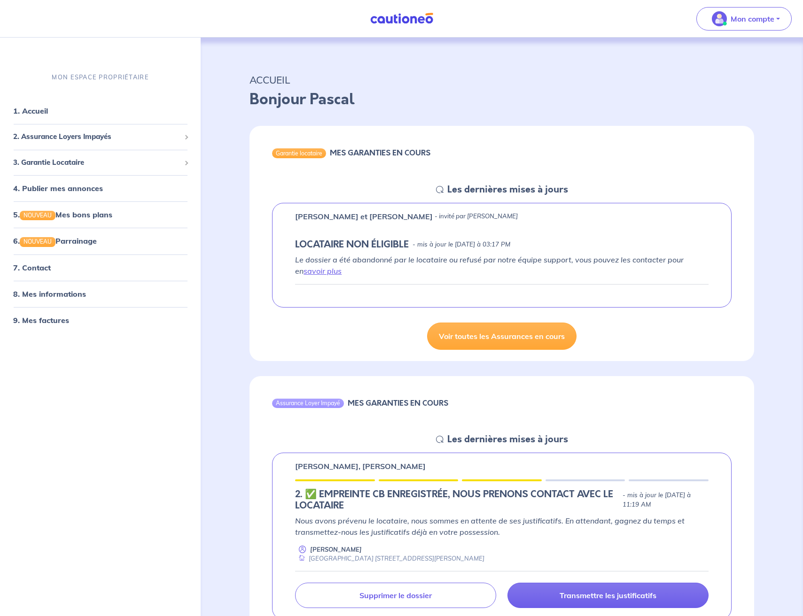
click at [253, 231] on div "Doris LESUEUR et Tairiq VERGER - invité par Pascal Huynh LOCATAIRE NON ÉLIGIBLE…" at bounding box center [501, 255] width 505 height 105
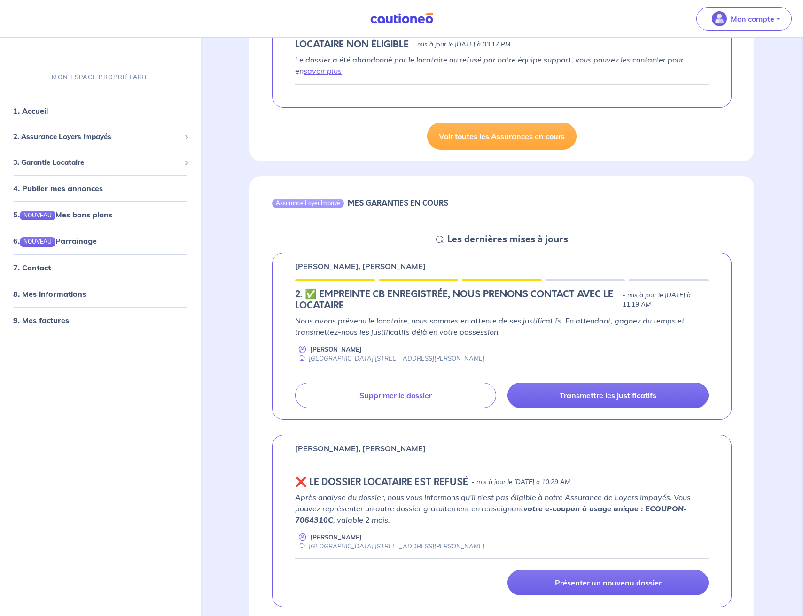
scroll to position [226, 0]
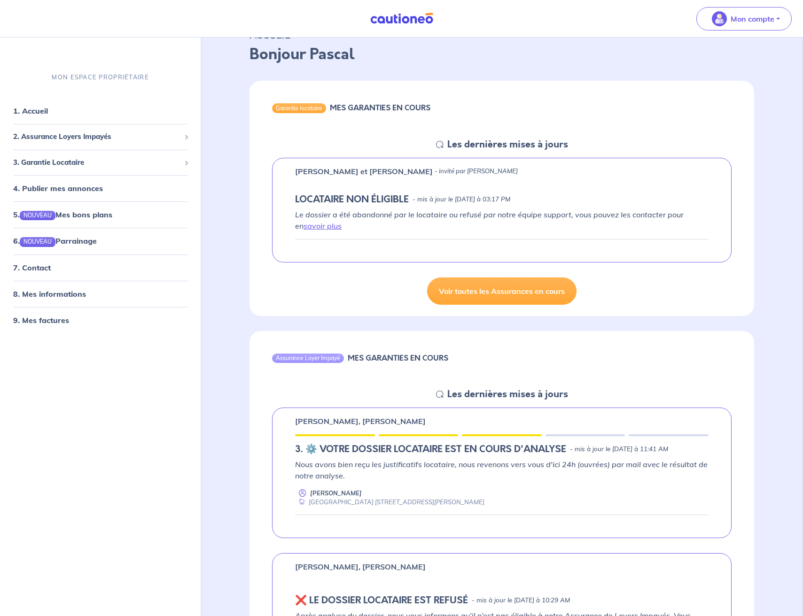
scroll to position [69, 0]
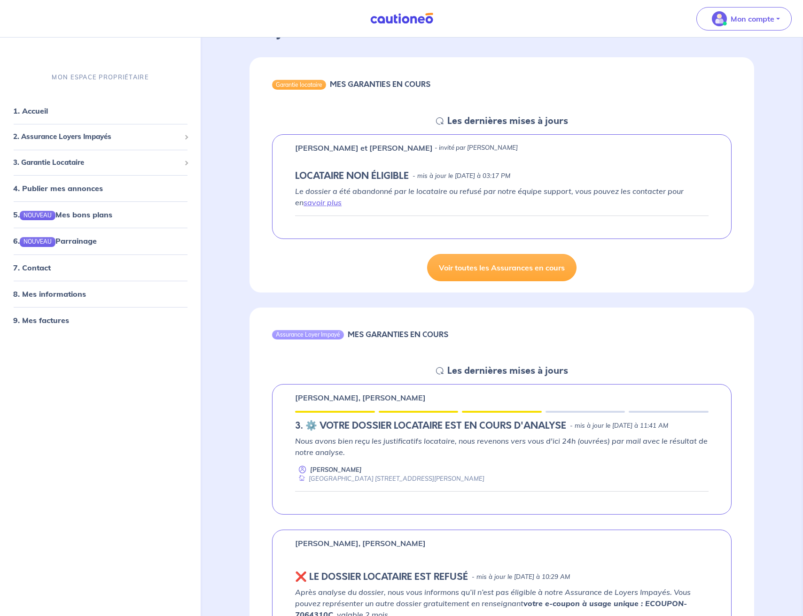
drag, startPoint x: 380, startPoint y: 448, endPoint x: 426, endPoint y: 447, distance: 46.5
click at [423, 448] on p "Nous avons bien reçu les justificatifs locataire, nous revenons vers vous d'ici…" at bounding box center [501, 447] width 413 height 23
click at [426, 447] on p "Nous avons bien reçu les justificatifs locataire, nous revenons vers vous d'ici…" at bounding box center [501, 447] width 413 height 23
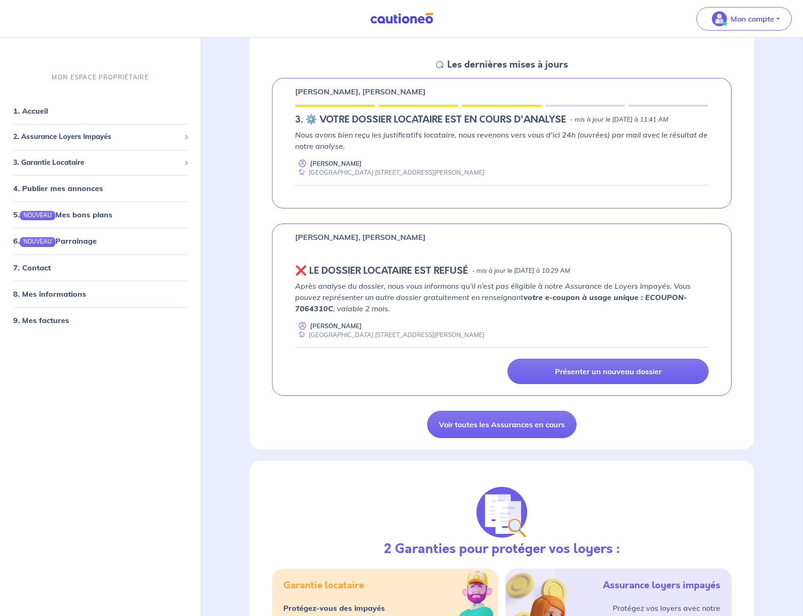
scroll to position [315, 0]
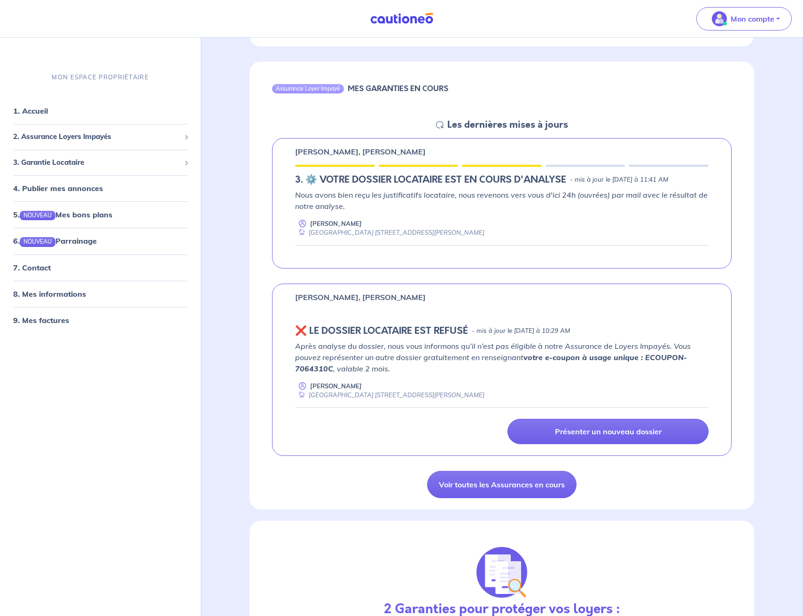
click at [353, 284] on div "Valentin Bironneau, Zoe Monteillet ❌️️ LE DOSSIER LOCATAIRE EST REFUSÉ - mis à …" at bounding box center [501, 370] width 459 height 173
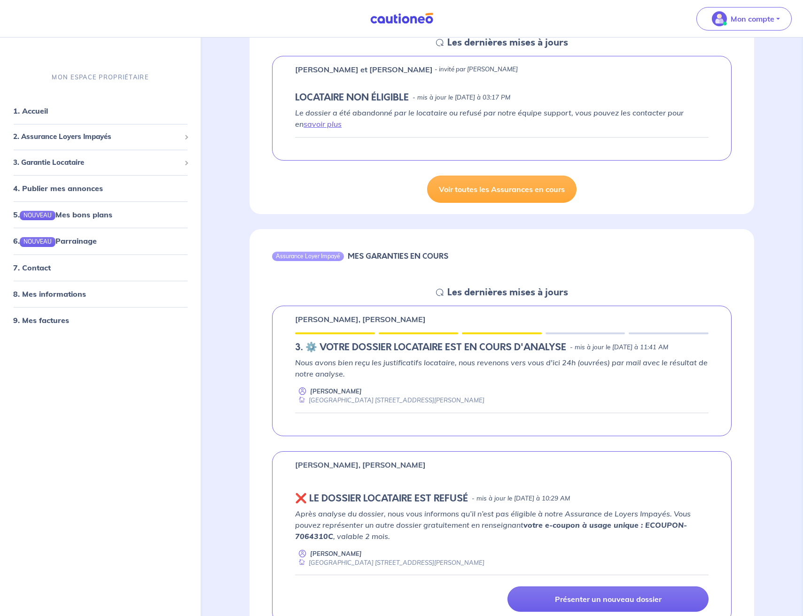
scroll to position [211, 0]
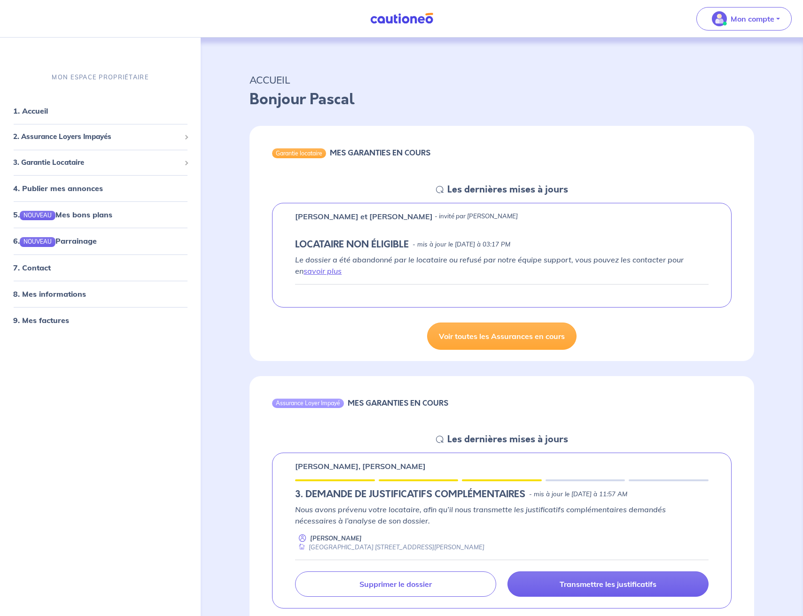
click at [414, 519] on p "Nous avons prévenu votre locataire, afin qu’il nous transmette les justificatif…" at bounding box center [501, 515] width 413 height 23
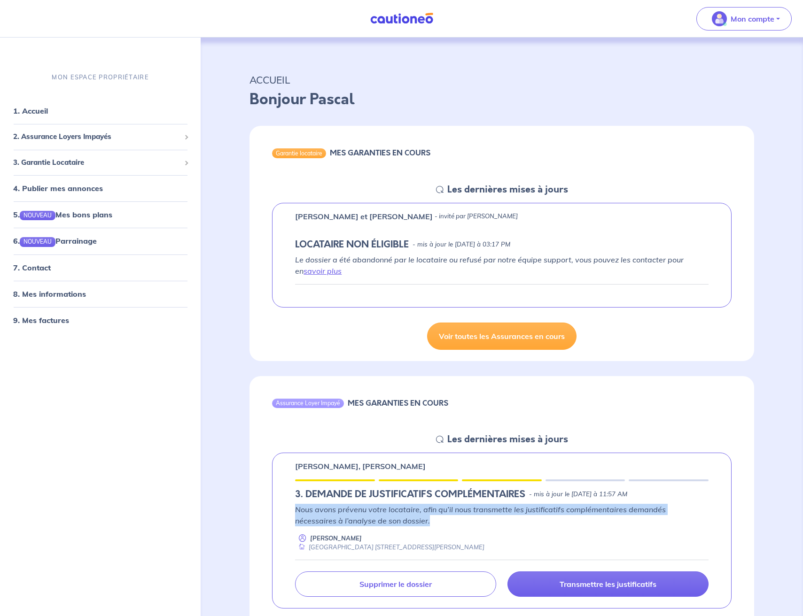
drag, startPoint x: 401, startPoint y: 522, endPoint x: 289, endPoint y: 510, distance: 112.5
click at [289, 510] on div "[PERSON_NAME], [PERSON_NAME] 3. DEMANDE DE JUSTIFICATIFS COMPLÉMENTAIRES - mis …" at bounding box center [501, 531] width 459 height 156
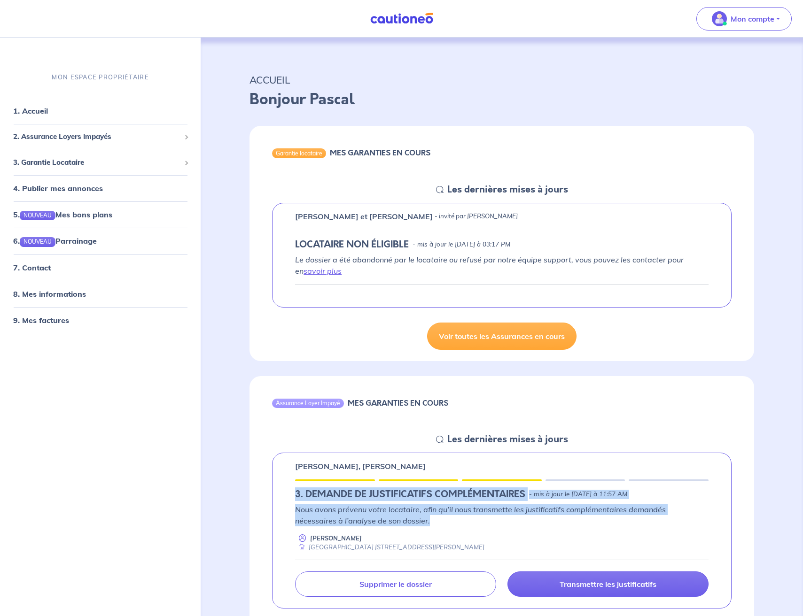
drag, startPoint x: 290, startPoint y: 491, endPoint x: 399, endPoint y: 521, distance: 113.1
click at [399, 521] on div "[PERSON_NAME], [PERSON_NAME] 3. DEMANDE DE JUSTIFICATIFS COMPLÉMENTAIRES - mis …" at bounding box center [501, 531] width 459 height 156
copy div "3. DEMANDE DE JUSTIFICATIFS COMPLÉMENTAIRES - mis à jour le [DATE] à 11:57 AM N…"
